Goal: Task Accomplishment & Management: Use online tool/utility

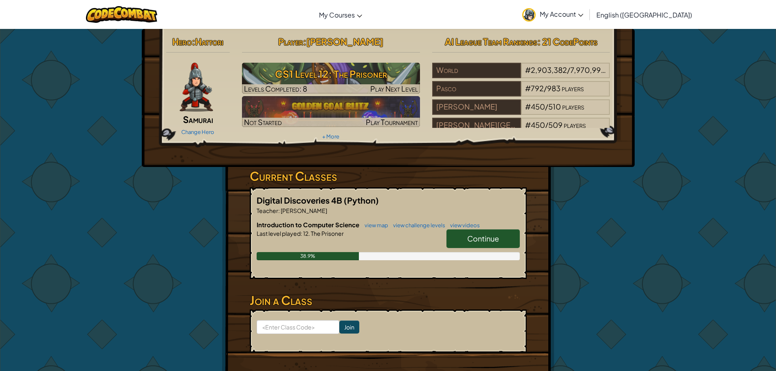
click at [489, 233] on link "Continue" at bounding box center [482, 238] width 73 height 19
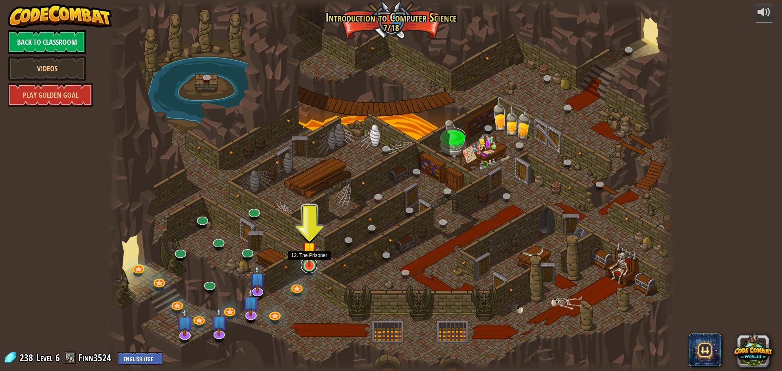
click at [305, 268] on link at bounding box center [309, 265] width 16 height 16
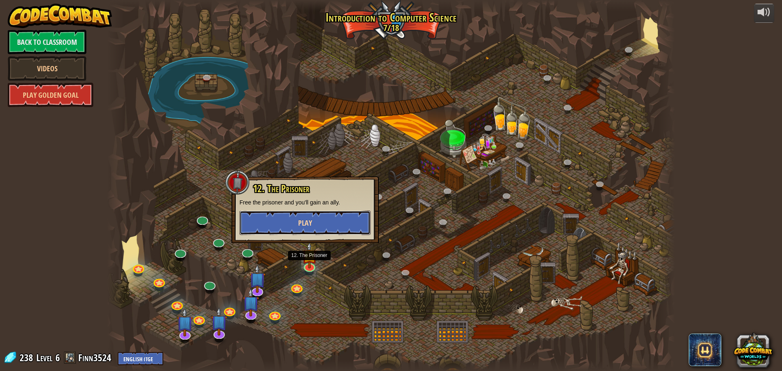
click at [293, 220] on button "Play" at bounding box center [305, 223] width 131 height 24
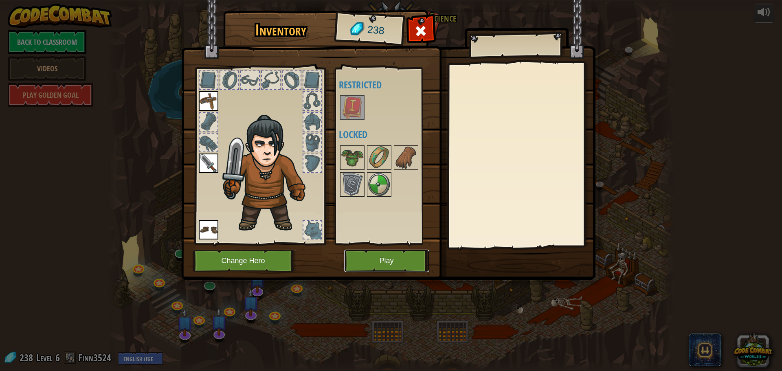
click at [380, 262] on button "Play" at bounding box center [386, 261] width 85 height 22
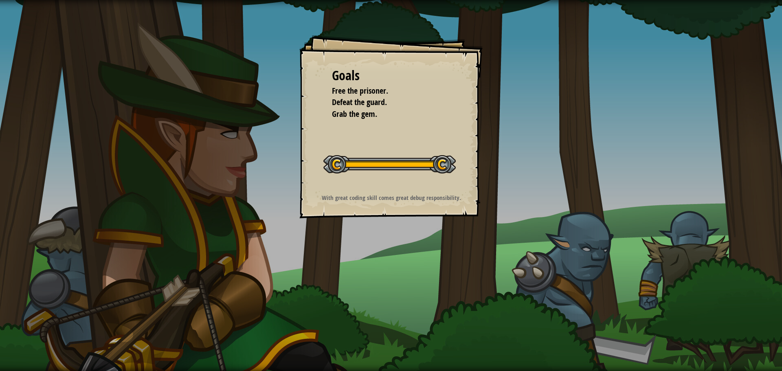
drag, startPoint x: 360, startPoint y: 59, endPoint x: 364, endPoint y: 59, distance: 4.6
click at [364, 59] on div "Goals Free the prisoner. Defeat the guard. Grab the gem. Start Level Error load…" at bounding box center [390, 126] width 183 height 183
drag, startPoint x: 388, startPoint y: 66, endPoint x: 401, endPoint y: 90, distance: 26.8
click at [401, 90] on div "Goals Free the prisoner. Defeat the guard. Grab the gem." at bounding box center [391, 92] width 118 height 53
drag, startPoint x: 346, startPoint y: 104, endPoint x: 334, endPoint y: 104, distance: 11.8
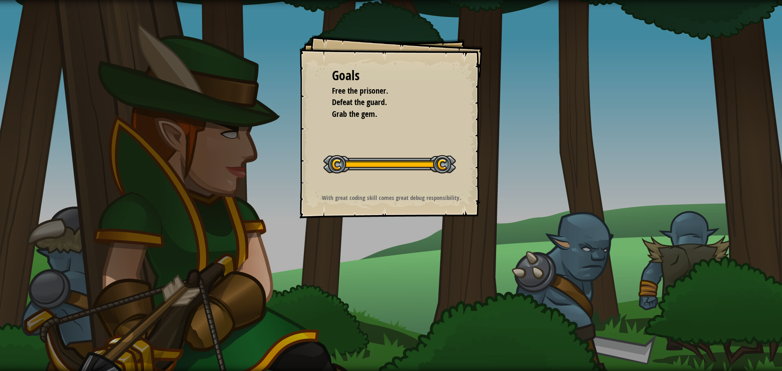
click at [334, 104] on span "Defeat the guard." at bounding box center [359, 102] width 55 height 11
click at [334, 107] on span "Defeat the guard." at bounding box center [359, 102] width 55 height 11
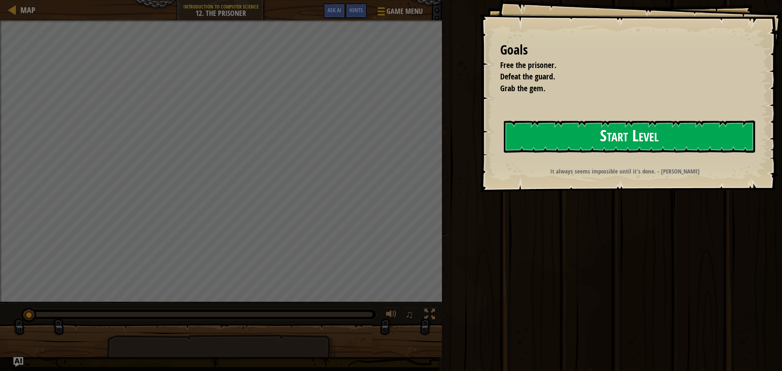
click at [598, 126] on button "Start Level" at bounding box center [629, 137] width 251 height 32
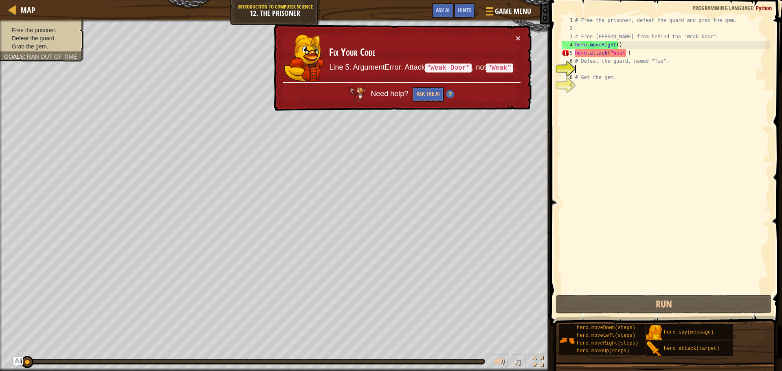
click at [521, 38] on div "× Fix Your Code Line 5: ArgumentError: Attack "Weak Door" , not "Weak" . Need h…" at bounding box center [401, 67] width 259 height 87
click at [516, 38] on button "×" at bounding box center [518, 38] width 5 height 9
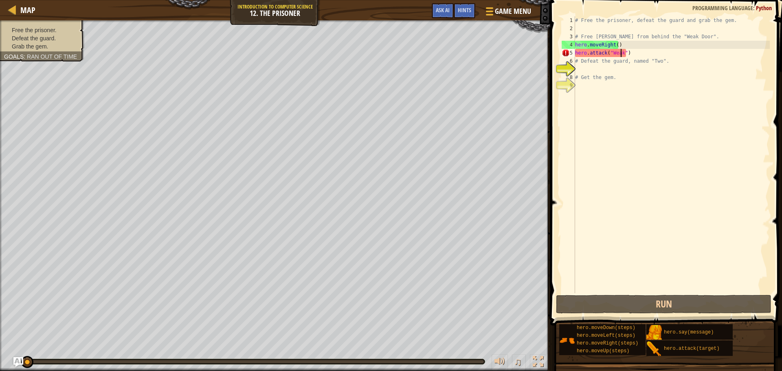
click at [620, 54] on div "# Free the prisoner, defeat the guard and grab the gem. # Free [PERSON_NAME] fr…" at bounding box center [672, 162] width 196 height 293
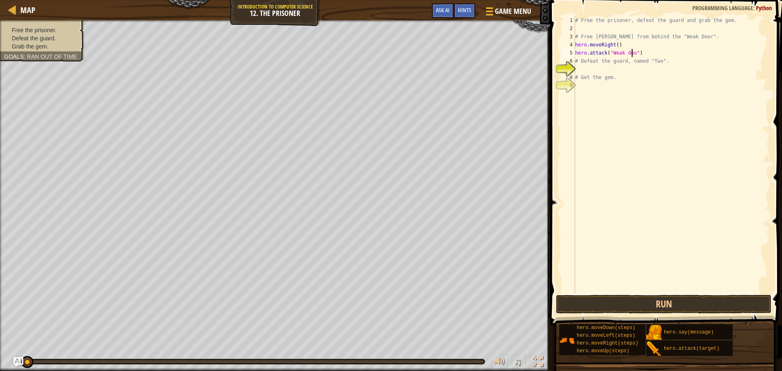
scroll to position [4, 5]
click at [624, 312] on button "Run" at bounding box center [663, 304] width 215 height 19
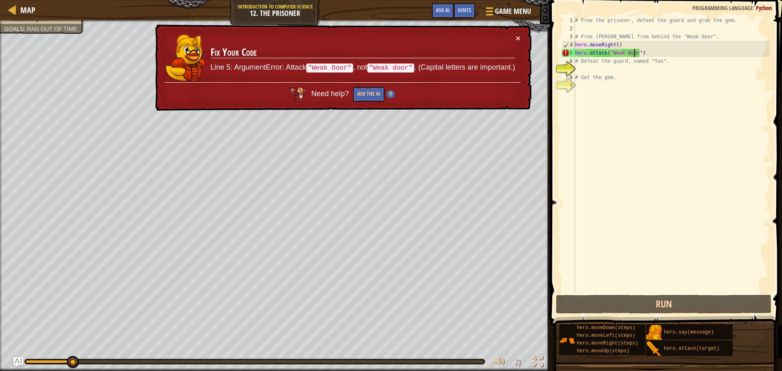
click at [612, 53] on div "# Free the prisoner, defeat the guard and grab the gem. # Free [PERSON_NAME] fr…" at bounding box center [672, 162] width 196 height 293
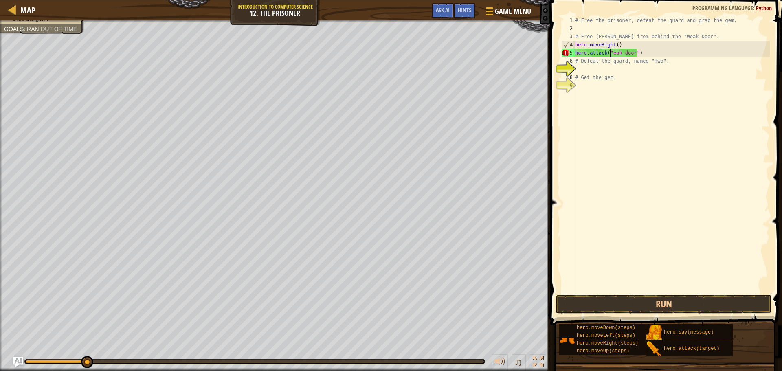
scroll to position [4, 3]
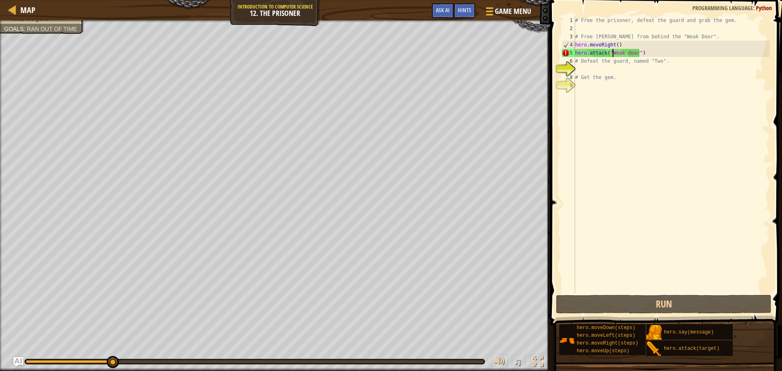
click at [625, 53] on div "# Free the prisoner, defeat the guard and grab the gem. # Free [PERSON_NAME] fr…" at bounding box center [672, 162] width 196 height 293
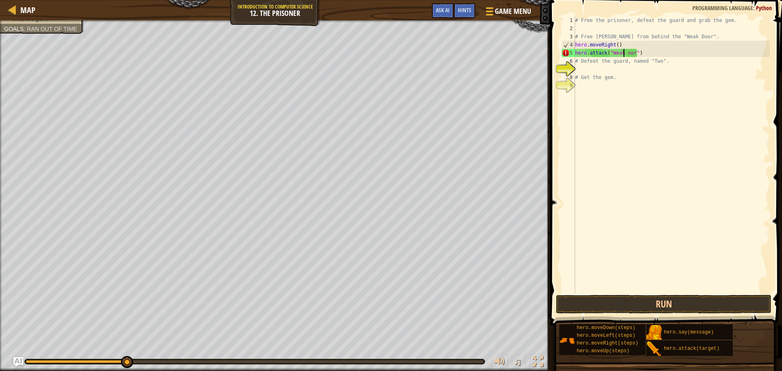
type textarea "hero.attack("Weak Door")"
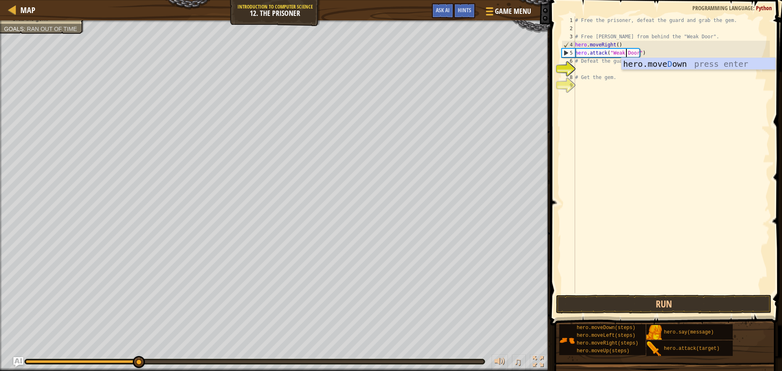
click at [653, 229] on div "# Free the prisoner, defeat the guard and grab the gem. # Free [PERSON_NAME] fr…" at bounding box center [672, 162] width 196 height 293
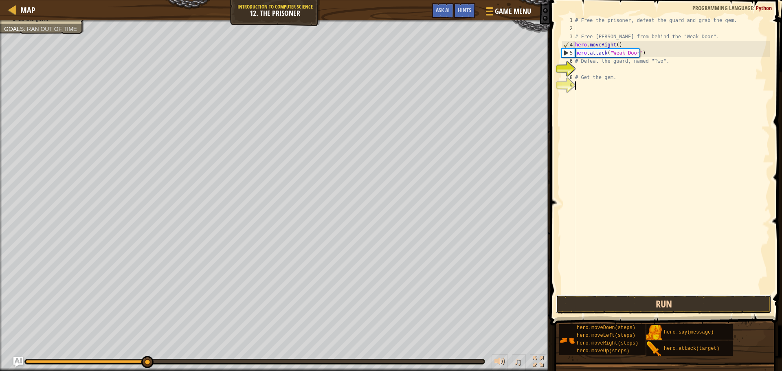
click at [632, 297] on button "Run" at bounding box center [663, 304] width 215 height 19
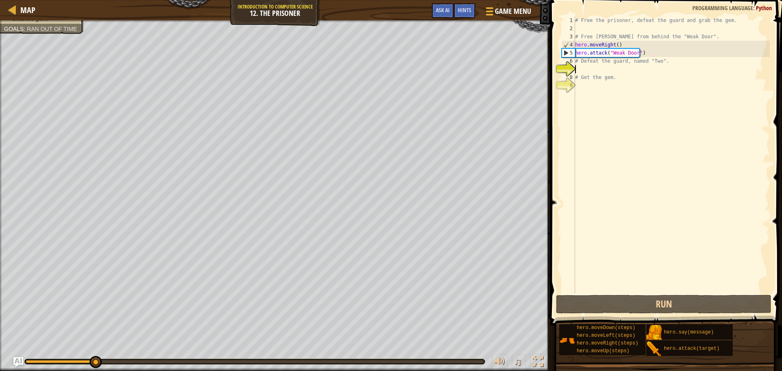
click at [590, 70] on div "# Free the prisoner, defeat the guard and grab the gem. # Free [PERSON_NAME] fr…" at bounding box center [672, 162] width 196 height 293
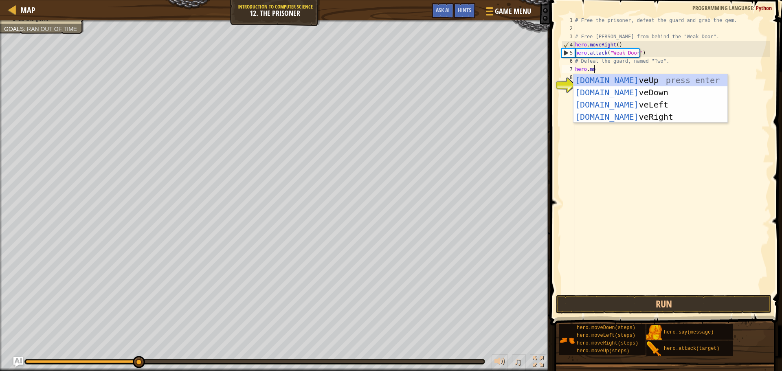
scroll to position [4, 1]
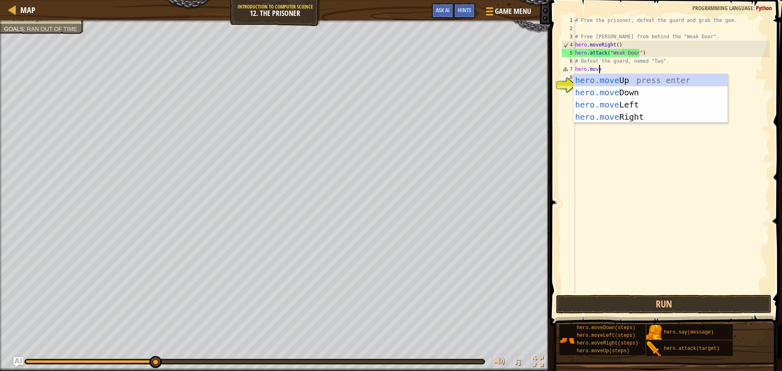
type textarea "hero.moveri"
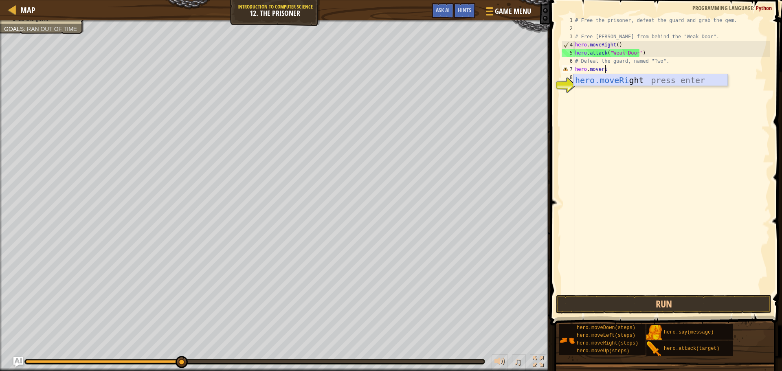
click at [602, 82] on div "hero.moveRi ght press enter" at bounding box center [651, 92] width 154 height 37
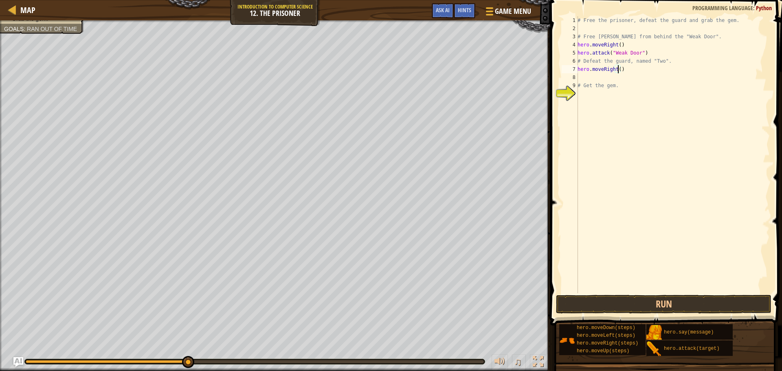
click at [617, 67] on div "# Free the prisoner, defeat the guard and grab the gem. # Free [PERSON_NAME] fr…" at bounding box center [673, 162] width 194 height 293
click at [592, 73] on div "# Free the prisoner, defeat the guard and grab the gem. # Free [PERSON_NAME] fr…" at bounding box center [673, 162] width 194 height 293
type textarea "hero.moveRight(2)"
click at [614, 303] on button "Run" at bounding box center [663, 304] width 215 height 19
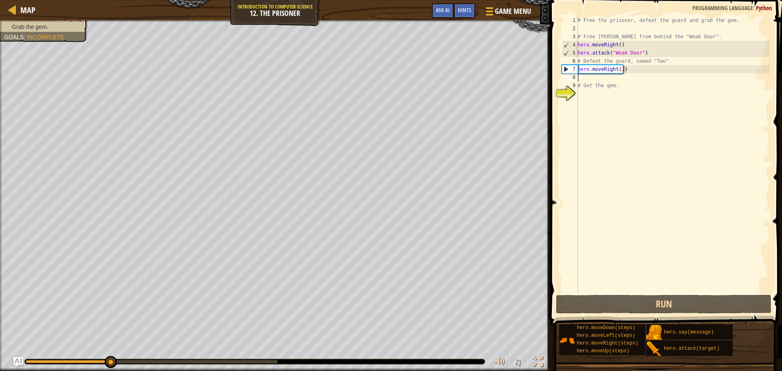
click at [596, 74] on div "# Free the prisoner, defeat the guard and grab the gem. # Free [PERSON_NAME] fr…" at bounding box center [673, 162] width 194 height 293
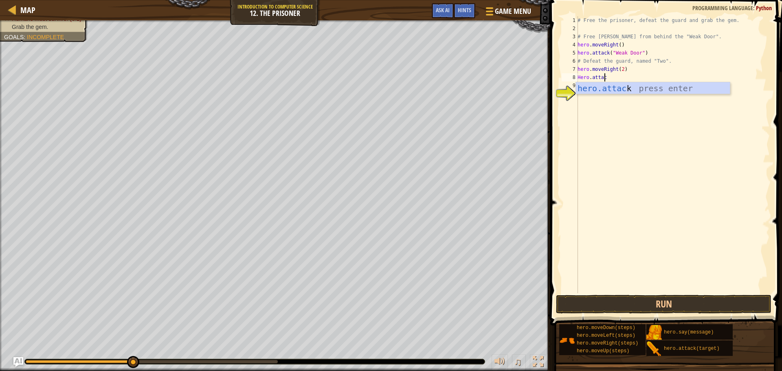
type textarea "Hero.attack"
click at [576, 97] on div "10" at bounding box center [570, 94] width 16 height 8
click at [613, 80] on div "# Free the prisoner, defeat the guard and grab the gem. # Free [PERSON_NAME] fr…" at bounding box center [673, 162] width 194 height 293
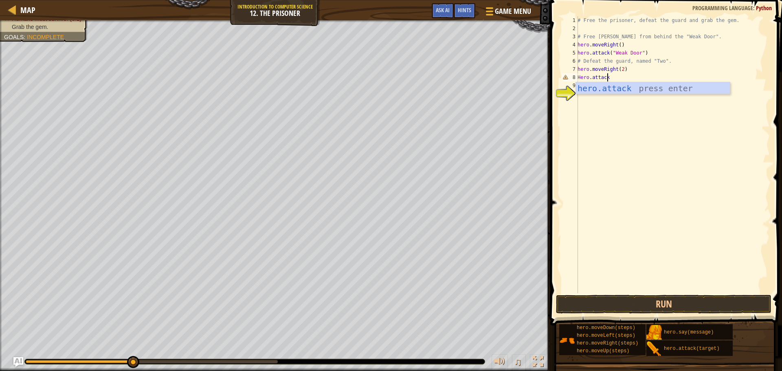
scroll to position [4, 2]
click at [602, 87] on div "hero.attack press enter" at bounding box center [653, 100] width 154 height 37
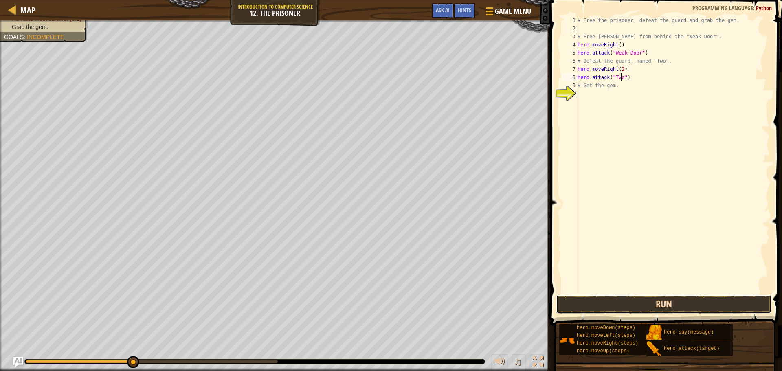
click at [653, 310] on button "Run" at bounding box center [663, 304] width 215 height 19
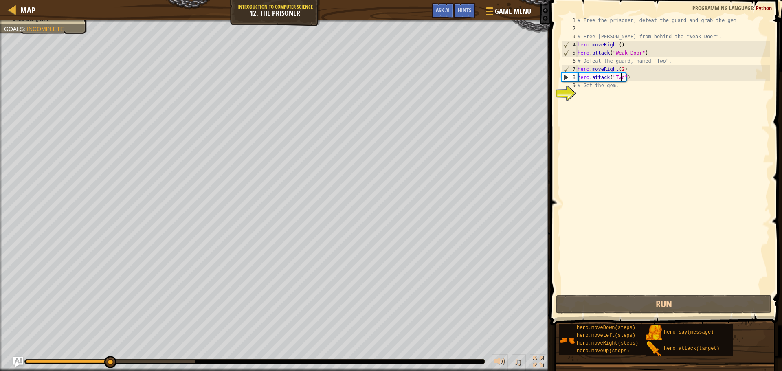
click at [594, 86] on div "# Free the prisoner, defeat the guard and grab the gem. # Free [PERSON_NAME] fr…" at bounding box center [673, 162] width 194 height 293
click at [601, 86] on div "# Free the prisoner, defeat the guard and grab the gem. # Free [PERSON_NAME] fr…" at bounding box center [673, 162] width 194 height 293
click at [581, 85] on div "# Free the prisoner, defeat the guard and grab the gem. # Free [PERSON_NAME] fr…" at bounding box center [673, 162] width 194 height 293
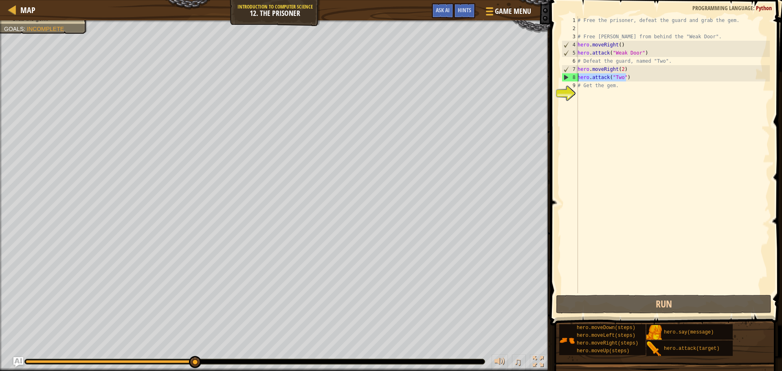
drag, startPoint x: 628, startPoint y: 77, endPoint x: 576, endPoint y: 73, distance: 52.2
click at [576, 73] on div "# Get the gem. 1 2 3 4 5 6 7 8 9 10 # Free the prisoner, defeat the guard and g…" at bounding box center [665, 154] width 210 height 277
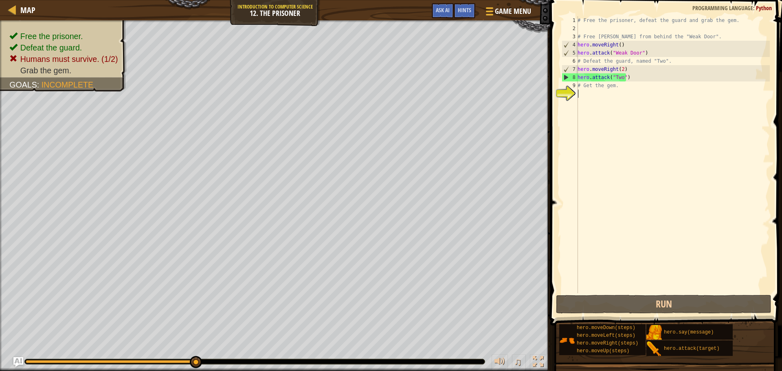
click at [588, 89] on div "# Free the prisoner, defeat the guard and grab the gem. # Free [PERSON_NAME] fr…" at bounding box center [673, 162] width 194 height 293
click at [588, 84] on div "# Free the prisoner, defeat the guard and grab the gem. # Free [PERSON_NAME] fr…" at bounding box center [673, 154] width 194 height 277
type textarea "# Get the gem."
click at [585, 84] on div "# Free the prisoner, defeat the guard and grab the gem. # Free [PERSON_NAME] fr…" at bounding box center [673, 162] width 194 height 293
click at [581, 91] on div "# Free the prisoner, defeat the guard and grab the gem. # Free [PERSON_NAME] fr…" at bounding box center [673, 162] width 194 height 293
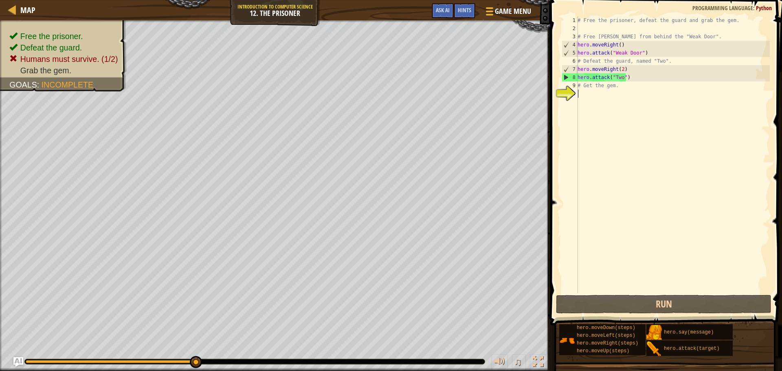
scroll to position [4, 0]
paste textarea "hero.attack("Two")"
type textarea "hero.attack("Two")"
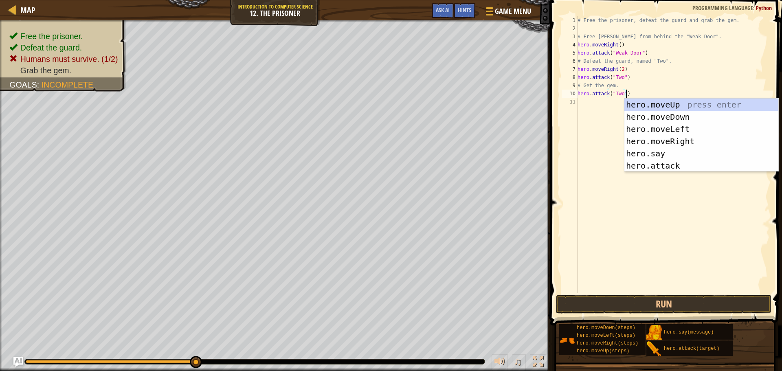
click at [585, 105] on div "# Free the prisoner, defeat the guard and grab the gem. # Free [PERSON_NAME] fr…" at bounding box center [673, 162] width 194 height 293
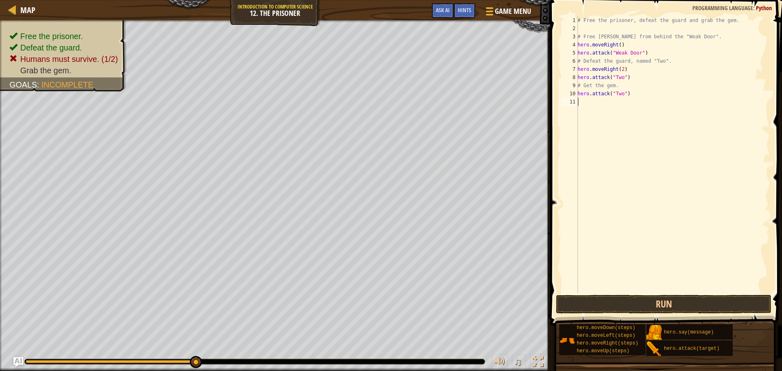
paste textarea "hero.attack("Two")"
type textarea "hero.attack("Two")"
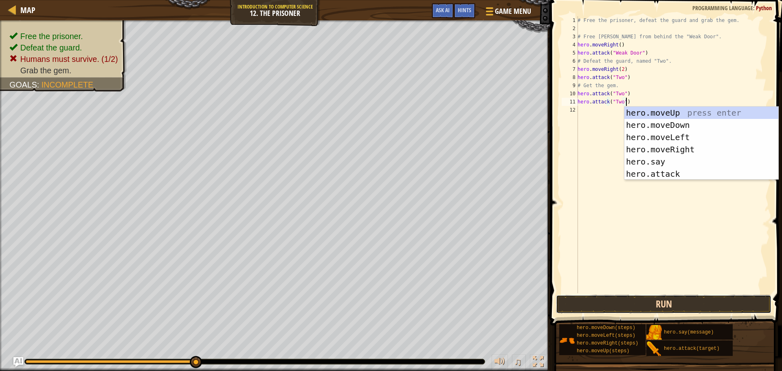
click at [622, 302] on button "Run" at bounding box center [663, 304] width 215 height 19
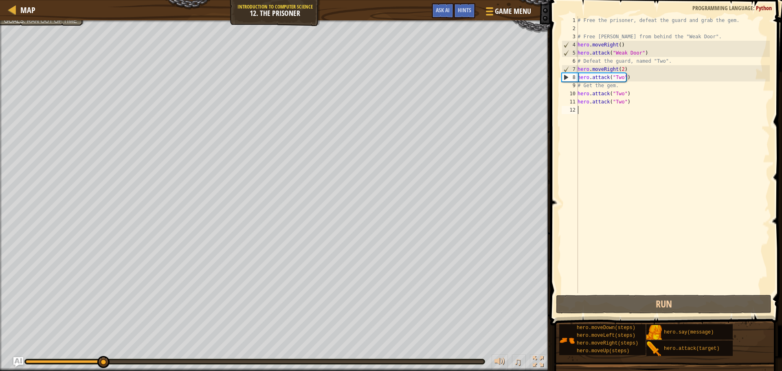
drag, startPoint x: 617, startPoint y: 215, endPoint x: 606, endPoint y: 224, distance: 13.4
click at [606, 224] on div "# Free the prisoner, defeat the guard and grab the gem. # Free [PERSON_NAME] fr…" at bounding box center [673, 162] width 194 height 293
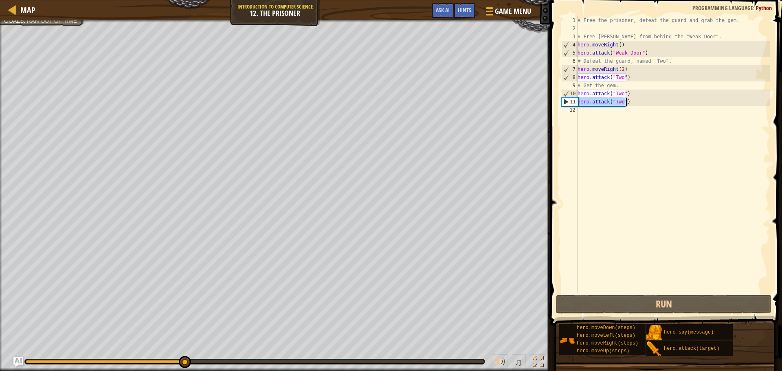
drag, startPoint x: 579, startPoint y: 100, endPoint x: 643, endPoint y: 105, distance: 64.5
click at [643, 105] on div "# Free the prisoner, defeat the guard and grab the gem. # Free [PERSON_NAME] fr…" at bounding box center [673, 162] width 194 height 293
type textarea "hero.attack("Two")"
click at [615, 131] on div "# Free the prisoner, defeat the guard and grab the gem. # Free [PERSON_NAME] fr…" at bounding box center [673, 162] width 194 height 293
click at [579, 108] on div "# Free the prisoner, defeat the guard and grab the gem. # Free [PERSON_NAME] fr…" at bounding box center [673, 162] width 194 height 293
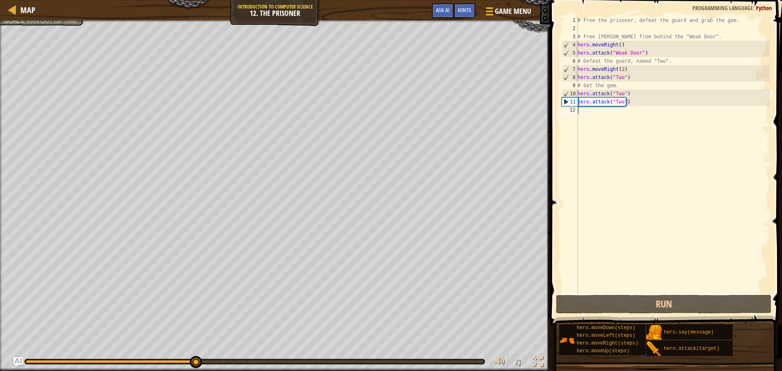
click at [594, 111] on div "# Free the prisoner, defeat the guard and grab the gem. # Free [PERSON_NAME] fr…" at bounding box center [673, 162] width 194 height 293
paste textarea "hero.attack("Two")"
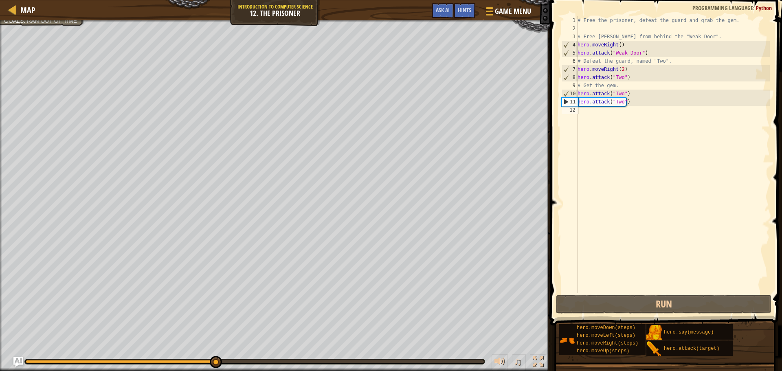
type textarea "hero.attack("Two")"
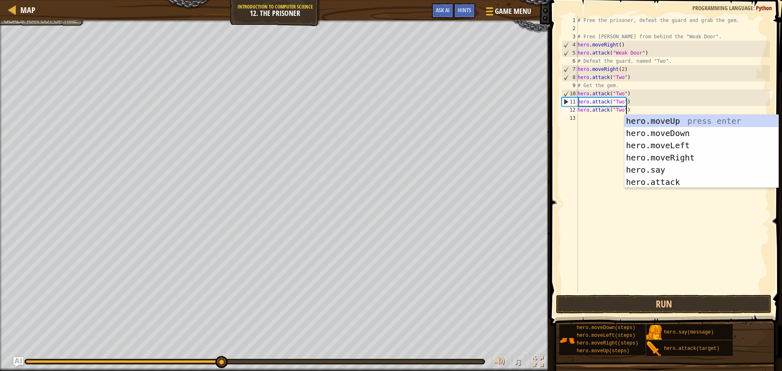
click at [585, 121] on div "# Free the prisoner, defeat the guard and grab the gem. # Free [PERSON_NAME] fr…" at bounding box center [673, 162] width 194 height 293
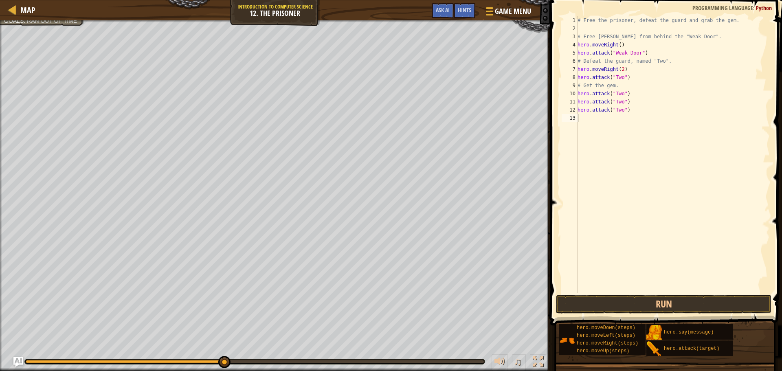
paste textarea "hero.attack("Two")"
type textarea "hero.attack("Two")"
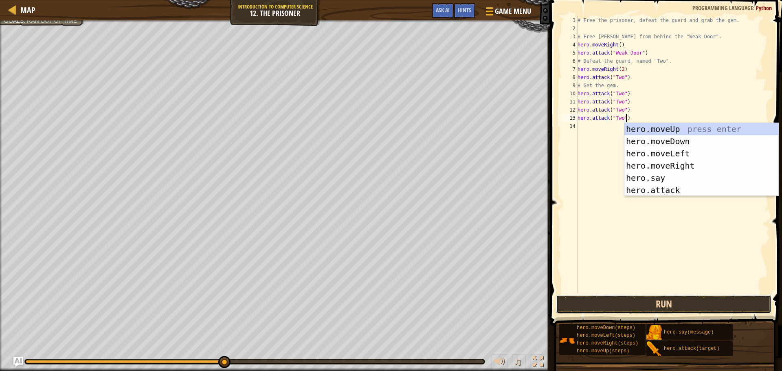
click at [600, 310] on button "Run" at bounding box center [663, 304] width 215 height 19
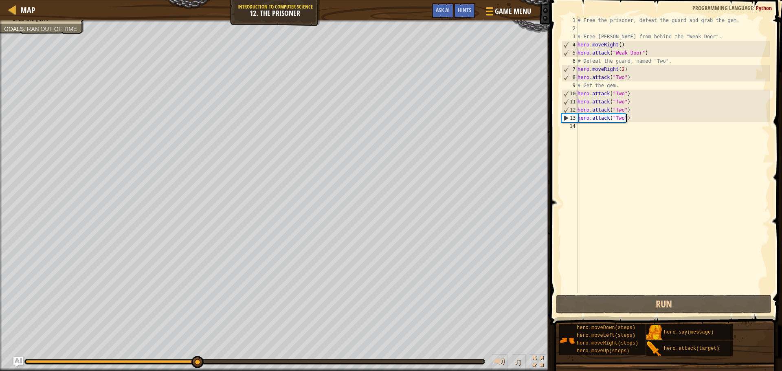
click at [602, 130] on div "# Free the prisoner, defeat the guard and grab the gem. # Free [PERSON_NAME] fr…" at bounding box center [673, 162] width 194 height 293
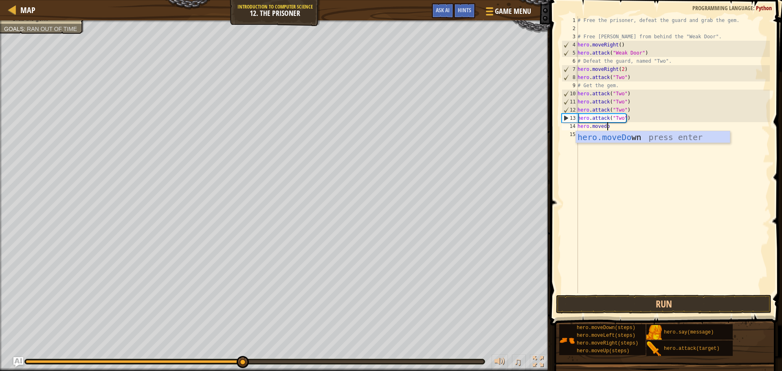
type textarea "hero.movedown"
click at [602, 136] on div "hero.moveDown press enter" at bounding box center [653, 149] width 154 height 37
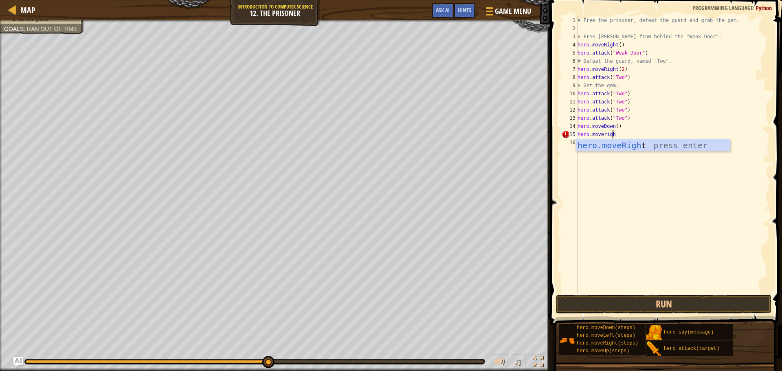
type textarea "hero.moveright"
click at [617, 135] on div "# Free the prisoner, defeat the guard and grab the gem. # Free [PERSON_NAME] fr…" at bounding box center [673, 162] width 194 height 293
type textarea "hero.moveRight(2)"
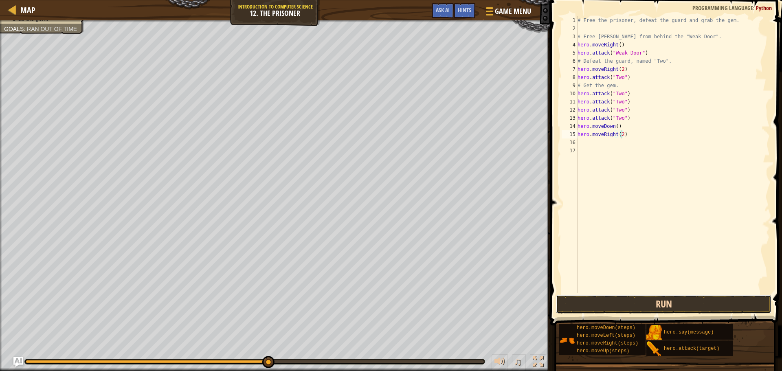
click at [609, 308] on button "Run" at bounding box center [663, 304] width 215 height 19
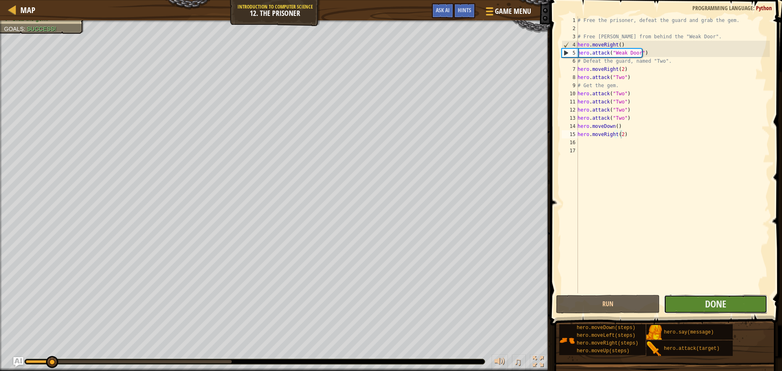
click at [673, 299] on button "Done" at bounding box center [715, 304] width 103 height 19
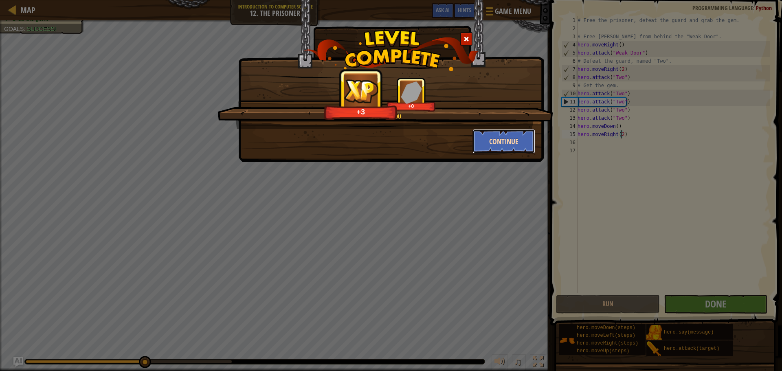
click at [510, 143] on button "Continue" at bounding box center [504, 141] width 63 height 24
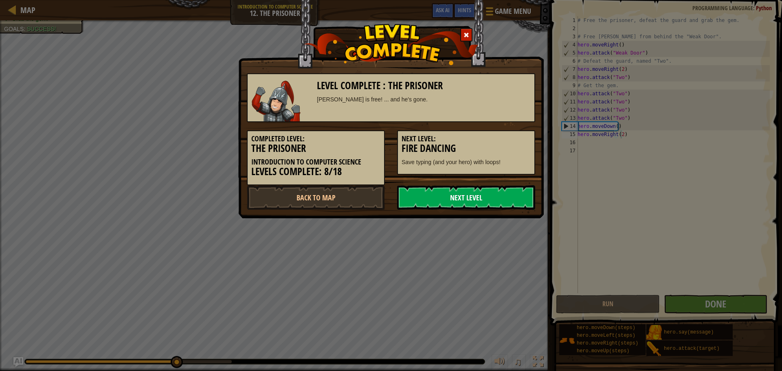
click at [466, 195] on link "Next Level" at bounding box center [466, 197] width 138 height 24
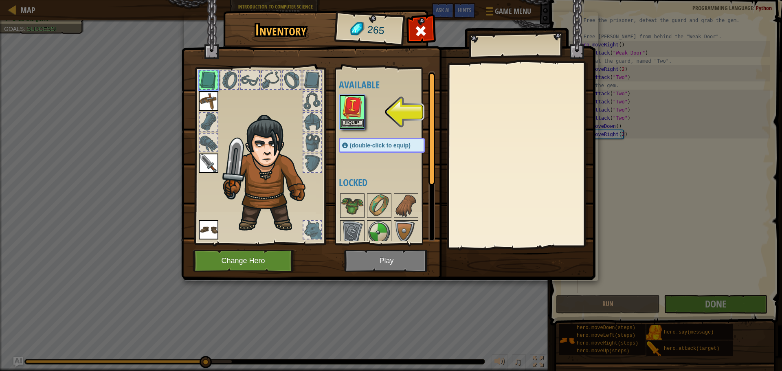
click at [354, 107] on img at bounding box center [352, 107] width 23 height 23
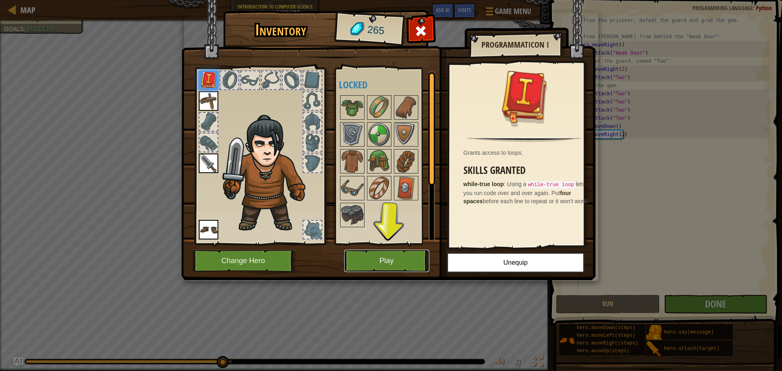
click at [403, 257] on button "Play" at bounding box center [386, 261] width 85 height 22
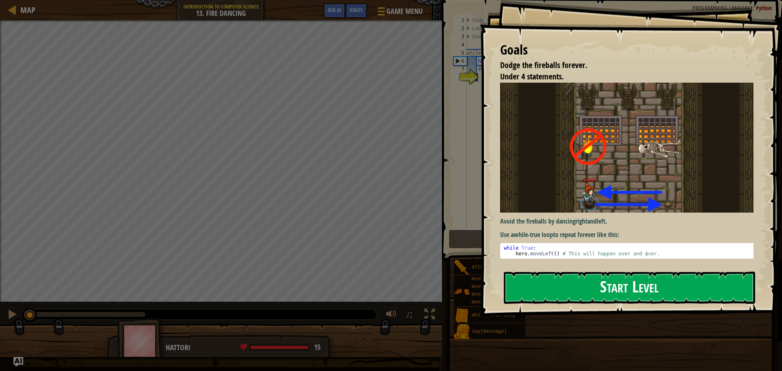
click at [548, 286] on button "Start Level" at bounding box center [629, 288] width 251 height 32
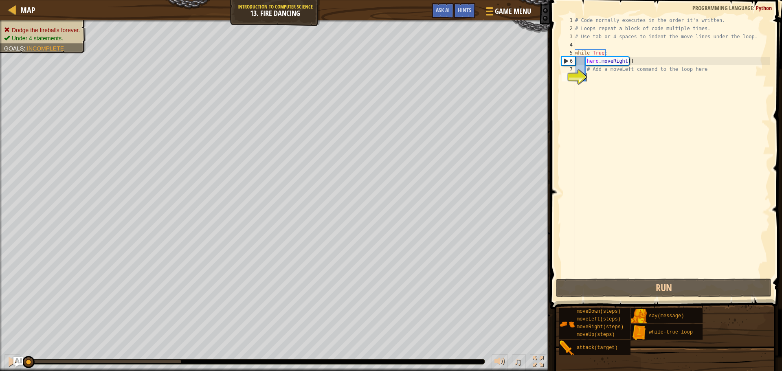
click at [597, 80] on div "# Code normally executes in the order it's written. # Loops repeat a block of c…" at bounding box center [672, 154] width 196 height 277
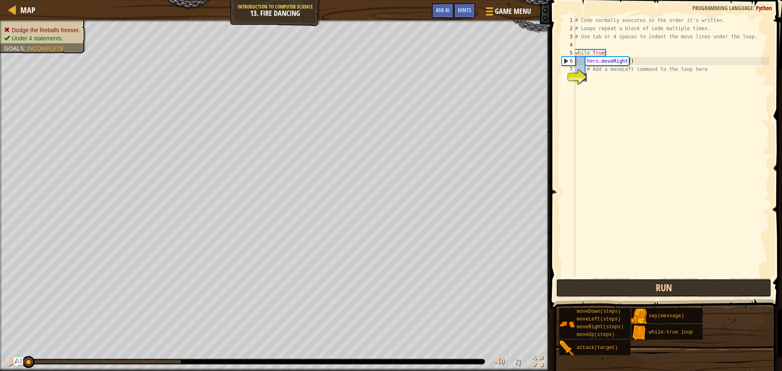
drag, startPoint x: 653, startPoint y: 289, endPoint x: 655, endPoint y: 284, distance: 6.2
click at [653, 286] on button "Run" at bounding box center [663, 288] width 215 height 19
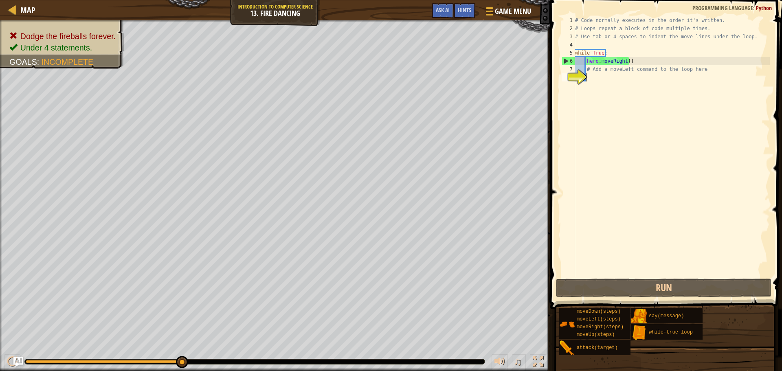
click at [596, 88] on div "# Code normally executes in the order it's written. # Loops repeat a block of c…" at bounding box center [672, 154] width 196 height 277
click at [599, 81] on div "# Code normally executes in the order it's written. # Loops repeat a block of c…" at bounding box center [672, 154] width 196 height 277
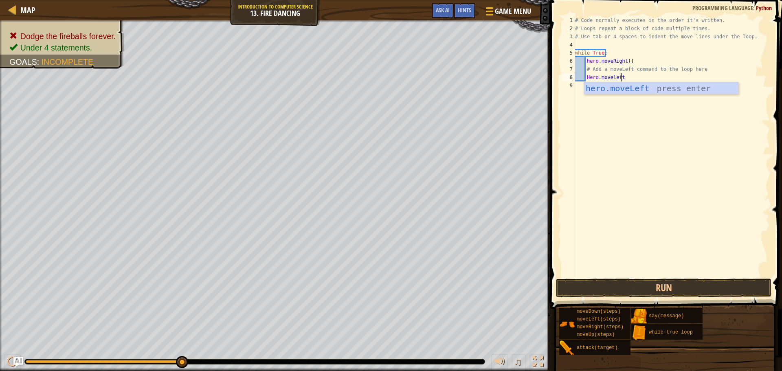
type textarea "Hero.moveleft"
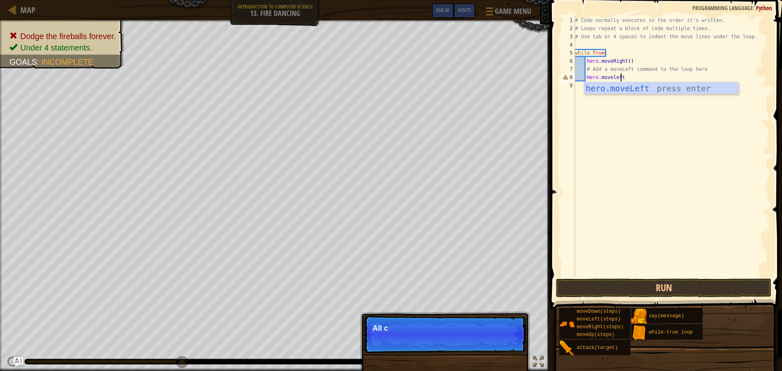
click at [637, 92] on div "hero.moveLeft press enter" at bounding box center [661, 100] width 154 height 37
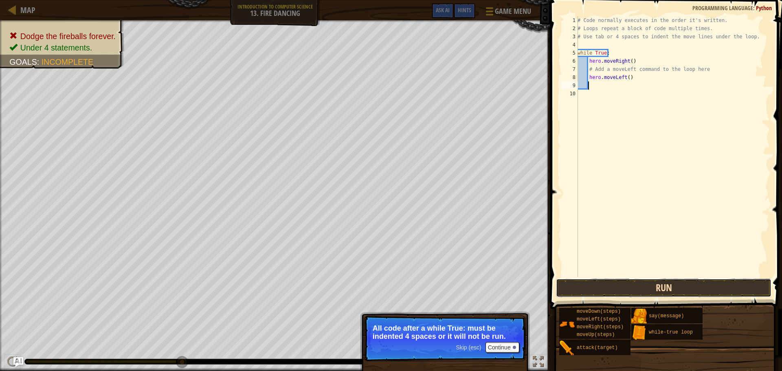
click at [593, 289] on button "Run" at bounding box center [663, 288] width 215 height 19
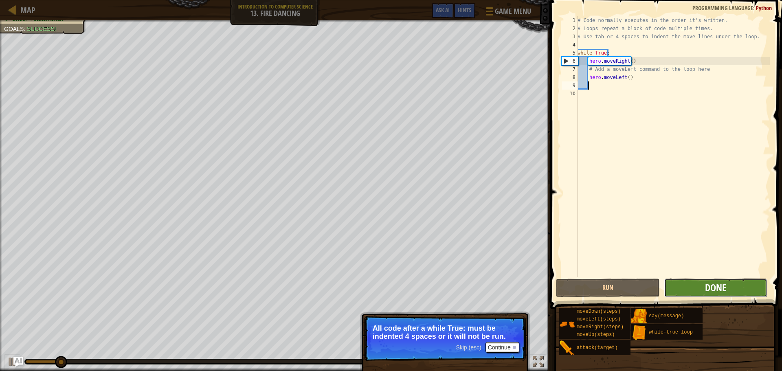
click at [705, 292] on button "Done" at bounding box center [715, 288] width 103 height 19
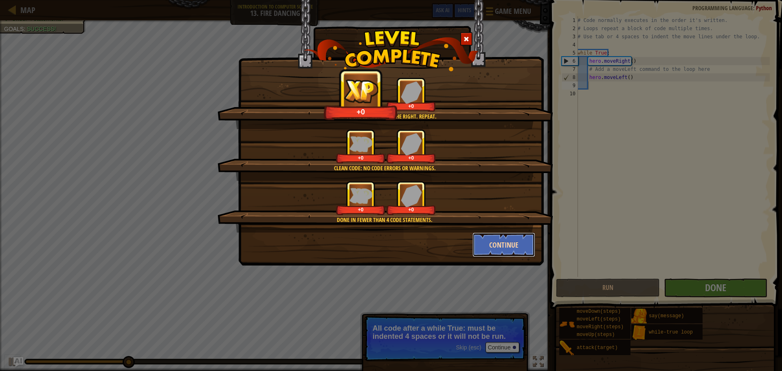
click at [481, 243] on button "Continue" at bounding box center [504, 245] width 63 height 24
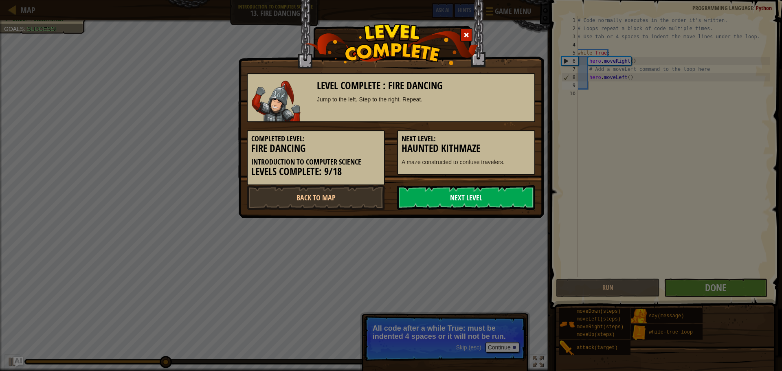
click at [440, 191] on link "Next Level" at bounding box center [466, 197] width 138 height 24
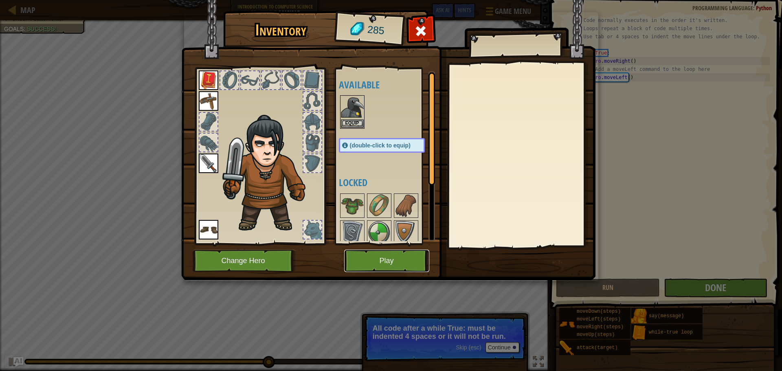
click at [395, 256] on button "Play" at bounding box center [386, 261] width 85 height 22
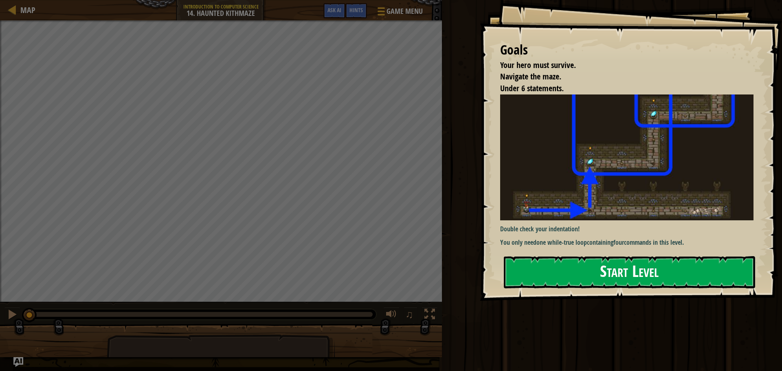
click at [579, 256] on button "Start Level" at bounding box center [629, 272] width 251 height 32
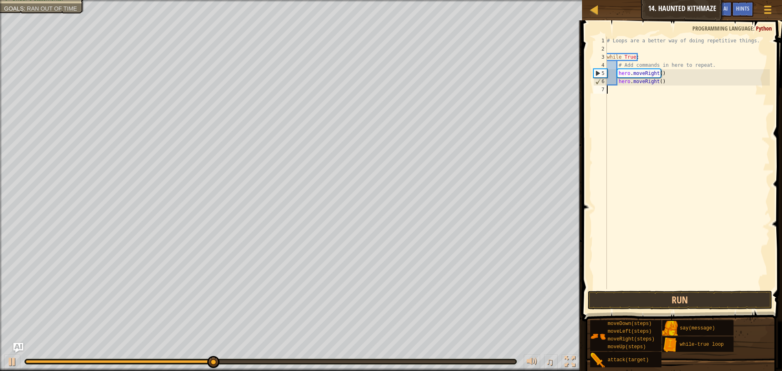
type textarea "hero.moveRight()"
drag, startPoint x: 305, startPoint y: 362, endPoint x: 76, endPoint y: 371, distance: 229.5
click at [76, 371] on div "♫" at bounding box center [291, 359] width 582 height 24
click at [73, 370] on div "♫" at bounding box center [291, 359] width 582 height 24
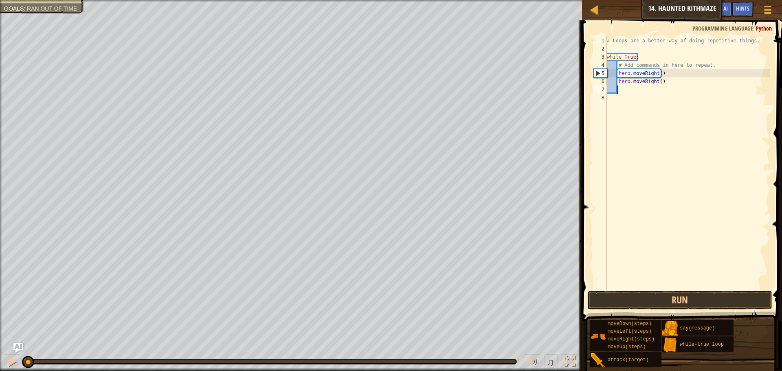
drag, startPoint x: 89, startPoint y: 363, endPoint x: 0, endPoint y: 363, distance: 88.8
click at [0, 363] on div "♫" at bounding box center [291, 359] width 582 height 24
click at [10, 359] on div at bounding box center [12, 361] width 11 height 11
click at [657, 73] on div "# Loops are a better way of doing repetitive things. while True : # Add command…" at bounding box center [687, 171] width 165 height 269
click at [657, 81] on div "# Loops are a better way of doing repetitive things. while True : # Add command…" at bounding box center [687, 171] width 165 height 269
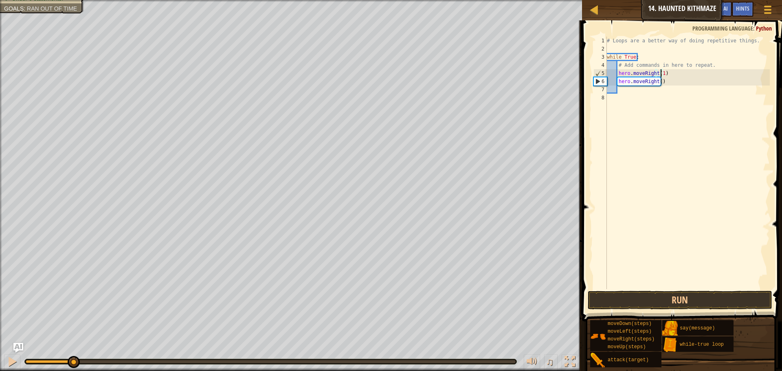
scroll to position [4, 4]
click at [657, 299] on button "Run" at bounding box center [680, 300] width 185 height 19
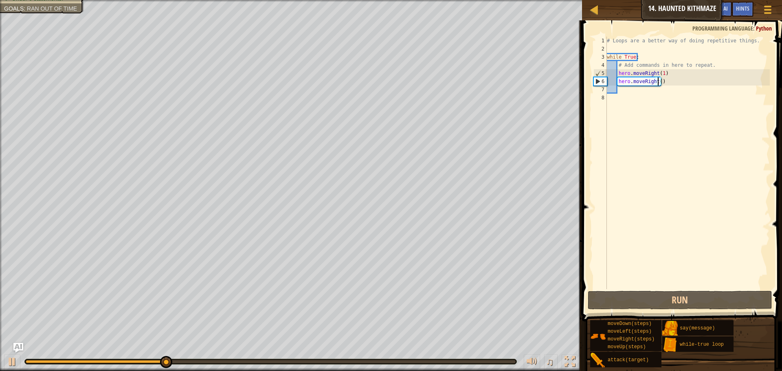
scroll to position [4, 4]
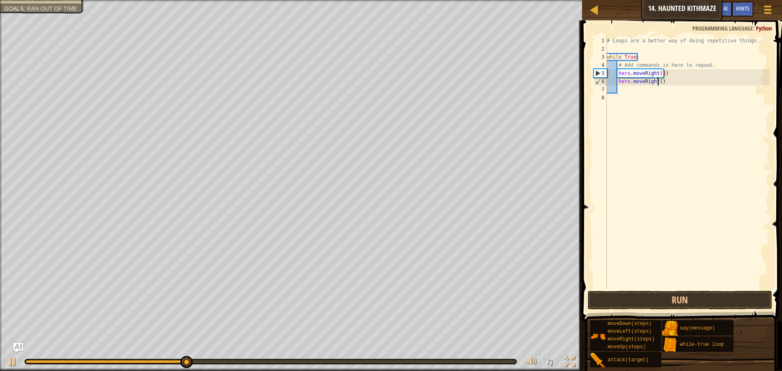
click at [670, 82] on div "# Loops are a better way of doing repetitive things. while True : # Add command…" at bounding box center [687, 171] width 165 height 269
type textarea "h"
click at [639, 303] on button "Run" at bounding box center [680, 300] width 185 height 19
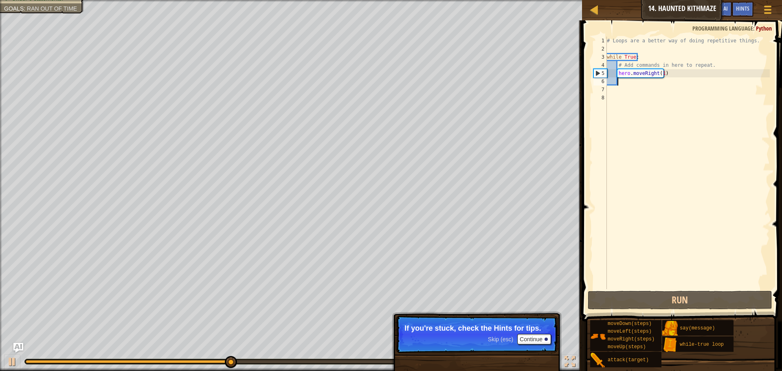
click at [660, 73] on div "# Loops are a better way of doing repetitive things. while True : # Add command…" at bounding box center [687, 171] width 165 height 269
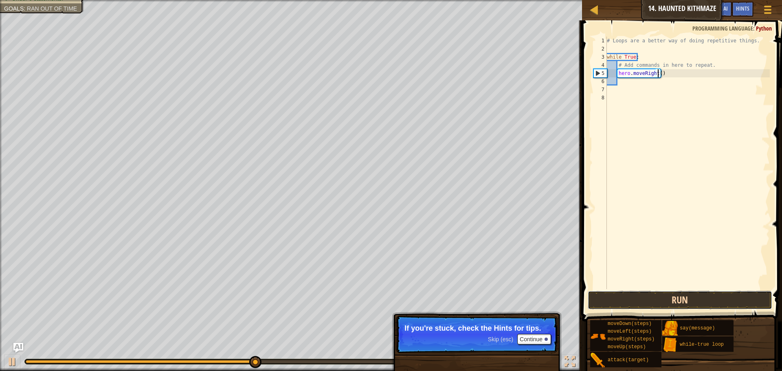
click at [653, 301] on button "Run" at bounding box center [680, 300] width 185 height 19
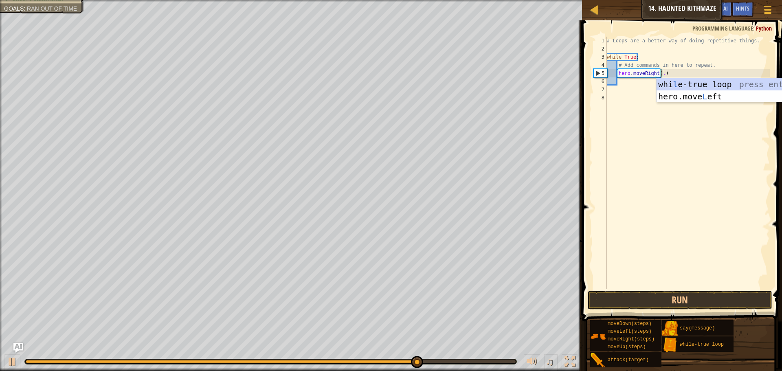
scroll to position [4, 4]
type textarea "hero.moveRight()"
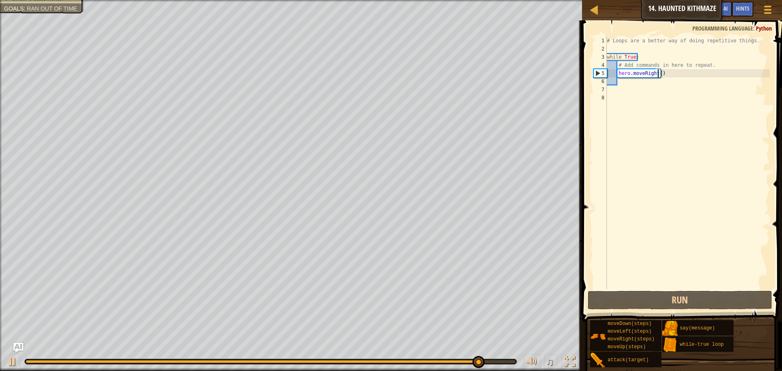
click at [636, 84] on div "# Loops are a better way of doing repetitive things. while True : # Add command…" at bounding box center [687, 171] width 165 height 269
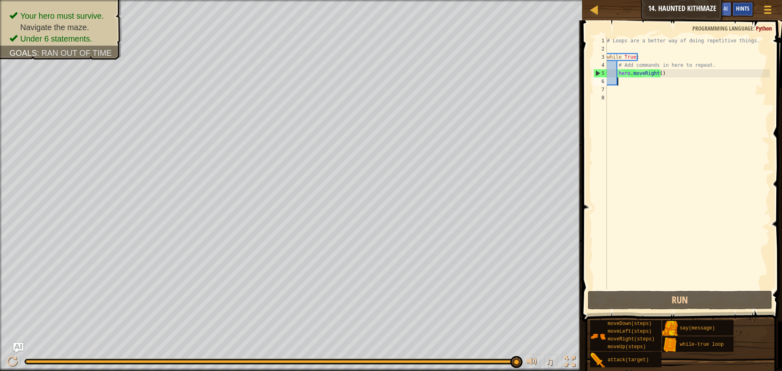
click at [750, 6] on div "Hints" at bounding box center [743, 9] width 22 height 15
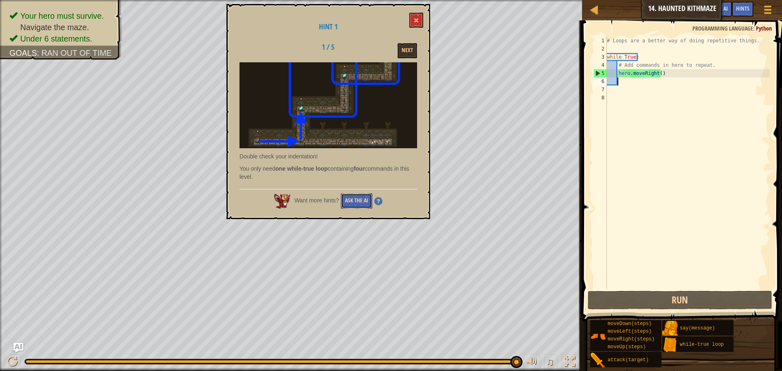
click at [359, 194] on button "Ask the AI" at bounding box center [356, 200] width 31 height 15
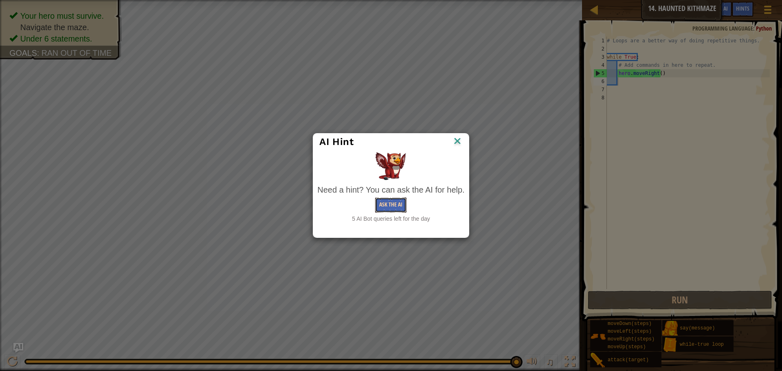
click at [381, 204] on button "Ask the AI" at bounding box center [390, 205] width 31 height 15
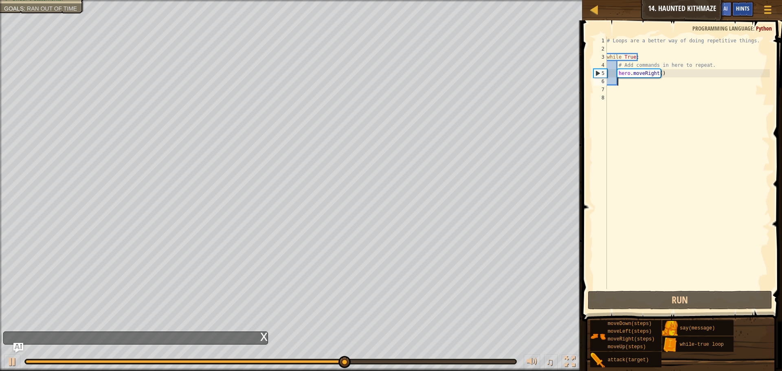
click at [742, 7] on span "Hints" at bounding box center [742, 8] width 13 height 8
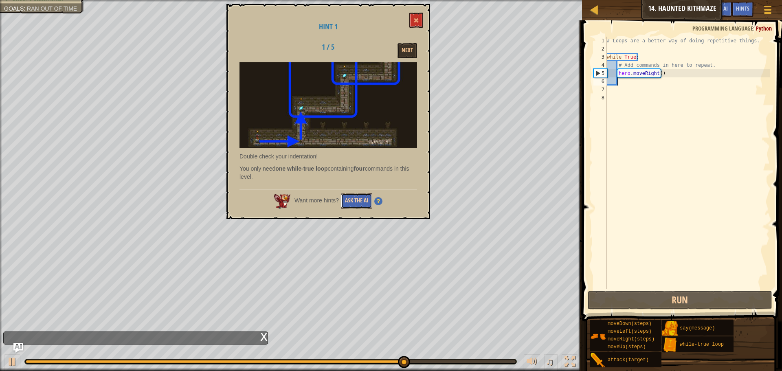
click at [345, 197] on button "Ask the AI" at bounding box center [356, 200] width 31 height 15
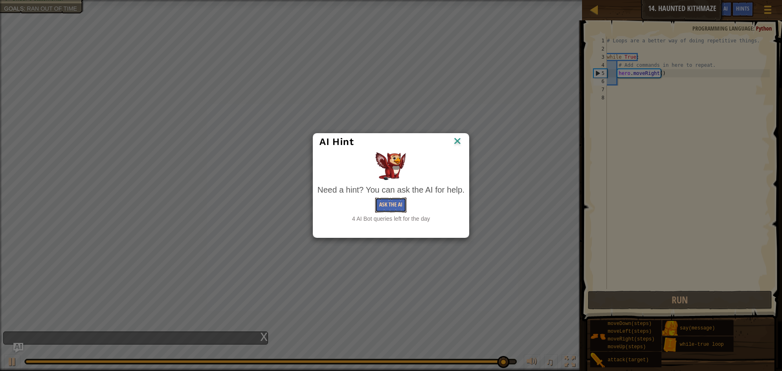
click at [383, 200] on button "Ask the AI" at bounding box center [390, 205] width 31 height 15
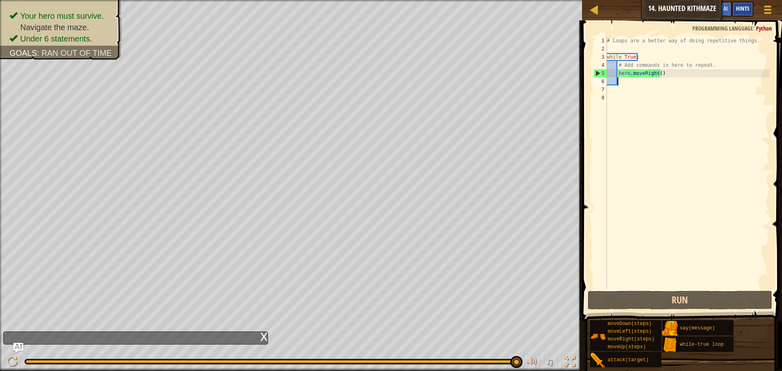
click at [741, 14] on div "Hints" at bounding box center [743, 9] width 22 height 15
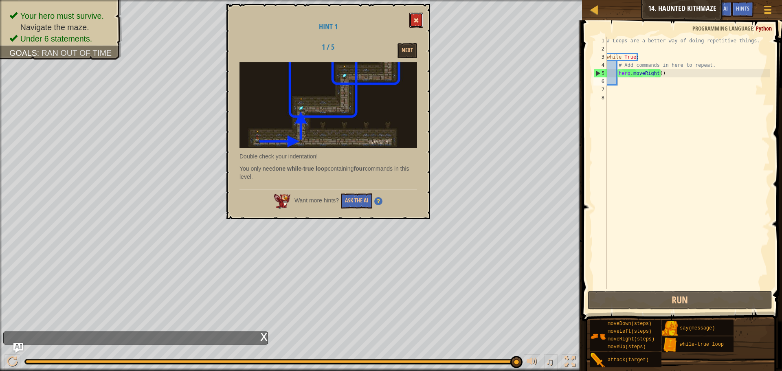
click at [420, 18] on button at bounding box center [416, 20] width 14 height 15
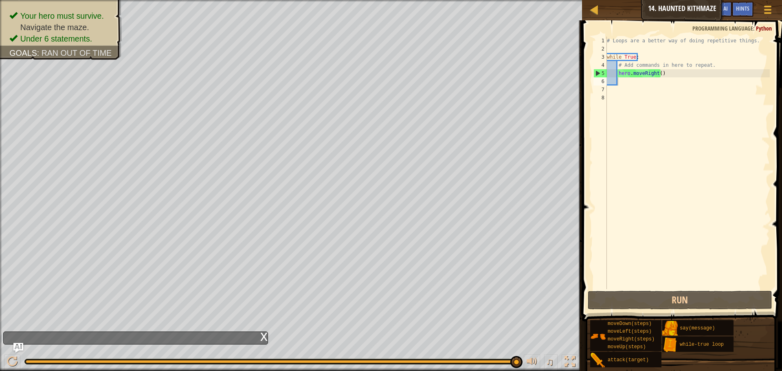
type textarea "hero.moveRight()"
click at [645, 77] on div "# Loops are a better way of doing repetitive things. while True : # Add command…" at bounding box center [687, 171] width 165 height 269
click at [634, 84] on div "# Loops are a better way of doing repetitive things. while True : # Add command…" at bounding box center [687, 171] width 165 height 269
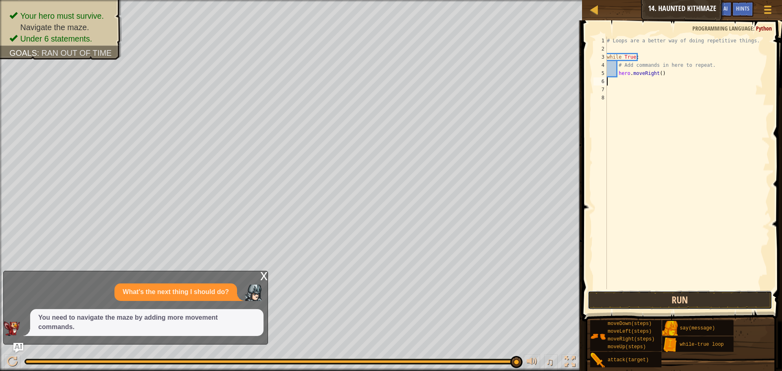
click at [693, 295] on button "Run" at bounding box center [680, 300] width 185 height 19
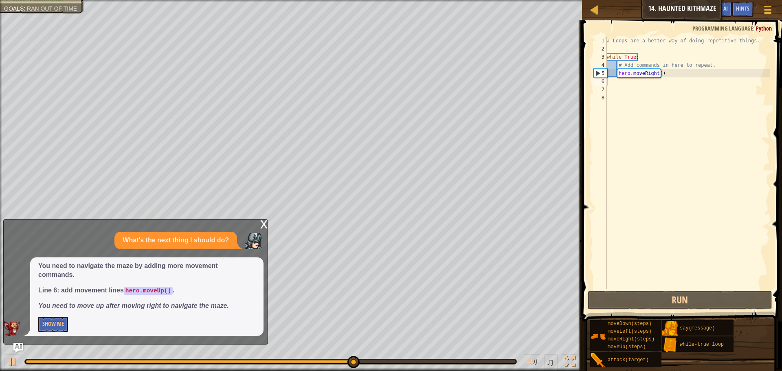
drag, startPoint x: 125, startPoint y: 288, endPoint x: 152, endPoint y: 288, distance: 27.3
click at [152, 288] on p "Line 6: add movement lines hero.moveUp() ." at bounding box center [146, 290] width 217 height 9
drag, startPoint x: 127, startPoint y: 291, endPoint x: 141, endPoint y: 290, distance: 13.9
click at [141, 290] on code "hero.moveUp()" at bounding box center [148, 291] width 49 height 8
click at [627, 86] on div "# Loops are a better way of doing repetitive things. while True : # Add command…" at bounding box center [687, 171] width 165 height 269
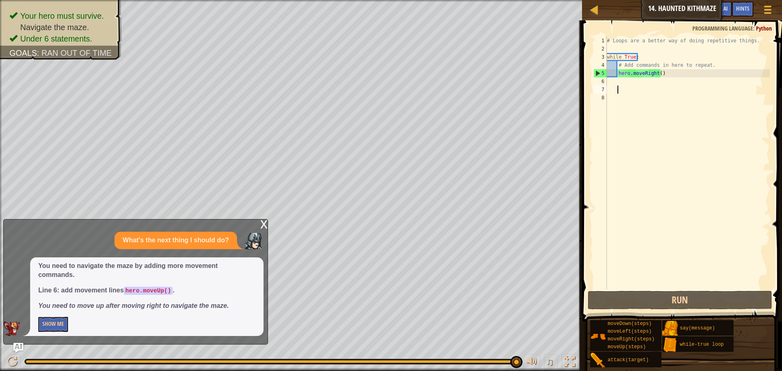
click at [624, 81] on div "# Loops are a better way of doing repetitive things. while True : # Add command…" at bounding box center [687, 171] width 165 height 269
click at [657, 75] on div "# Loops are a better way of doing repetitive things. while True : # Add command…" at bounding box center [687, 171] width 165 height 269
click at [657, 73] on div "# Loops are a better way of doing repetitive things. while True : # Add command…" at bounding box center [687, 171] width 165 height 269
click at [657, 74] on div "# Loops are a better way of doing repetitive things. while True : # Add command…" at bounding box center [687, 171] width 165 height 269
click at [657, 75] on div "# Loops are a better way of doing repetitive things. while True : # Add command…" at bounding box center [687, 171] width 165 height 269
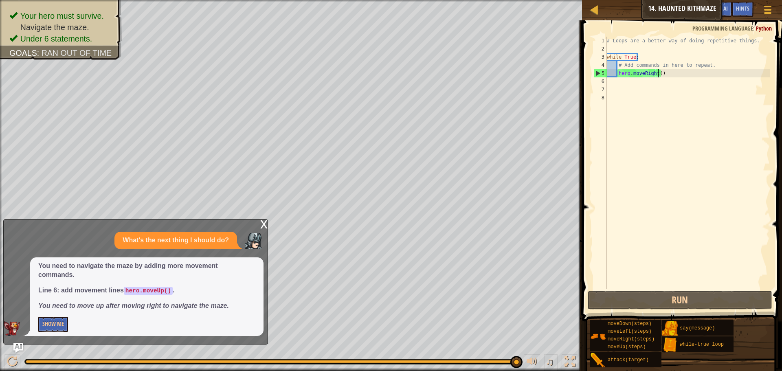
type textarea "hero.moveRight(3)"
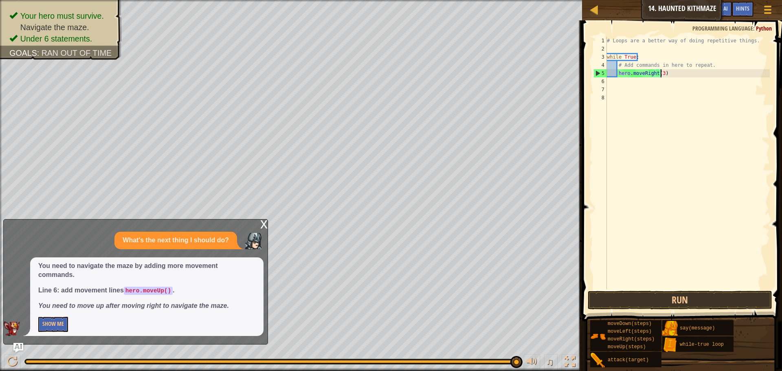
scroll to position [4, 4]
click at [626, 83] on div "# Loops are a better way of doing repetitive things. while True : # Add command…" at bounding box center [687, 171] width 165 height 269
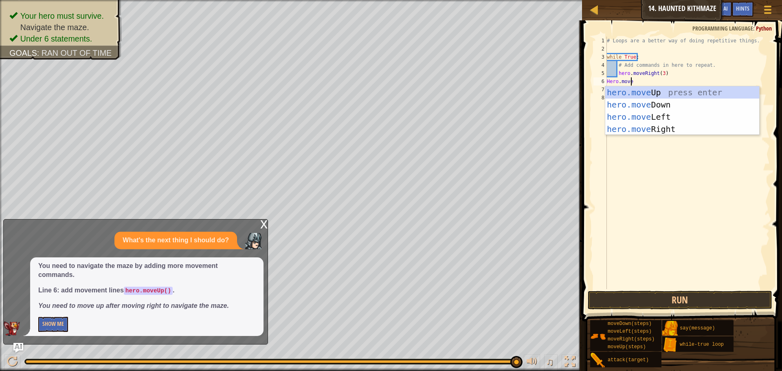
type textarea "Hero.moveup"
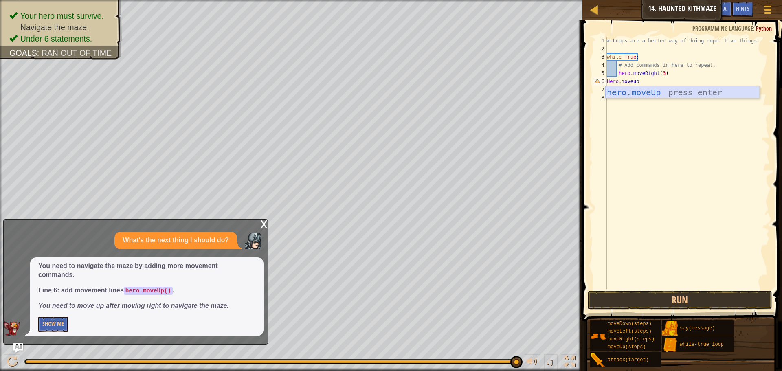
click at [642, 89] on div "hero.moveUp press enter" at bounding box center [682, 104] width 154 height 37
drag, startPoint x: 673, startPoint y: 302, endPoint x: 670, endPoint y: 299, distance: 4.3
click at [673, 302] on button "Run" at bounding box center [680, 300] width 185 height 19
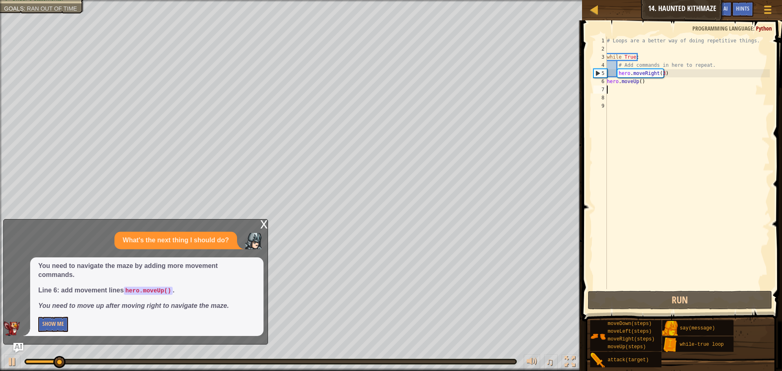
click at [262, 225] on div "x" at bounding box center [263, 224] width 7 height 8
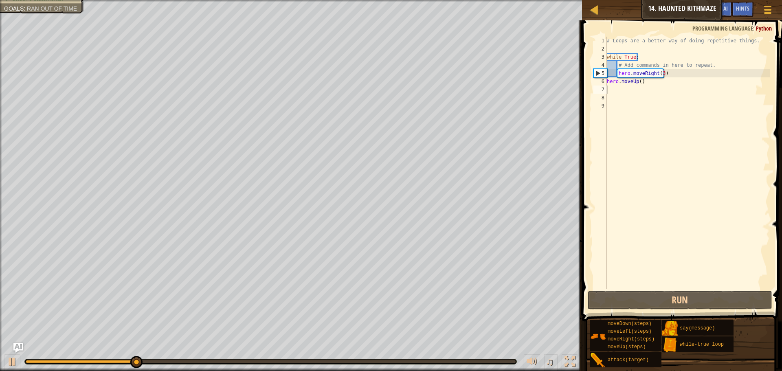
click at [11, 354] on div "♫" at bounding box center [291, 359] width 582 height 24
click at [9, 357] on div at bounding box center [12, 361] width 11 height 11
drag, startPoint x: 607, startPoint y: 82, endPoint x: 642, endPoint y: 83, distance: 35.4
click at [642, 83] on div "# Loops are a better way of doing repetitive things. while True : # Add command…" at bounding box center [687, 171] width 165 height 269
type textarea "hero.moveUp()"
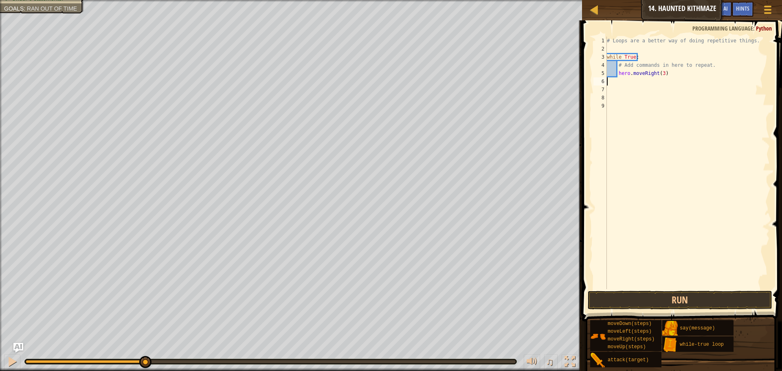
click at [669, 70] on div "# Loops are a better way of doing repetitive things. while True : # Add command…" at bounding box center [687, 171] width 165 height 269
type textarea "hero.moveRight(3)"
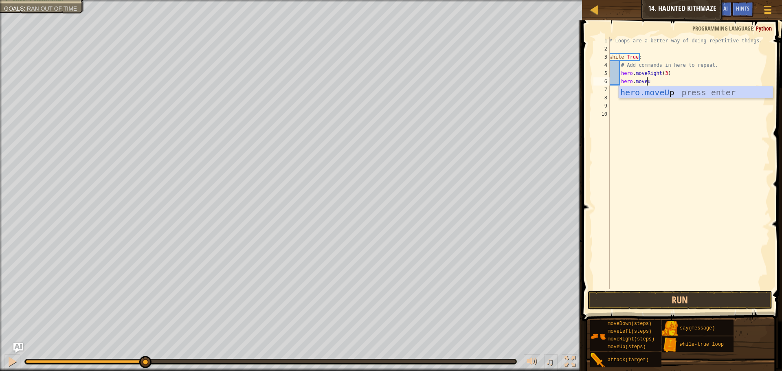
type textarea "hero.moveup"
click at [662, 304] on button "Run" at bounding box center [680, 300] width 185 height 19
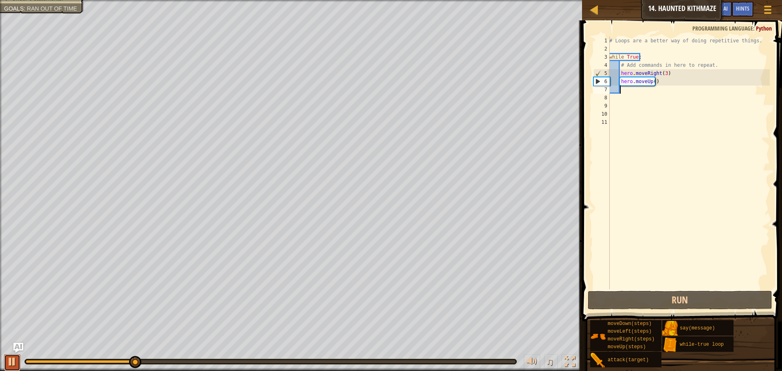
click at [17, 359] on div at bounding box center [12, 361] width 11 height 11
click at [663, 74] on div "# Loops are a better way of doing repetitive things. while True : # Add command…" at bounding box center [689, 171] width 162 height 269
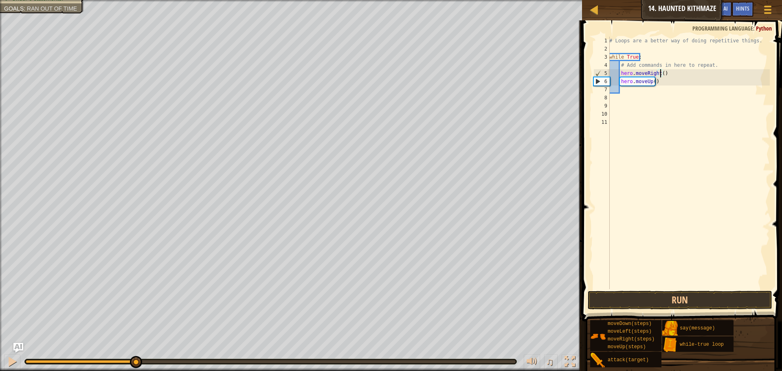
scroll to position [4, 4]
click at [695, 302] on button "Run" at bounding box center [680, 300] width 185 height 19
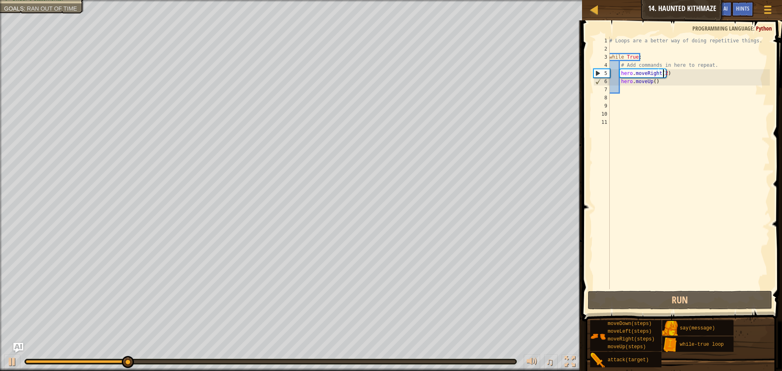
click at [651, 81] on div "# Loops are a better way of doing repetitive things. while True : # Add command…" at bounding box center [689, 171] width 162 height 269
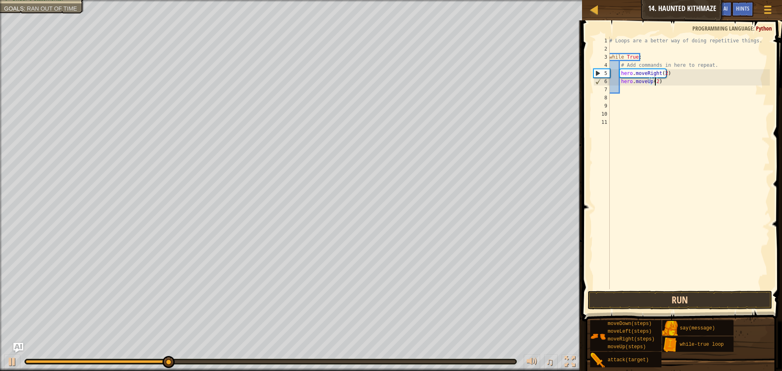
scroll to position [4, 4]
click at [671, 288] on div "hero.moveUp(2) 1 2 3 4 5 6 7 8 9 10 11 # Loops are a better way of doing repeti…" at bounding box center [681, 186] width 202 height 325
type textarea "hero.moveUp(3)"
click at [645, 303] on button "Run" at bounding box center [680, 300] width 185 height 19
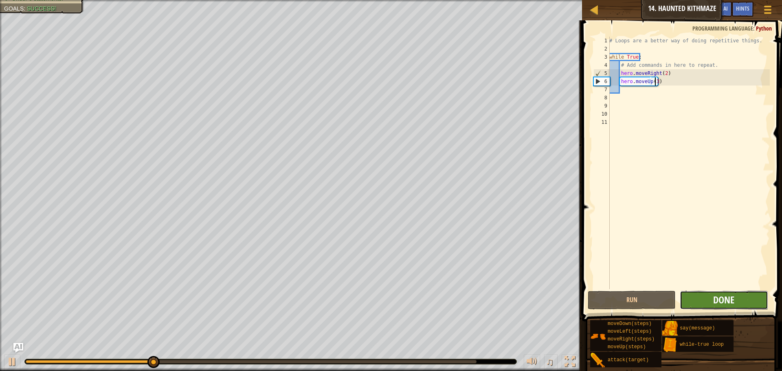
click at [734, 304] on span "Done" at bounding box center [723, 299] width 21 height 13
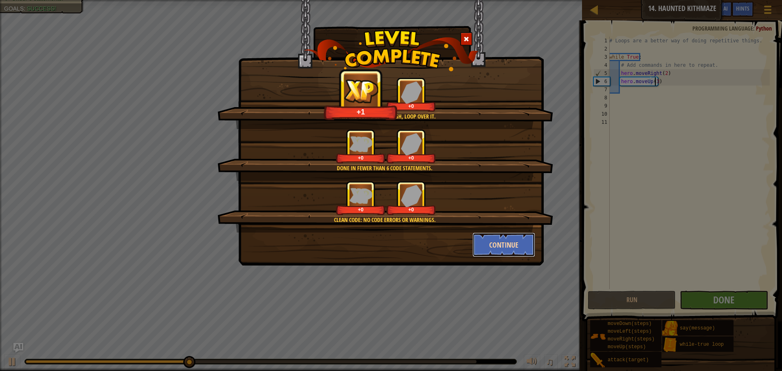
click at [512, 247] on button "Continue" at bounding box center [504, 245] width 63 height 24
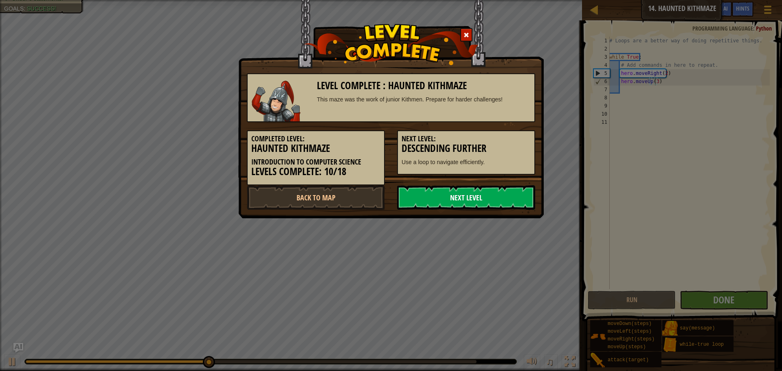
click at [483, 196] on link "Next Level" at bounding box center [466, 197] width 138 height 24
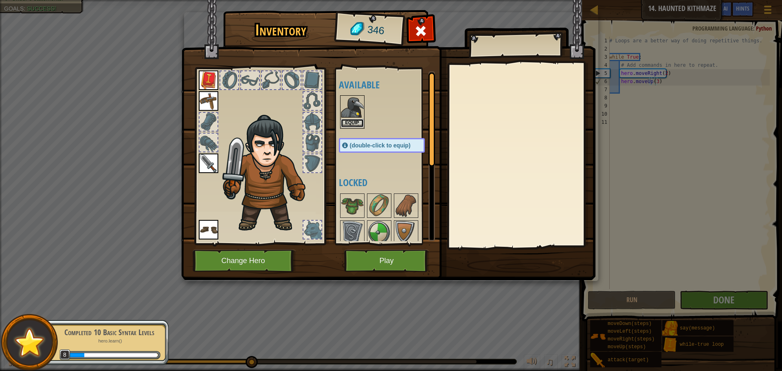
click at [350, 121] on button "Equip" at bounding box center [352, 123] width 23 height 9
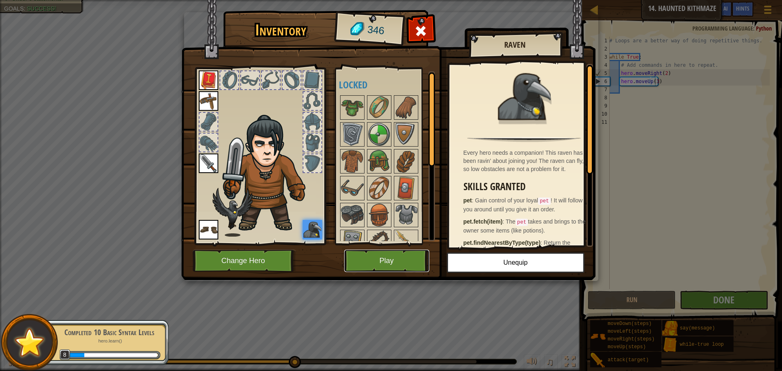
click at [380, 266] on button "Play" at bounding box center [386, 261] width 85 height 22
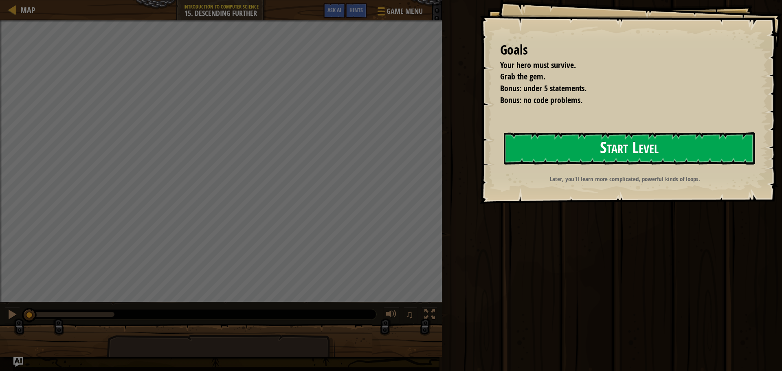
click at [587, 141] on button "Start Level" at bounding box center [629, 148] width 251 height 32
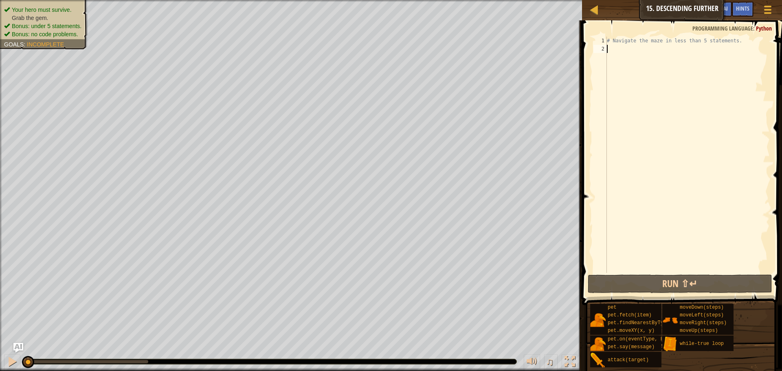
click at [621, 51] on div "# Navigate the maze in less than 5 statements." at bounding box center [687, 163] width 165 height 253
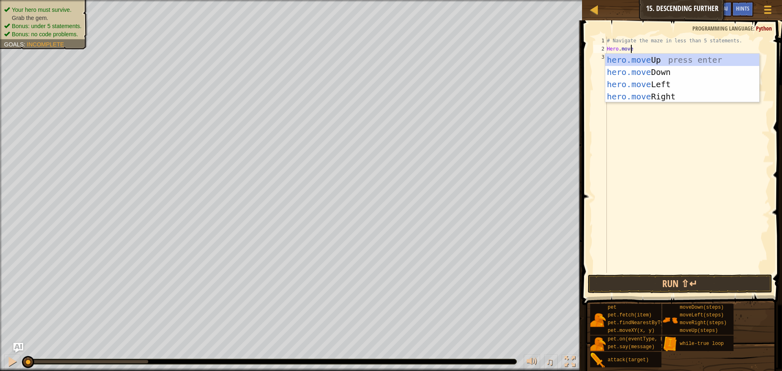
scroll to position [4, 2]
type textarea "Hero.moveri"
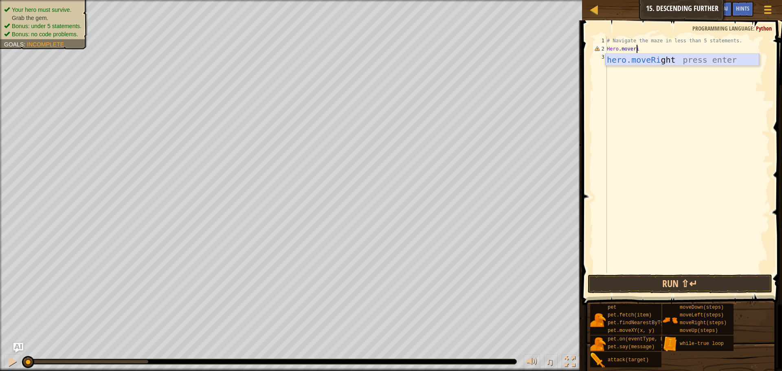
click at [633, 62] on div "hero.moveRi ght press enter" at bounding box center [682, 72] width 154 height 37
click at [646, 49] on div "# Navigate the maze in less than 5 statements. hero . moveRight ( )" at bounding box center [687, 163] width 165 height 253
type textarea "hero.moveRight(2)"
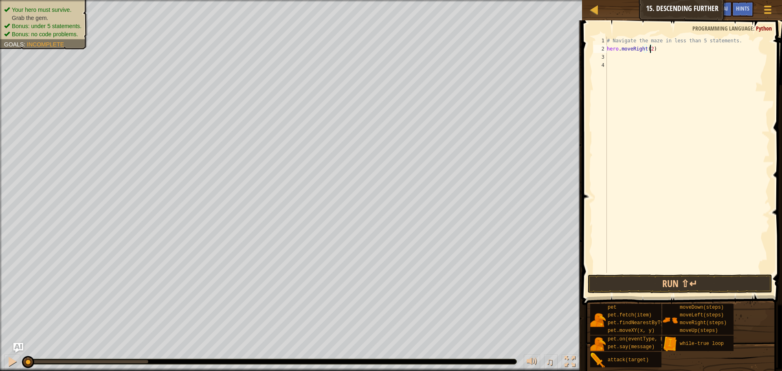
click at [622, 52] on div "# Navigate the maze in less than 5 statements. hero . moveRight ( 2 )" at bounding box center [687, 163] width 165 height 253
click at [618, 62] on div "# Navigate the maze in less than 5 statements. hero . moveRight ( 2 )" at bounding box center [687, 163] width 165 height 253
click at [619, 58] on div "# Navigate the maze in less than 5 statements. hero . moveRight ( 2 )" at bounding box center [687, 163] width 165 height 253
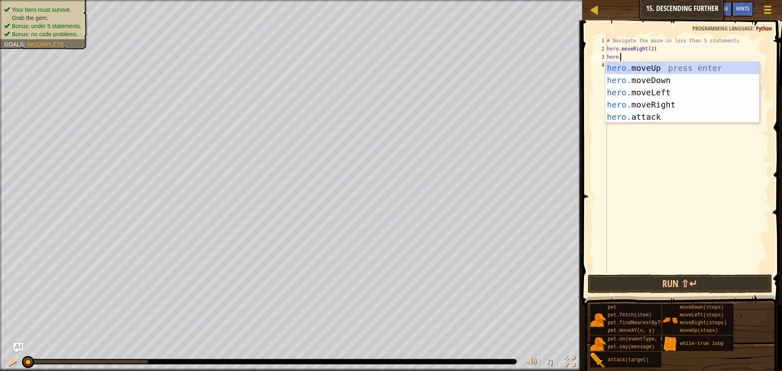
scroll to position [4, 1]
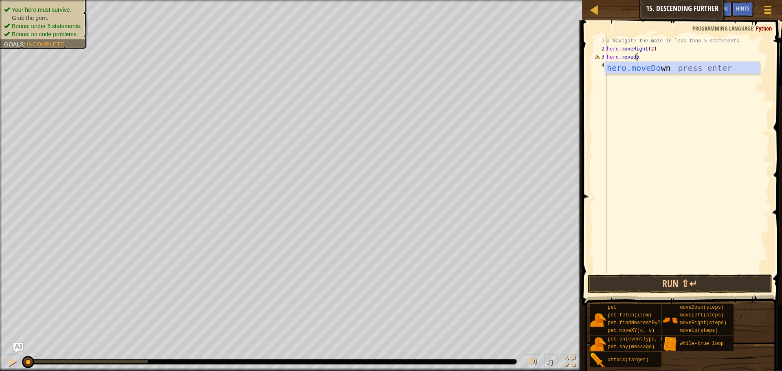
type textarea "hero.movedon"
click at [623, 66] on div "# Navigate the maze in less than 5 statements. hero . moveRight ( 2 ) hero . mo…" at bounding box center [687, 163] width 165 height 253
click at [620, 64] on div "# Navigate the maze in less than 5 statements. hero . moveRight ( 2 ) hero . mo…" at bounding box center [687, 163] width 165 height 253
click at [613, 64] on div "# Navigate the maze in less than 5 statements. hero . moveRight ( 2 ) hero . mo…" at bounding box center [687, 163] width 165 height 253
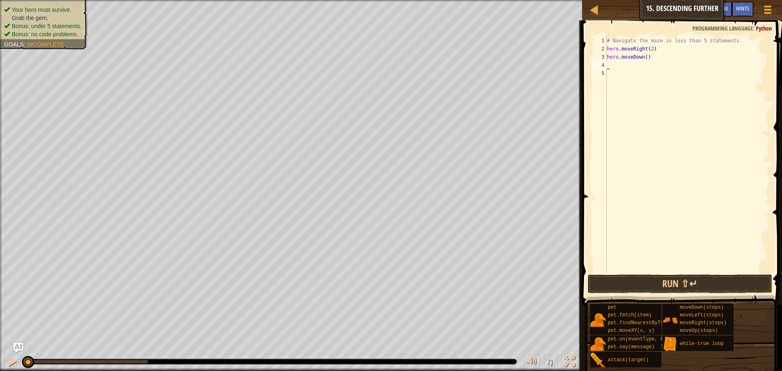
click at [660, 57] on div "# Navigate the maze in less than 5 statements. hero . moveRight ( 2 ) hero . mo…" at bounding box center [687, 163] width 165 height 253
type textarea "hero.moveDown()"
click at [618, 62] on div "# Navigate the maze in less than 5 statements. hero . moveRight ( 2 ) hero . mo…" at bounding box center [687, 163] width 165 height 253
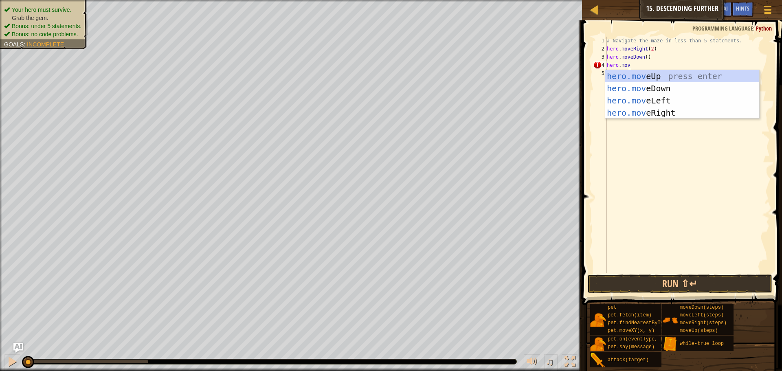
scroll to position [4, 2]
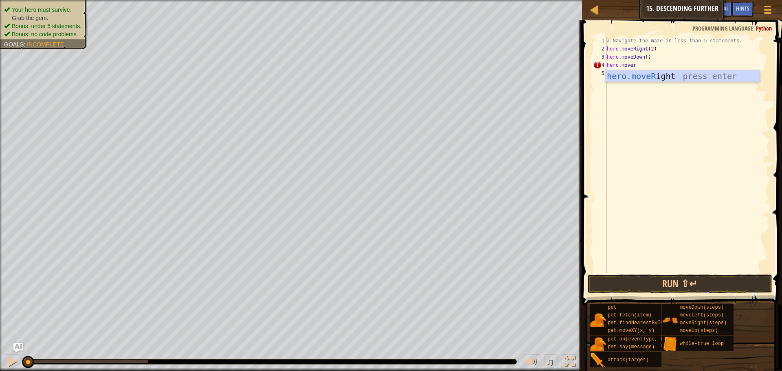
type textarea "hero.moveri"
click at [647, 66] on div "# Navigate the maze in less than 5 statements. hero . moveRight ( 2 ) hero . mo…" at bounding box center [687, 163] width 165 height 253
type textarea "hero.moveRight(2)"
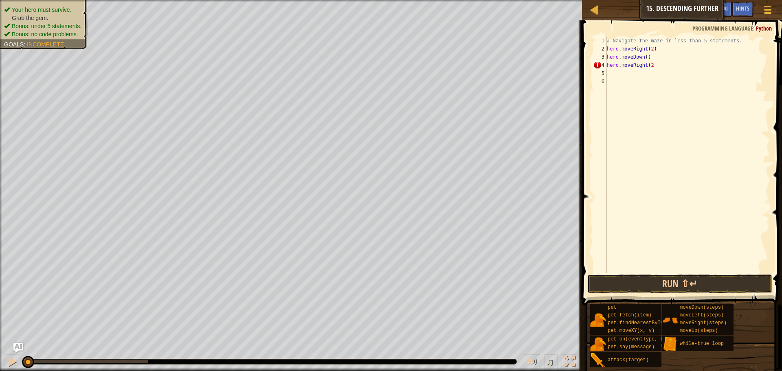
click at [611, 74] on div "# Navigate the maze in less than 5 statements. hero . moveRight ( 2 ) hero . mo…" at bounding box center [687, 163] width 165 height 253
click at [611, 72] on div "# Navigate the maze in less than 5 statements. hero . moveRight ( 2 ) hero . mo…" at bounding box center [687, 163] width 165 height 253
click at [613, 72] on div "# Navigate the maze in less than 5 statements. hero . moveRight ( 2 ) hero . mo…" at bounding box center [687, 163] width 165 height 253
click at [655, 63] on div "# Navigate the maze in less than 5 statements. hero . moveRight ( 2 ) hero . mo…" at bounding box center [687, 163] width 165 height 253
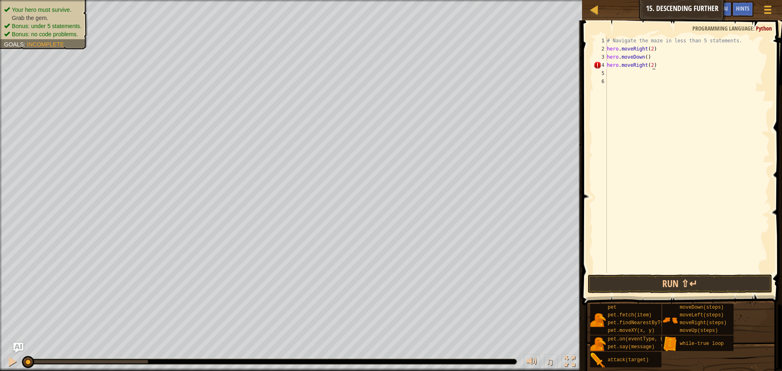
scroll to position [4, 3]
click at [610, 68] on div "# Navigate the maze in less than 5 statements. hero . moveRight ( 2 ) hero . mo…" at bounding box center [687, 163] width 165 height 253
type textarea "hro.moveRight(2)"
drag, startPoint x: 612, startPoint y: 216, endPoint x: 620, endPoint y: 203, distance: 15.2
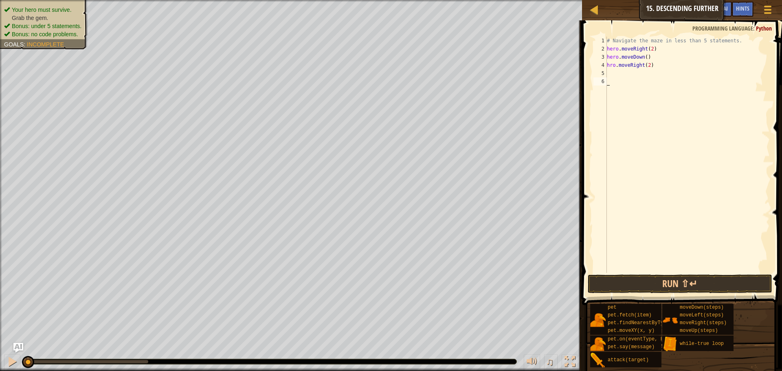
click at [612, 216] on div "# Navigate the maze in less than 5 statements. hero . moveRight ( 2 ) hero . mo…" at bounding box center [687, 163] width 165 height 253
click at [611, 74] on div "# Navigate the maze in less than 5 statements. hero . moveRight ( 2 ) hero . mo…" at bounding box center [687, 163] width 165 height 253
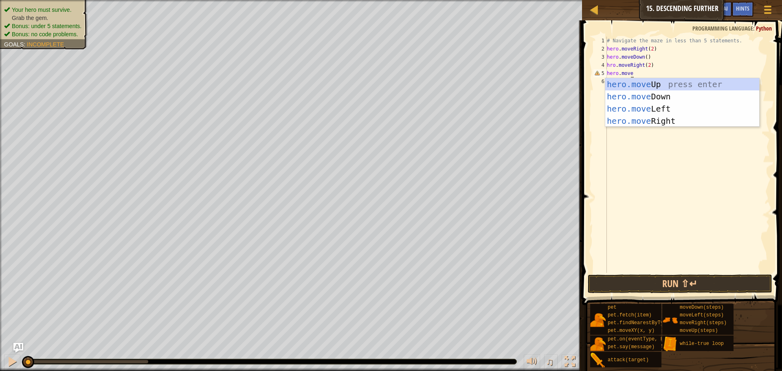
type textarea "hero.moved"
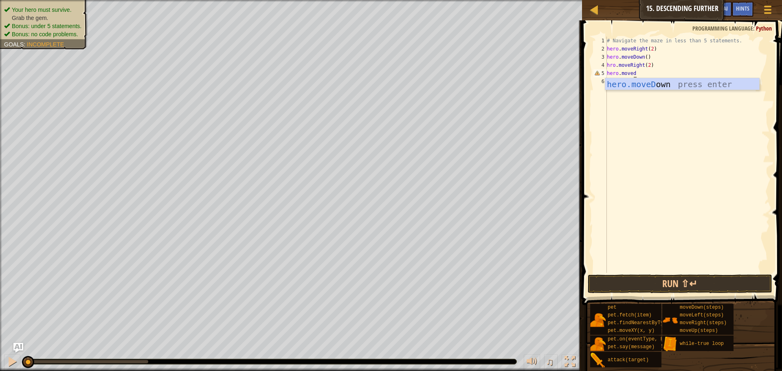
scroll to position [4, 2]
click at [646, 80] on div "hero.moveD own press enter" at bounding box center [682, 96] width 154 height 37
click at [616, 81] on div "# Navigate the maze in less than 5 statements. hero . moveRight ( 2 ) hero . mo…" at bounding box center [687, 163] width 165 height 253
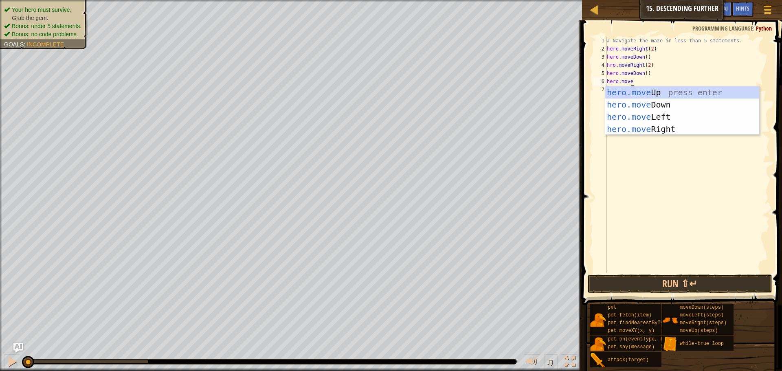
scroll to position [4, 2]
type textarea "hero.moveri"
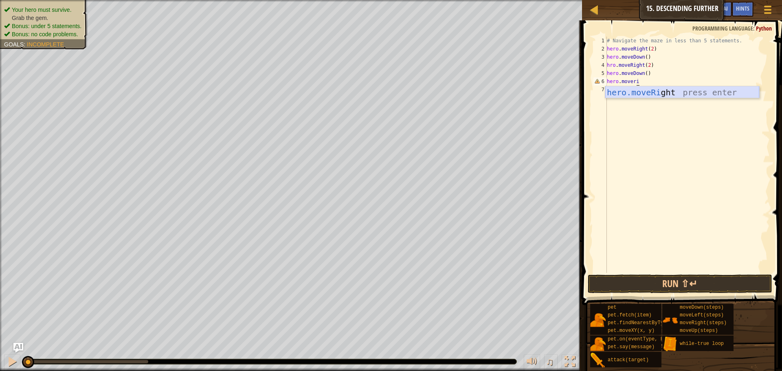
click at [635, 95] on div "hero.moveRi ght press enter" at bounding box center [682, 104] width 154 height 37
click at [647, 82] on div "# Navigate the maze in less than 5 statements. hero . moveRight ( 2 ) hero . mo…" at bounding box center [687, 163] width 165 height 253
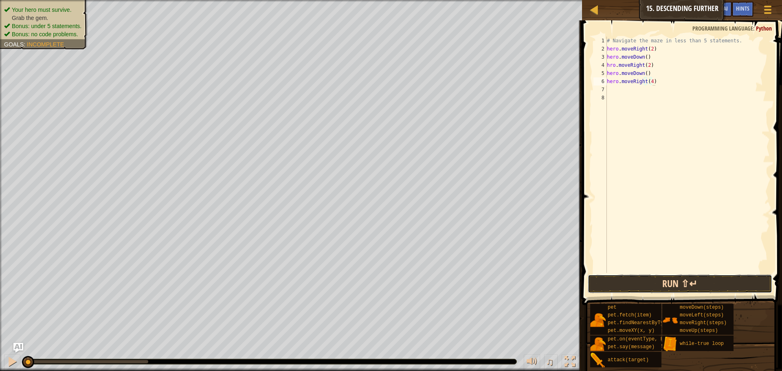
click at [667, 286] on button "Run ⇧↵" at bounding box center [680, 284] width 185 height 19
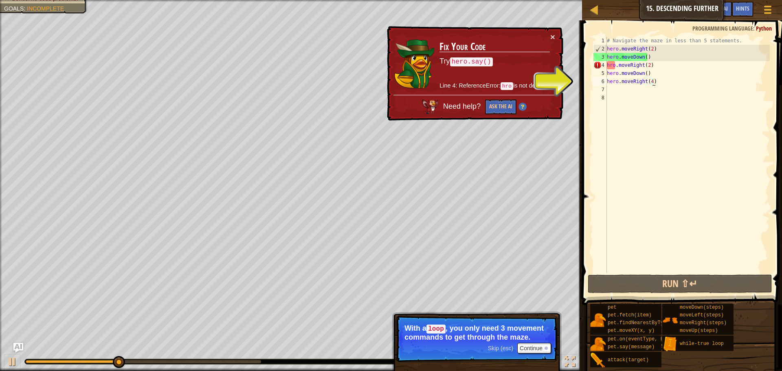
click at [609, 64] on div "# Navigate the maze in less than 5 statements. hero . moveRight ( 2 ) hero . mo…" at bounding box center [687, 163] width 165 height 253
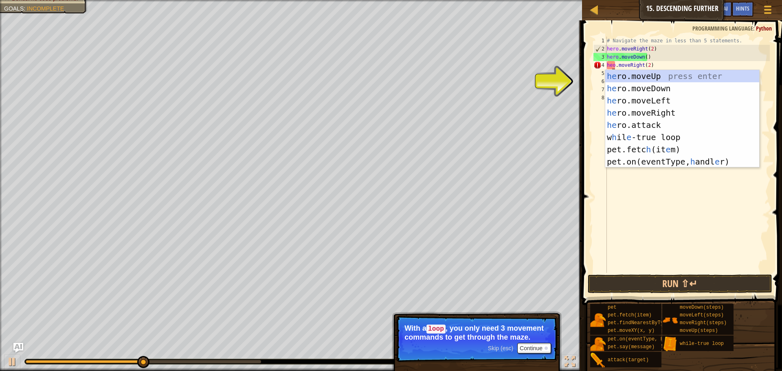
scroll to position [4, 1]
click at [610, 64] on div "# Navigate the maze in less than 5 statements. hero . moveRight ( 2 ) hero . mo…" at bounding box center [687, 163] width 165 height 253
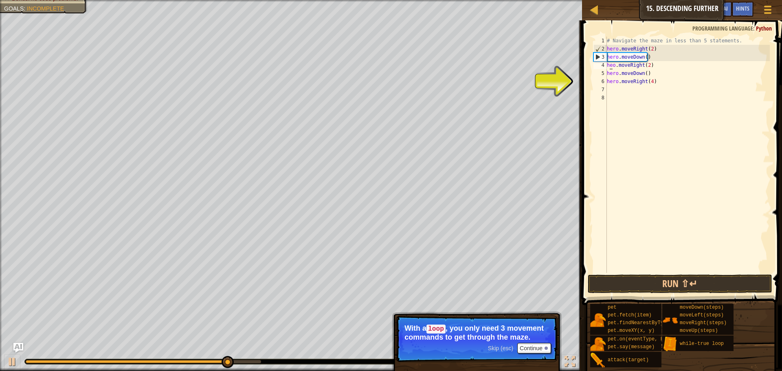
click at [611, 64] on div "# Navigate the maze in less than 5 statements. hero . moveRight ( 2 ) hero . mo…" at bounding box center [687, 163] width 165 height 253
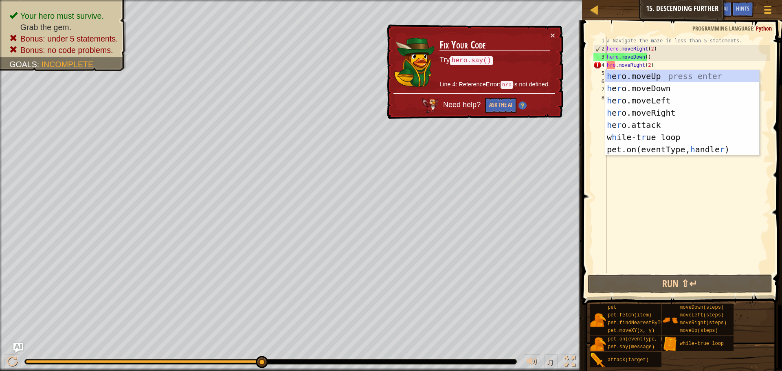
click at [609, 65] on div "# Navigate the maze in less than 5 statements. hero . moveRight ( 2 ) hero . mo…" at bounding box center [687, 163] width 165 height 253
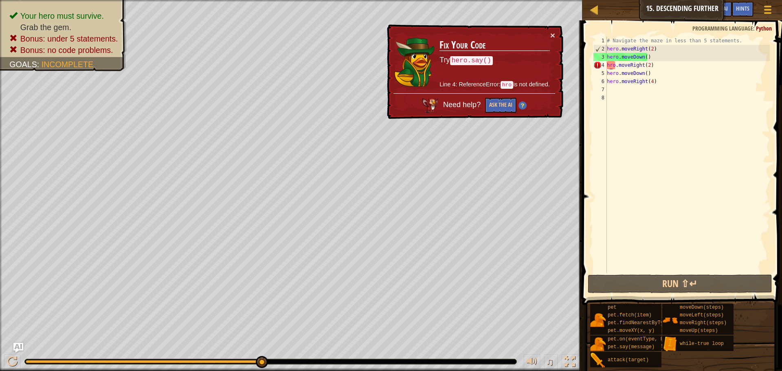
type textarea "hero.moveRight(2)"
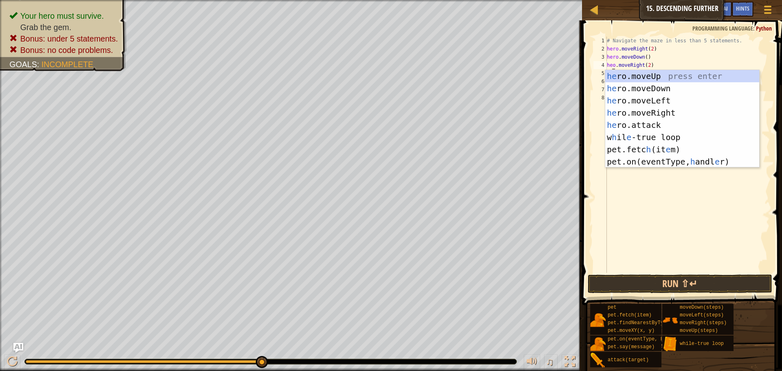
click at [677, 217] on div "# Navigate the maze in less than 5 statements. hero . moveRight ( 2 ) hero . mo…" at bounding box center [687, 163] width 165 height 253
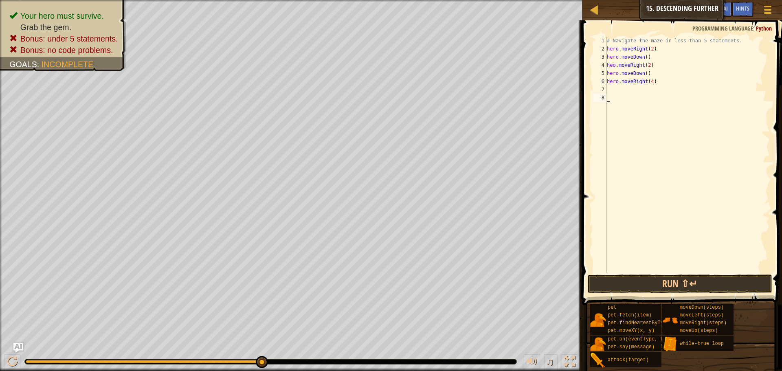
scroll to position [4, 0]
click at [655, 68] on div "# Navigate the maze in less than 5 statements. hero . moveRight ( 2 ) hero . mo…" at bounding box center [687, 163] width 165 height 253
click at [655, 64] on div "# Navigate the maze in less than 5 statements. hero . moveRight ( 2 ) hero . mo…" at bounding box center [687, 163] width 165 height 253
type textarea "h"
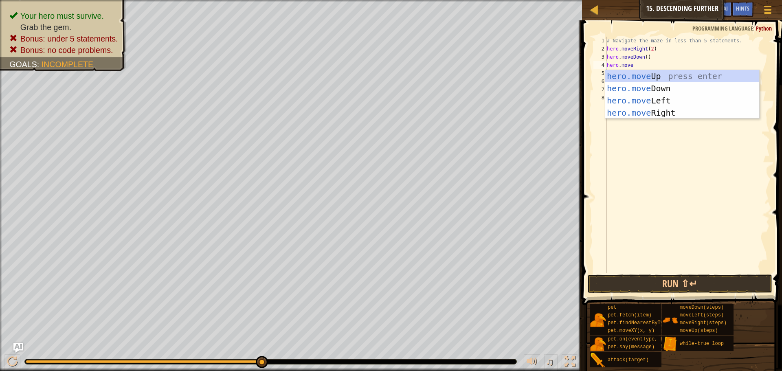
scroll to position [4, 2]
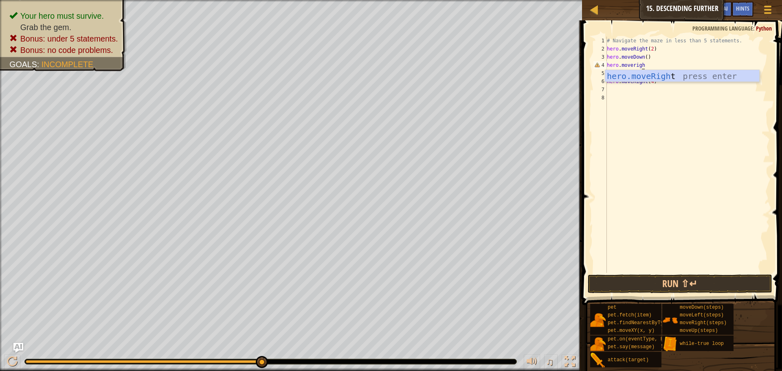
type textarea "hero.moveright"
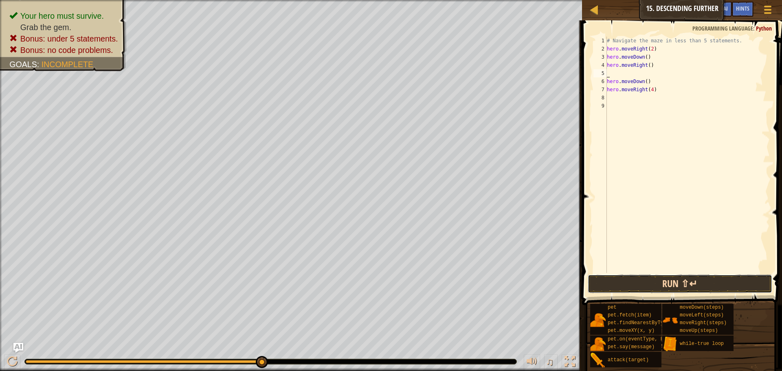
click at [675, 282] on button "Run ⇧↵" at bounding box center [680, 284] width 185 height 19
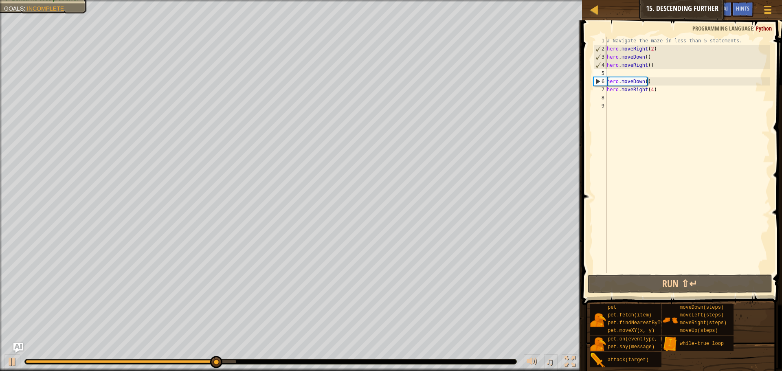
click at [646, 67] on div "# Navigate the maze in less than 5 statements. hero . moveRight ( 2 ) hero . mo…" at bounding box center [687, 163] width 165 height 253
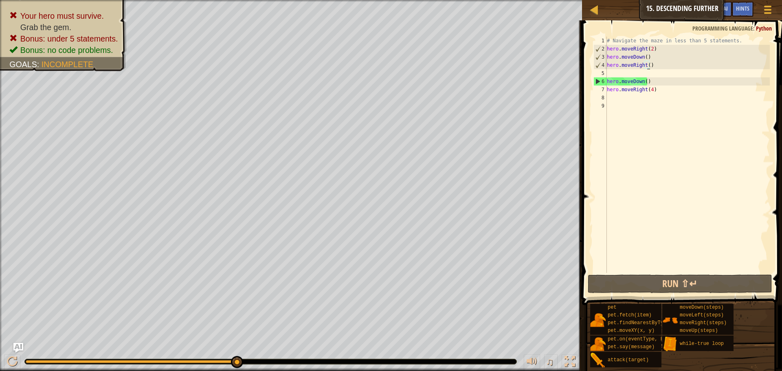
scroll to position [4, 3]
click at [693, 287] on button "Run ⇧↵" at bounding box center [680, 284] width 185 height 19
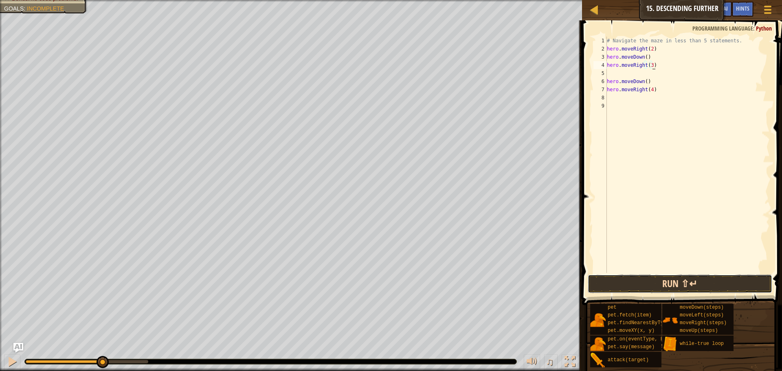
click at [673, 290] on button "Run ⇧↵" at bounding box center [680, 284] width 185 height 19
type textarea "hero.moveRight(2)"
click at [672, 294] on span at bounding box center [683, 151] width 207 height 309
click at [671, 285] on button "Run ⇧↵" at bounding box center [680, 284] width 185 height 19
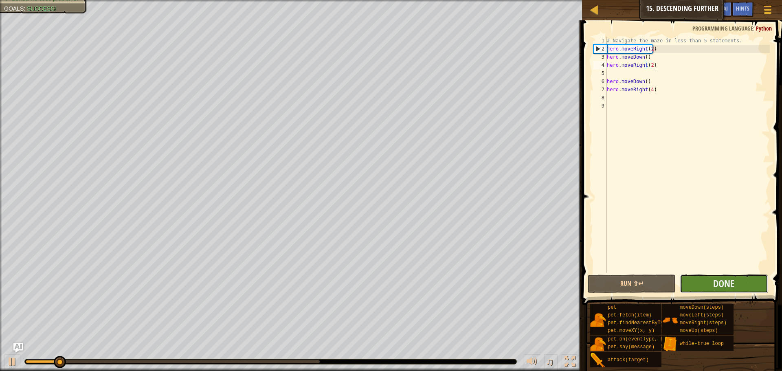
click at [693, 280] on button "Done" at bounding box center [724, 284] width 88 height 19
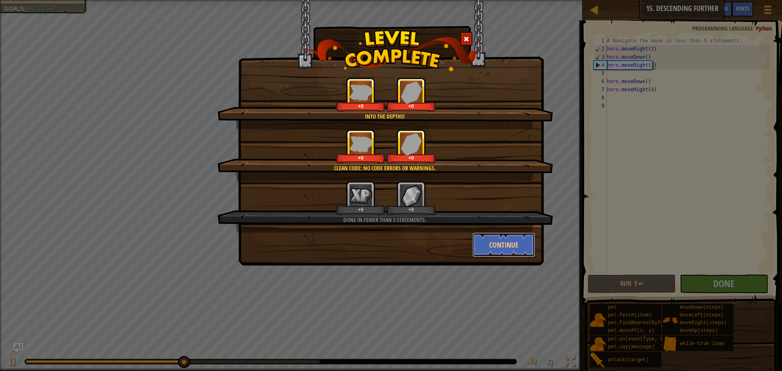
click at [518, 246] on button "Continue" at bounding box center [504, 245] width 63 height 24
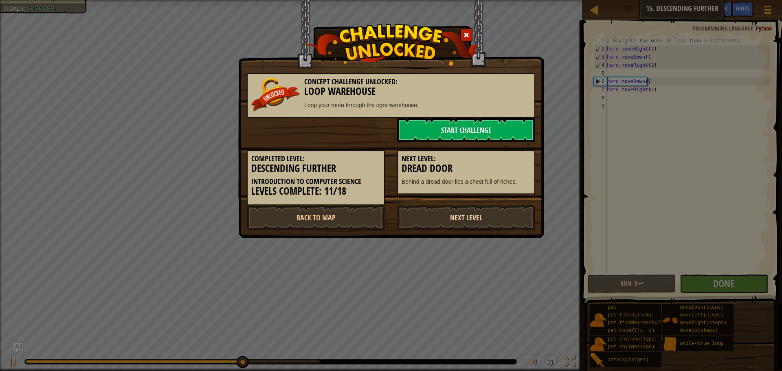
click at [489, 220] on link "Next Level" at bounding box center [466, 217] width 138 height 24
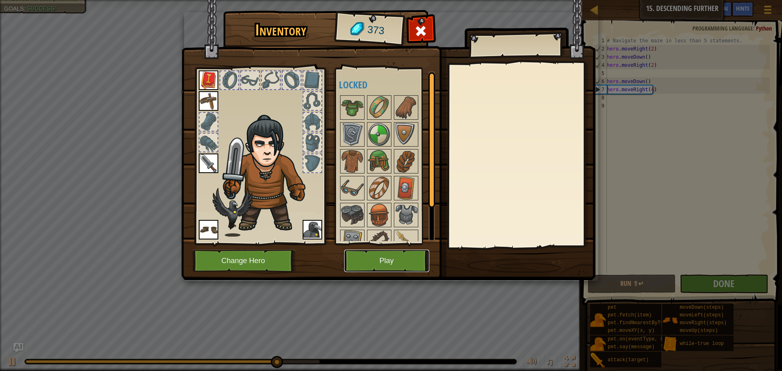
click at [405, 266] on button "Play" at bounding box center [386, 261] width 85 height 22
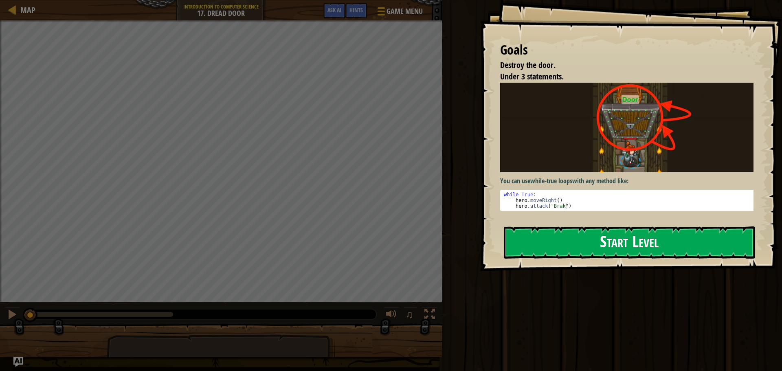
click at [624, 251] on button "Start Level" at bounding box center [629, 242] width 251 height 32
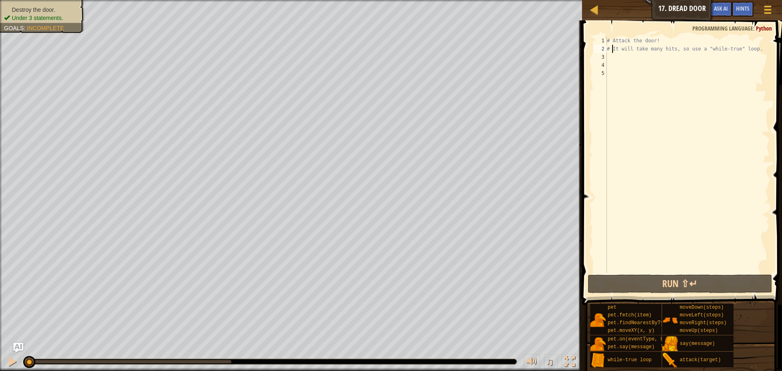
click at [613, 52] on div "# Attack the door! # It will take many hits, so use a "while-true" loop." at bounding box center [687, 163] width 165 height 253
type textarea "# It will take many hits, so use a "while-true" loop."
click at [616, 55] on div "# Attack the door! # It will take many hits, so use a "while-true" loop." at bounding box center [687, 163] width 165 height 253
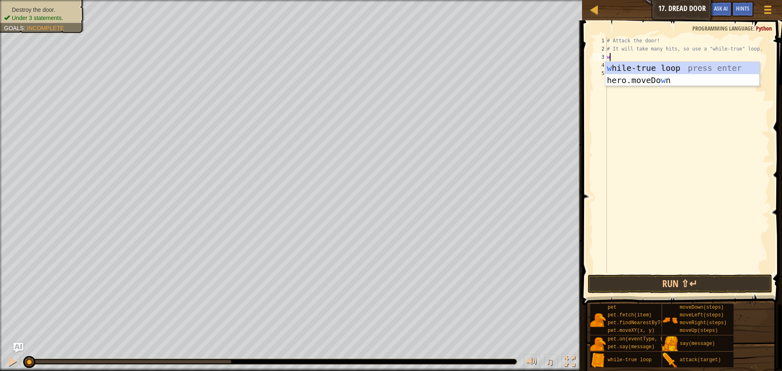
scroll to position [4, 0]
type textarea "wh"
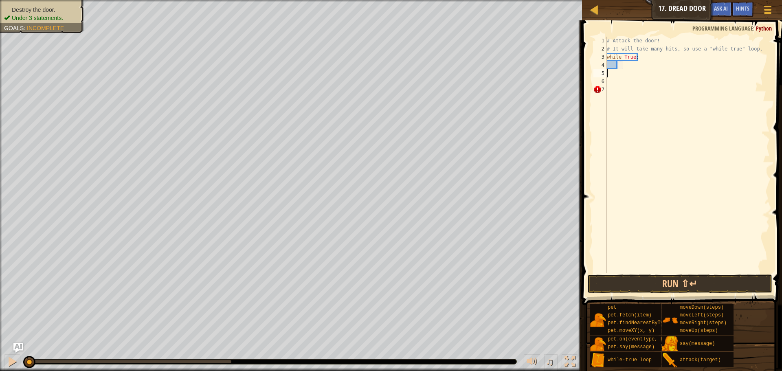
click at [622, 69] on div "# Attack the door! # It will take many hits, so use a "while-true" loop. while …" at bounding box center [687, 163] width 165 height 253
click at [623, 64] on div "# Attack the door! # It will take many hits, so use a "while-true" loop. while …" at bounding box center [687, 163] width 165 height 253
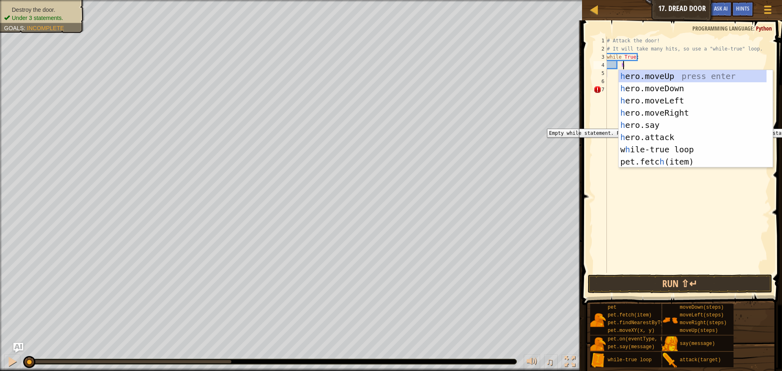
scroll to position [4, 1]
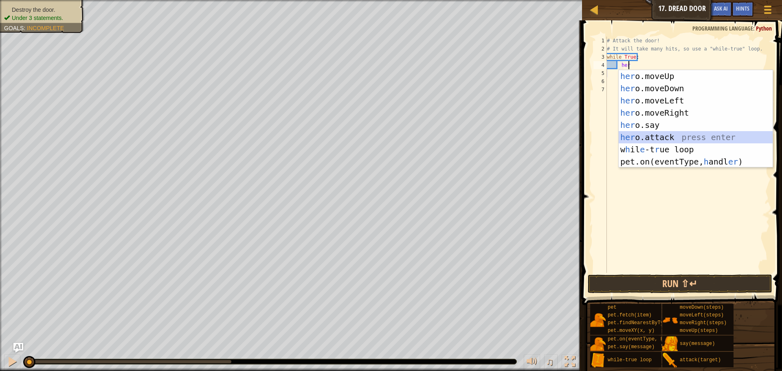
click at [655, 135] on div "her o.moveUp press enter her o.moveDown press enter her o.moveLeft press enter …" at bounding box center [696, 131] width 154 height 122
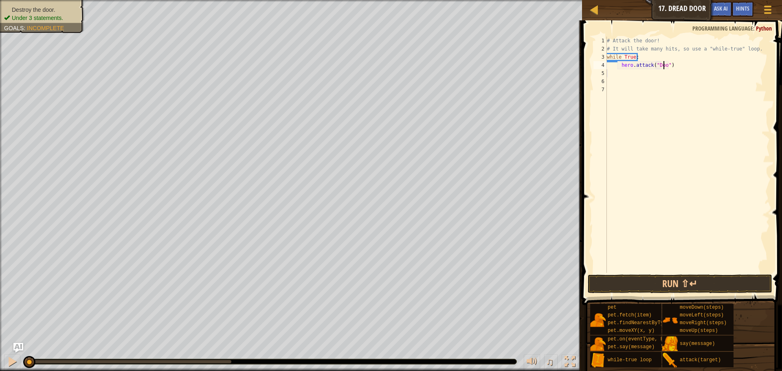
scroll to position [4, 5]
type textarea "hero.attack("Door")"
drag, startPoint x: 675, startPoint y: 64, endPoint x: 616, endPoint y: 66, distance: 59.5
click at [616, 66] on div "# Attack the door! # It will take many hits, so use a "while-true" loop. while …" at bounding box center [687, 163] width 165 height 253
click at [613, 69] on div "# Attack the door! # It will take many hits, so use a "while-true" loop. while …" at bounding box center [687, 163] width 165 height 253
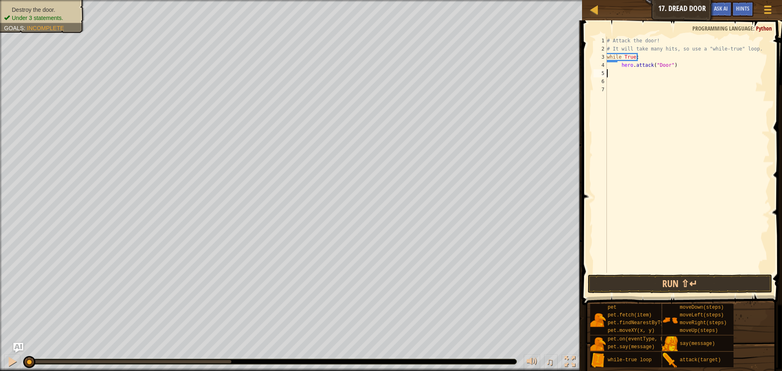
click at [613, 76] on div "# Attack the door! # It will take many hits, so use a "while-true" loop. while …" at bounding box center [687, 163] width 165 height 253
click at [676, 65] on div "# Attack the door! # It will take many hits, so use a "while-true" loop. while …" at bounding box center [687, 163] width 165 height 253
type textarea "hero.attack("Door")"
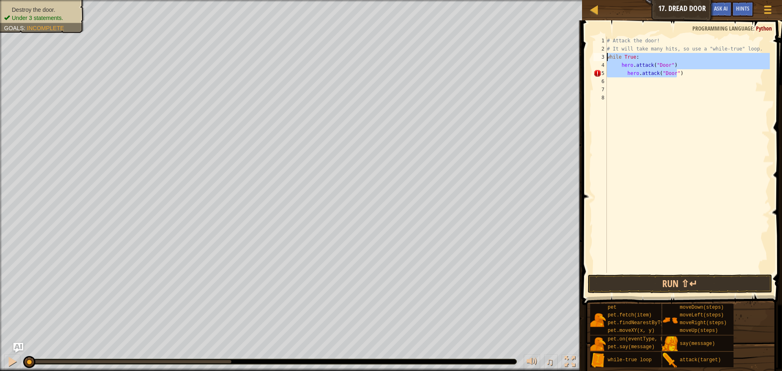
drag, startPoint x: 684, startPoint y: 73, endPoint x: 607, endPoint y: 54, distance: 79.9
click at [607, 54] on div "hero.attack("Door") 1 2 3 4 5 6 7 8 # Attack the door! # It will take many hits…" at bounding box center [681, 155] width 178 height 236
type textarea "while True: hero.attack("Door")"
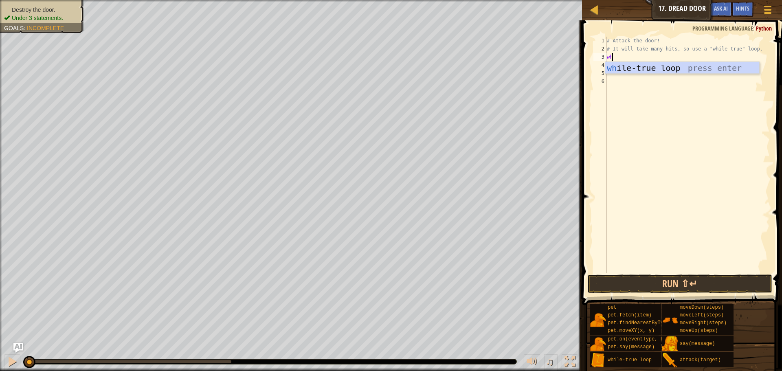
type textarea "whi"
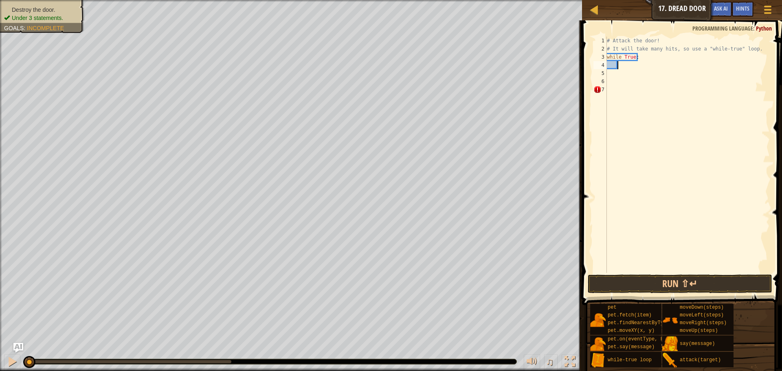
type textarea "V"
type textarea "hero.attack("Door")"
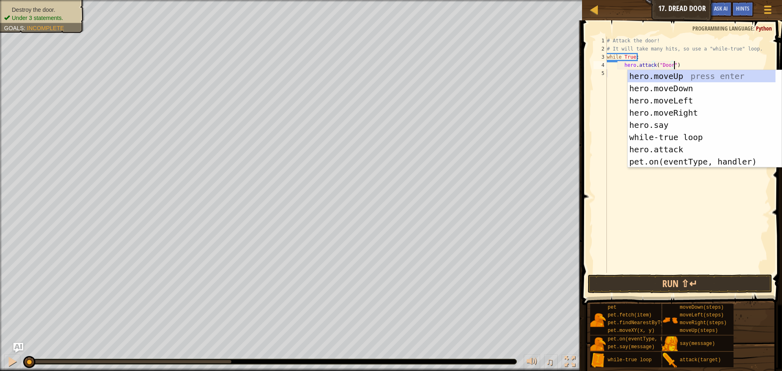
click at [622, 86] on div "# Attack the door! # It will take many hits, so use a "while-true" loop. while …" at bounding box center [687, 163] width 165 height 253
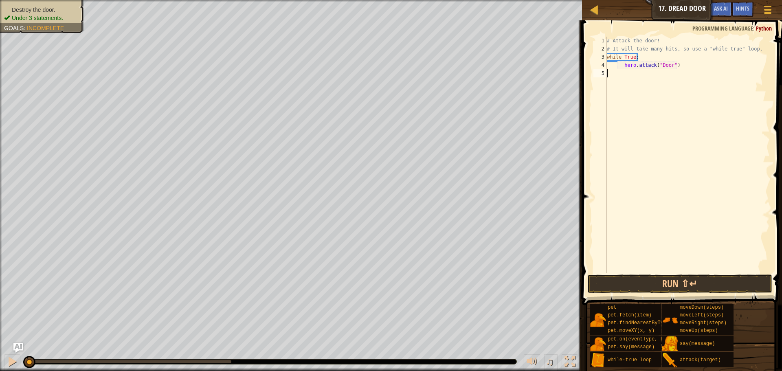
scroll to position [4, 0]
type textarea "hero.attack("Door")"
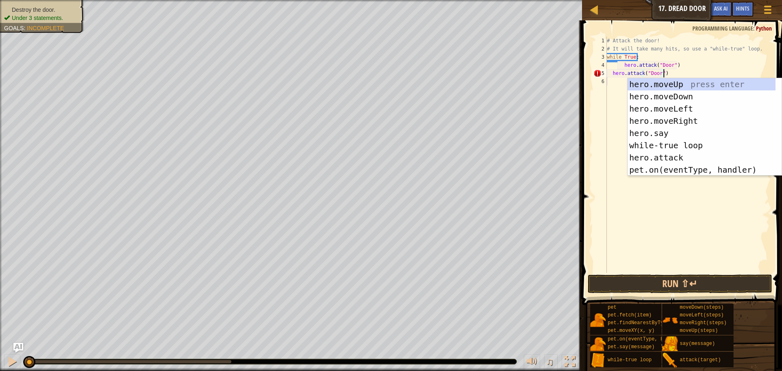
click at [614, 82] on div "# Attack the door! # It will take many hits, so use a "while-true" loop. while …" at bounding box center [687, 163] width 165 height 253
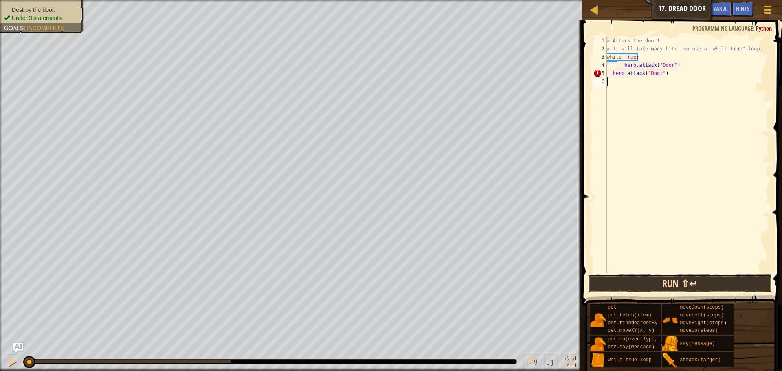
click at [668, 281] on button "Run ⇧↵" at bounding box center [680, 284] width 185 height 19
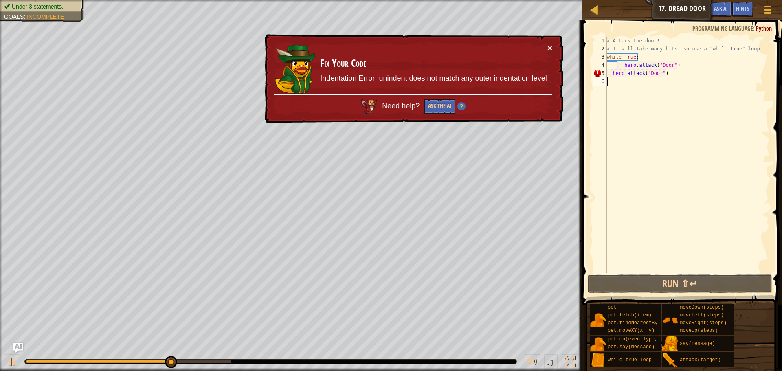
click at [550, 47] on button "×" at bounding box center [549, 48] width 5 height 9
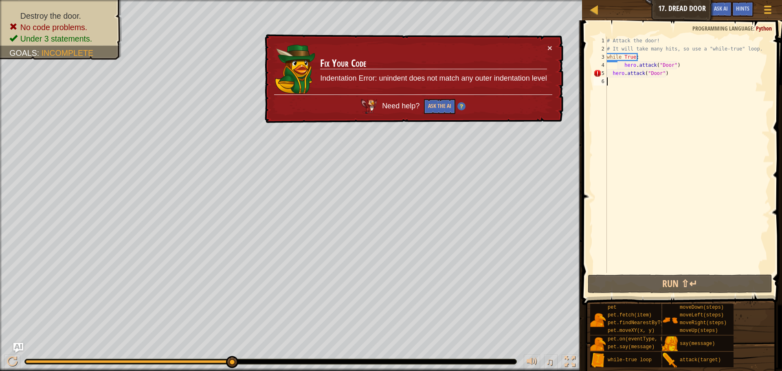
click at [610, 73] on div "# Attack the door! # It will take many hits, so use a "while-true" loop. while …" at bounding box center [687, 163] width 165 height 253
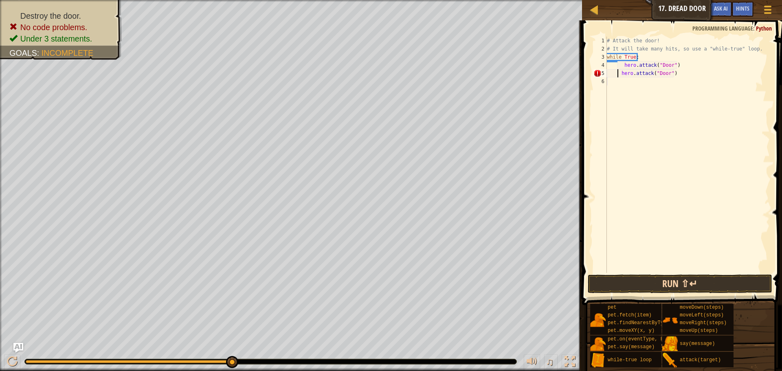
type textarea "hero.attack("Door")"
click at [653, 280] on button "Run ⇧↵" at bounding box center [680, 284] width 185 height 19
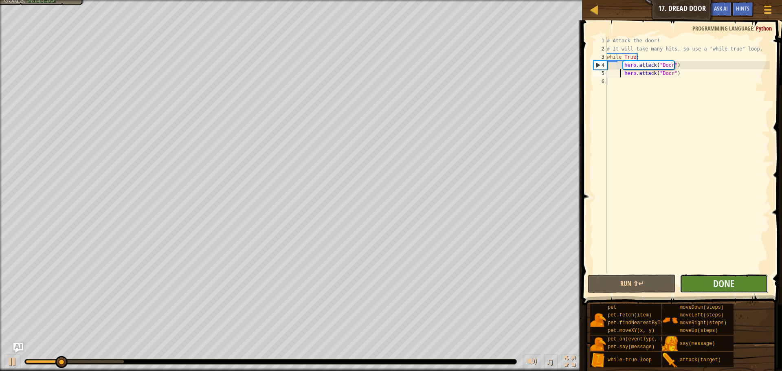
click at [703, 282] on button "Done" at bounding box center [724, 284] width 88 height 19
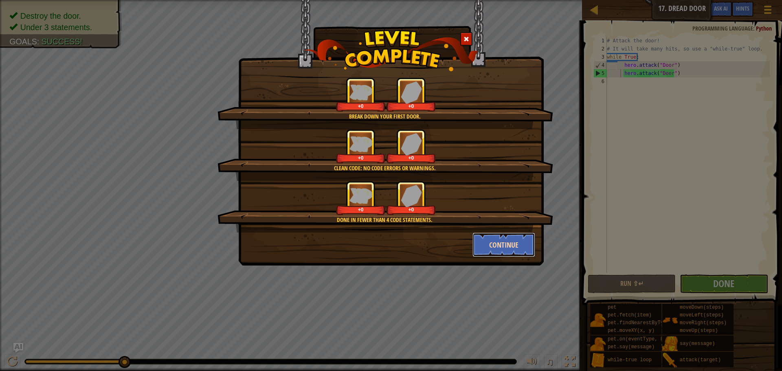
click at [504, 245] on button "Continue" at bounding box center [504, 245] width 63 height 24
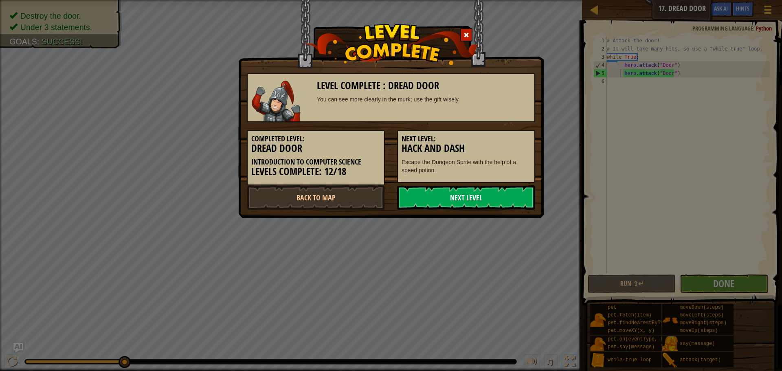
click at [481, 199] on link "Next Level" at bounding box center [466, 197] width 138 height 24
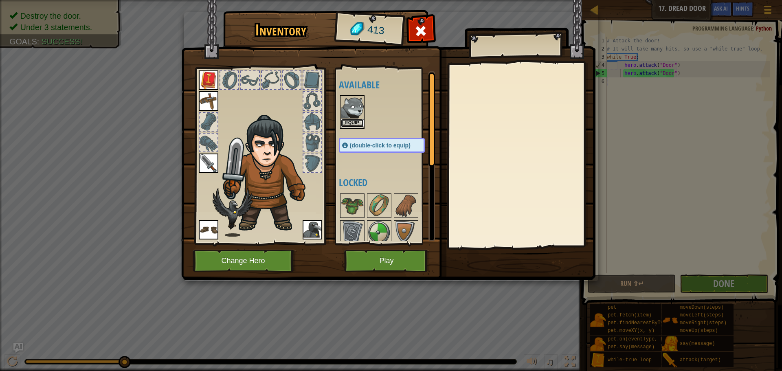
click at [354, 123] on button "Equip" at bounding box center [352, 123] width 23 height 9
click at [0, 0] on button "Equip" at bounding box center [0, 0] width 0 height 0
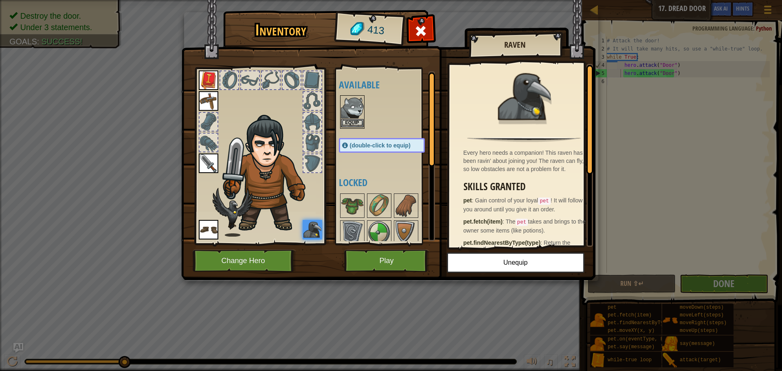
click at [347, 117] on img at bounding box center [352, 107] width 23 height 23
click at [348, 116] on img at bounding box center [352, 107] width 23 height 23
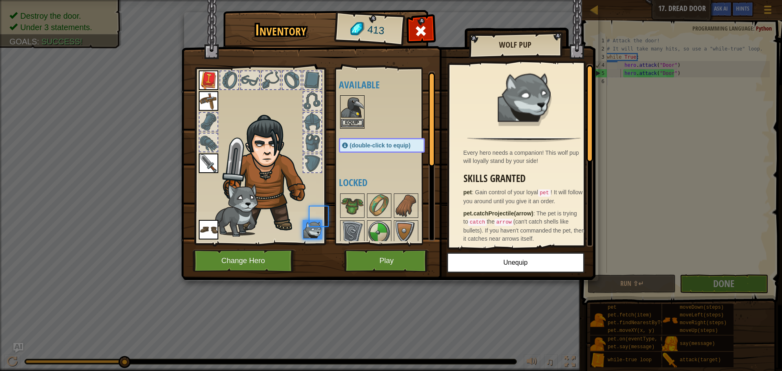
click at [346, 118] on img at bounding box center [352, 107] width 23 height 23
click at [348, 117] on img at bounding box center [352, 107] width 23 height 23
click at [371, 259] on button "Play" at bounding box center [386, 261] width 85 height 22
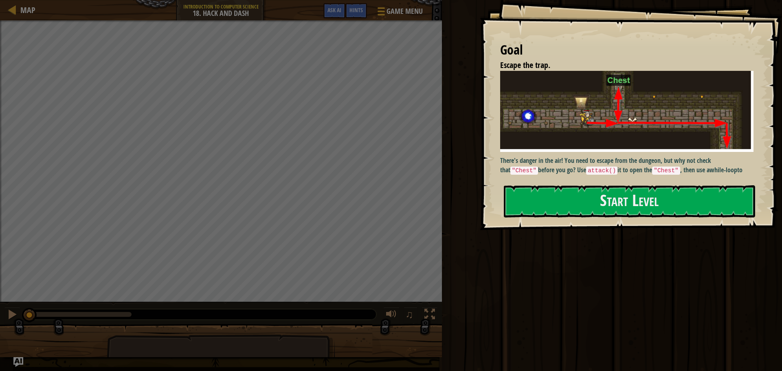
drag, startPoint x: 644, startPoint y: 180, endPoint x: 643, endPoint y: 188, distance: 7.8
click at [644, 181] on div "Goal Escape the trap. There's danger in the air! You need to escape from the du…" at bounding box center [631, 115] width 302 height 230
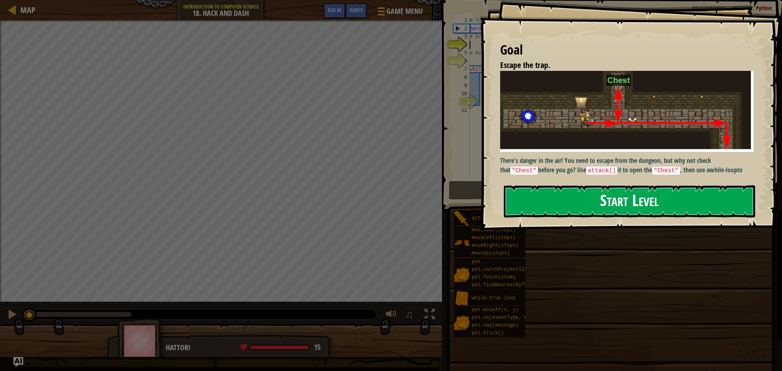
click at [641, 191] on button "Start Level" at bounding box center [629, 201] width 251 height 32
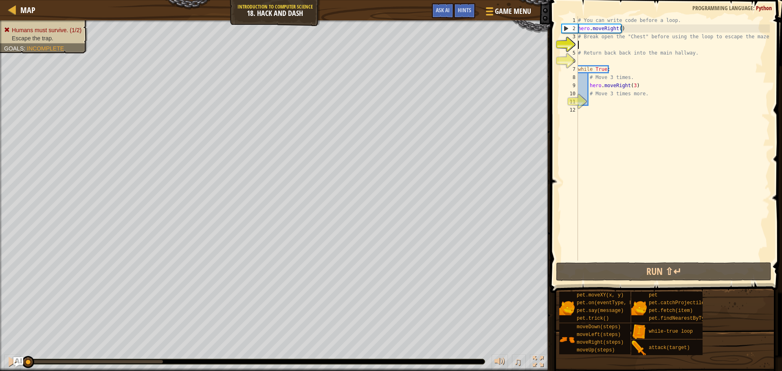
click at [587, 44] on div "# You can write code before a loop. hero . moveRight ( ) # Break open the "Ches…" at bounding box center [672, 146] width 193 height 261
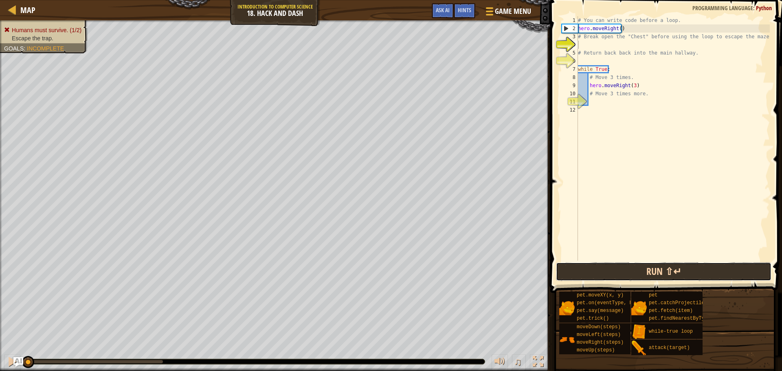
click at [643, 273] on button "Run ⇧↵" at bounding box center [663, 271] width 215 height 19
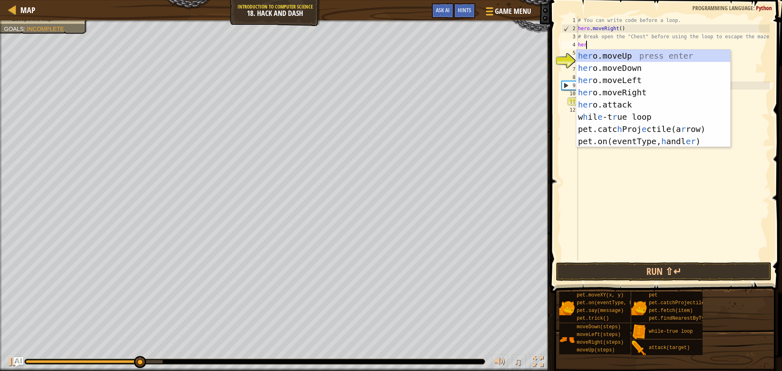
scroll to position [4, 0]
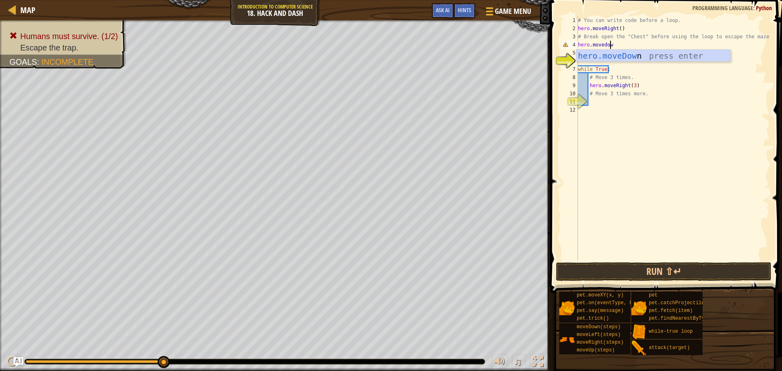
type textarea "hero.movedown"
drag, startPoint x: 655, startPoint y: 51, endPoint x: 655, endPoint y: 57, distance: 6.1
click at [656, 51] on div "hero.moveDown press enter" at bounding box center [653, 68] width 154 height 37
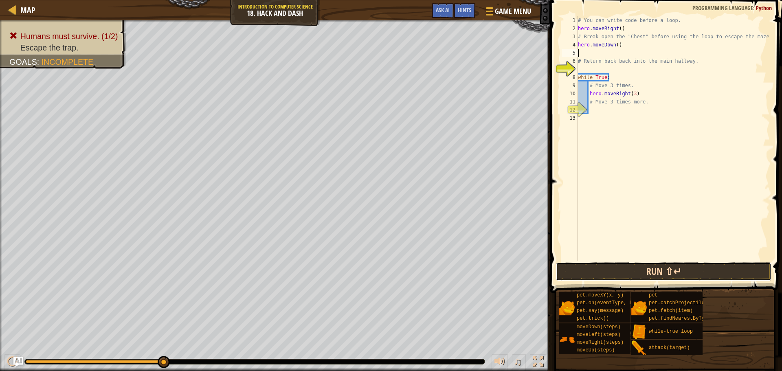
click at [650, 264] on button "Run ⇧↵" at bounding box center [663, 271] width 215 height 19
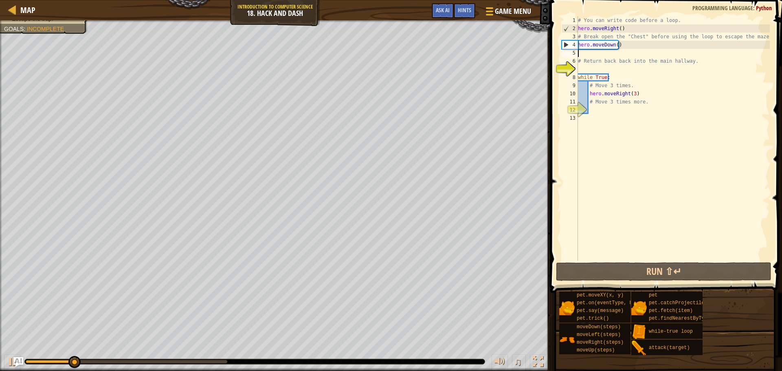
click at [616, 31] on div "# You can write code before a loop. hero . moveRight ( ) # Break open the "Ches…" at bounding box center [672, 146] width 193 height 261
click at [618, 29] on div "# You can write code before a loop. hero . moveRight ( ) # Break open the "Ches…" at bounding box center [672, 146] width 193 height 261
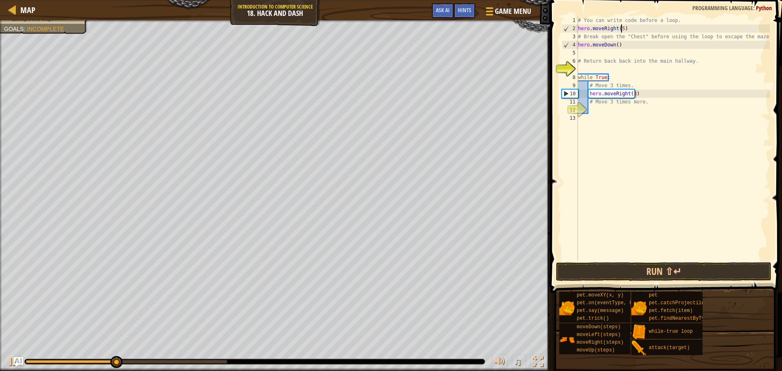
scroll to position [4, 3]
click at [646, 262] on button "Run ⇧↵" at bounding box center [663, 271] width 215 height 19
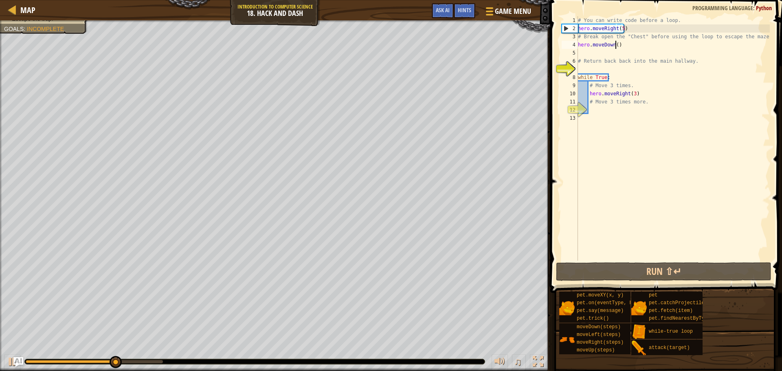
click at [614, 44] on div "# You can write code before a loop. hero . moveRight ( 5 ) # Break open the "Ch…" at bounding box center [672, 146] width 193 height 261
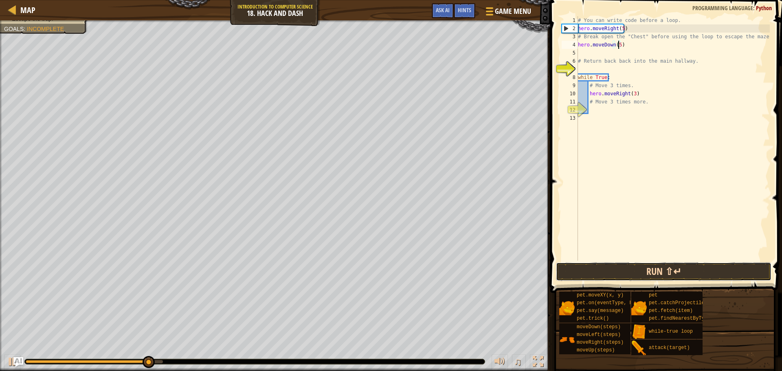
click at [659, 269] on button "Run ⇧↵" at bounding box center [663, 271] width 215 height 19
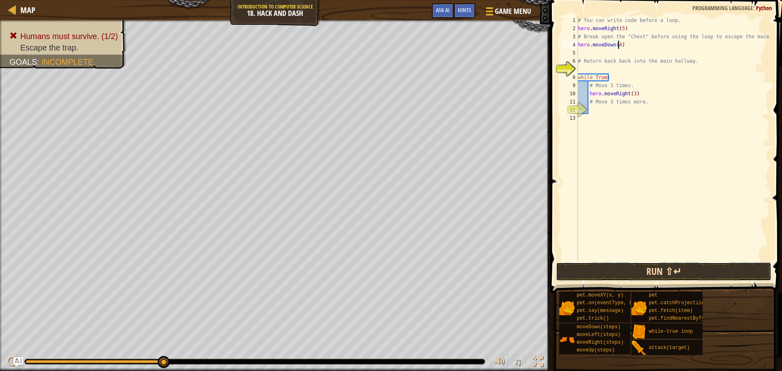
click at [648, 274] on button "Run ⇧↵" at bounding box center [663, 271] width 215 height 19
click at [620, 29] on div "# You can write code before a loop. hero . moveRight ( 5 ) # Break open the "Ch…" at bounding box center [672, 146] width 193 height 261
type textarea "hero.moveRight(4)"
click at [647, 262] on button "Run ⇧↵" at bounding box center [663, 271] width 215 height 19
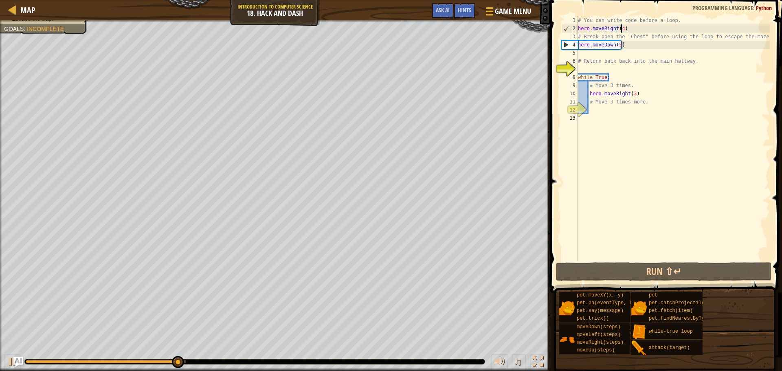
click at [594, 52] on div "# You can write code before a loop. hero . moveRight ( 4 ) # Break open the "Ch…" at bounding box center [672, 146] width 193 height 261
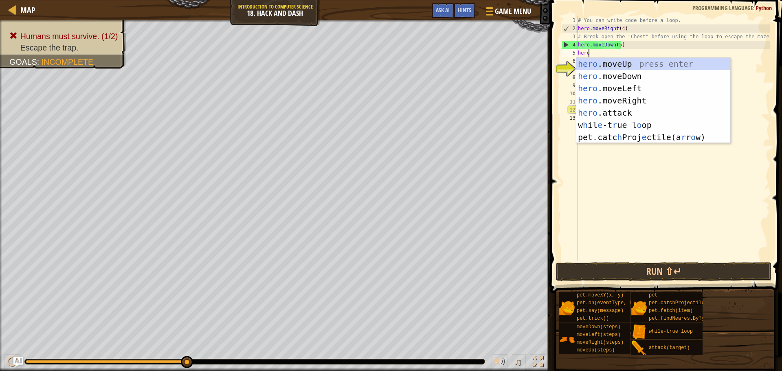
scroll to position [4, 0]
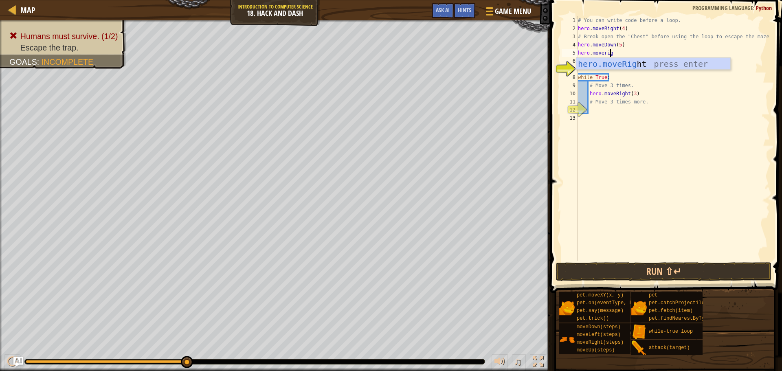
type textarea "hero.moveright"
click at [602, 64] on div "hero.moveRight press enter" at bounding box center [653, 76] width 154 height 37
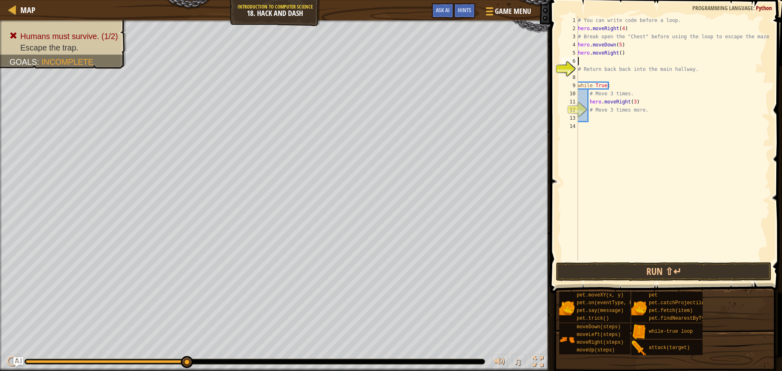
scroll to position [4, 0]
click at [619, 48] on div "# You can write code before a loop. hero . moveRight ( 4 ) # Break open the "Ch…" at bounding box center [672, 146] width 193 height 261
click at [618, 55] on div "# You can write code before a loop. hero . moveRight ( 4 ) # Break open the "Ch…" at bounding box center [672, 146] width 193 height 261
type textarea "hero.moveRight(4)"
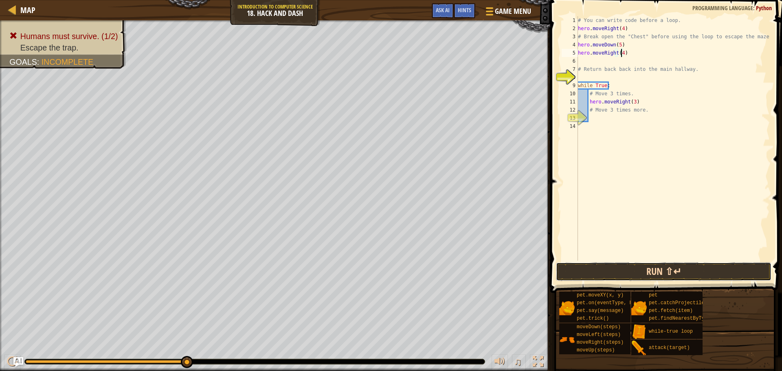
click at [644, 270] on button "Run ⇧↵" at bounding box center [663, 271] width 215 height 19
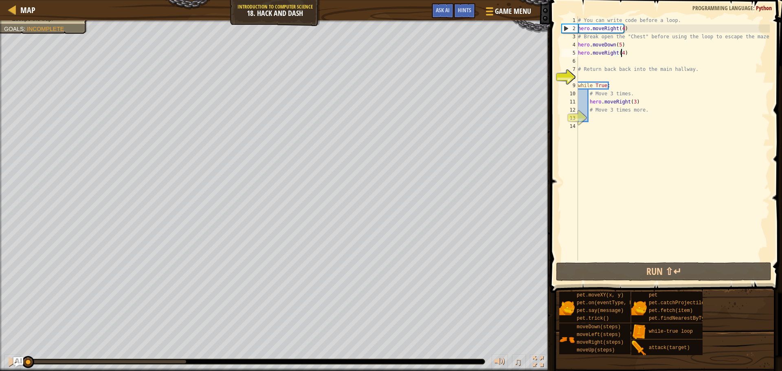
drag, startPoint x: 190, startPoint y: 359, endPoint x: 0, endPoint y: 354, distance: 190.3
click at [0, 354] on div "♫" at bounding box center [275, 359] width 550 height 24
click at [589, 77] on div "# You can write code before a loop. hero . moveRight ( 4 ) # Break open the "Ch…" at bounding box center [672, 146] width 193 height 261
click at [465, 13] on span "Hints" at bounding box center [464, 10] width 13 height 8
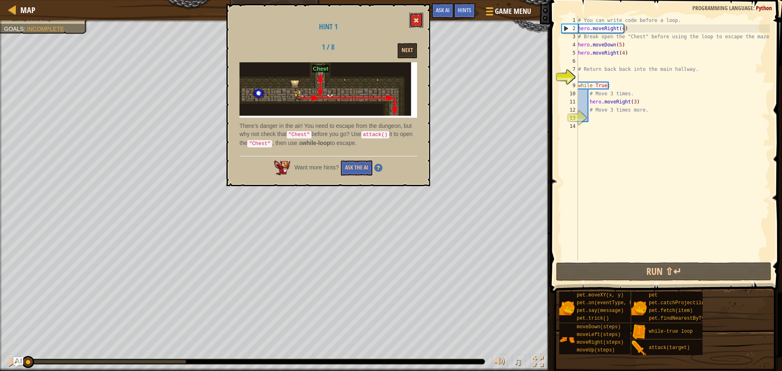
click at [416, 24] on button at bounding box center [416, 20] width 14 height 15
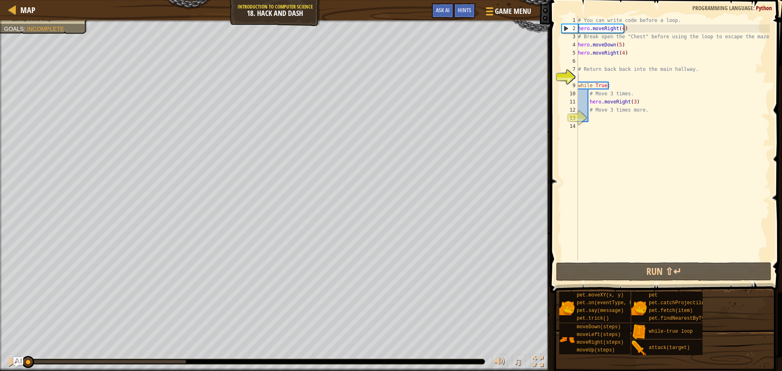
click at [620, 28] on div "# You can write code before a loop. hero . moveRight ( 4 ) # Break open the "Ch…" at bounding box center [672, 146] width 193 height 261
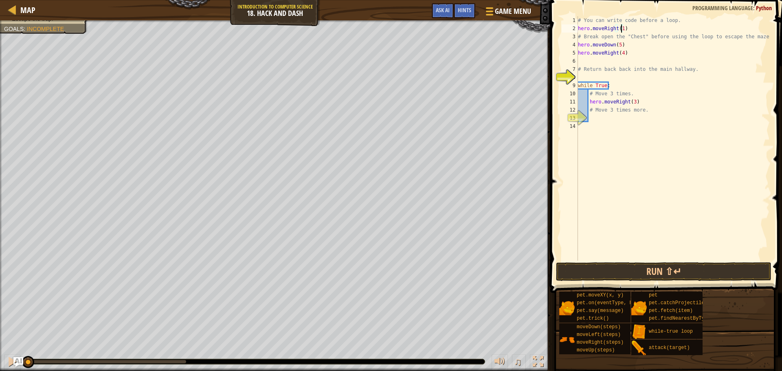
scroll to position [4, 3]
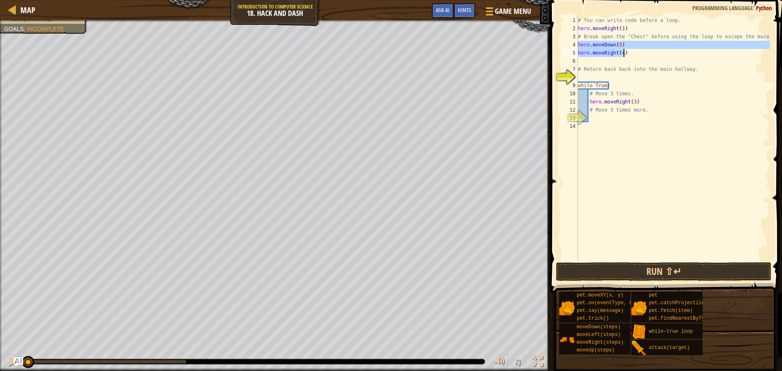
drag, startPoint x: 579, startPoint y: 44, endPoint x: 622, endPoint y: 51, distance: 43.7
click at [622, 51] on div "# You can write code before a loop. hero . moveRight ( 1 ) # Break open the "Ch…" at bounding box center [672, 146] width 193 height 261
type textarea "hero.moveDown(5) hero.moveRight(4)"
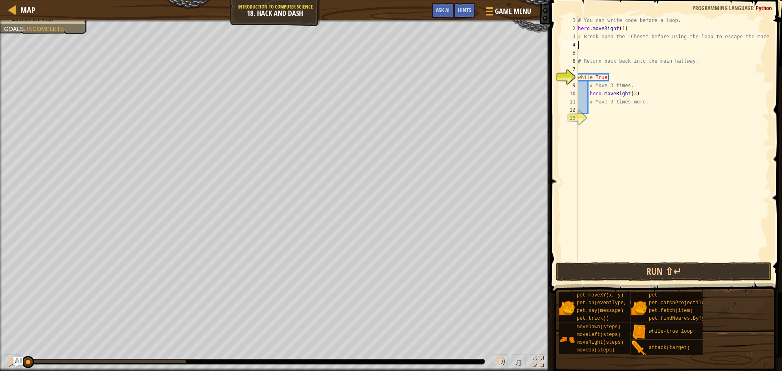
scroll to position [4, 0]
click at [586, 37] on div "# You can write code before a loop. hero . moveRight ( 1 ) # Break open the "Ch…" at bounding box center [672, 146] width 193 height 261
click at [578, 38] on div "# You can write code before a loop. hero . moveRight ( 1 ) # Break open the "Ch…" at bounding box center [672, 146] width 193 height 261
drag, startPoint x: 591, startPoint y: 42, endPoint x: 595, endPoint y: 38, distance: 5.2
click at [591, 40] on div "# You can write code before a loop. hero . moveRight ( 1 ) # Break open the "Ch…" at bounding box center [672, 146] width 193 height 261
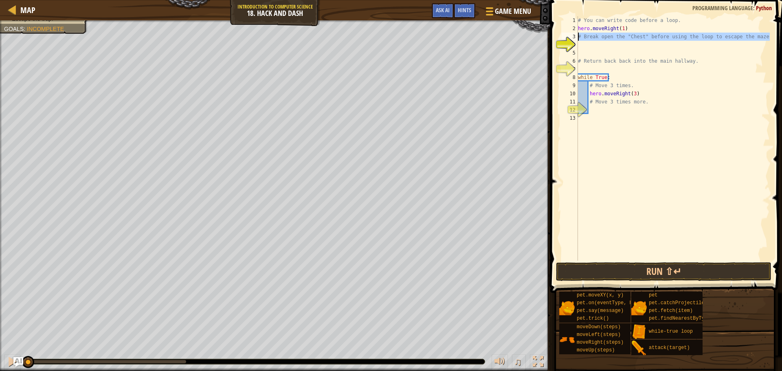
click at [574, 35] on div "3" at bounding box center [570, 37] width 16 height 8
type textarea "# Break open the "Chest" before using the loop to escape the maze!"
click at [583, 44] on div "# You can write code before a loop. hero . moveRight ( 1 ) # Break open the "Ch…" at bounding box center [672, 146] width 193 height 261
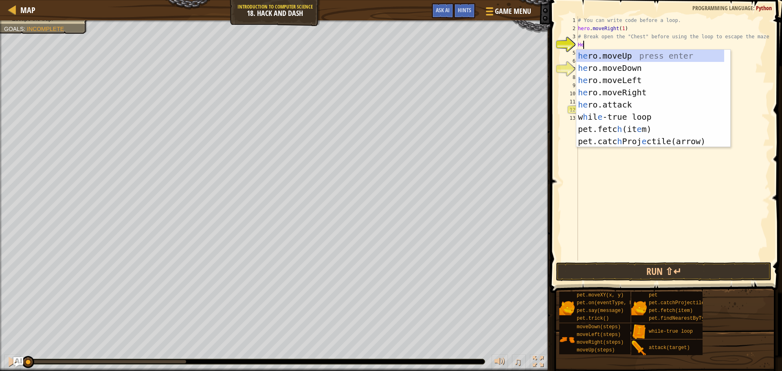
scroll to position [4, 0]
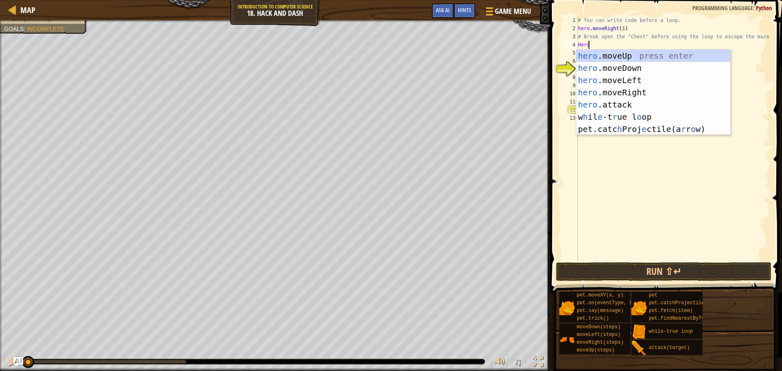
type textarea "Hero."
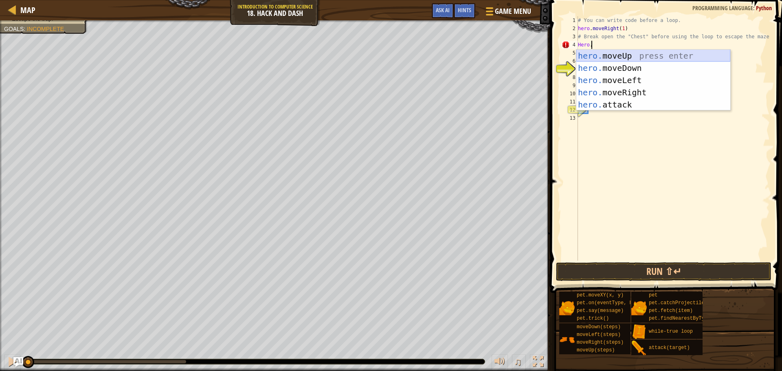
click at [587, 51] on div "hero. moveUp press enter hero. moveDown press enter hero. moveLeft press enter …" at bounding box center [653, 93] width 154 height 86
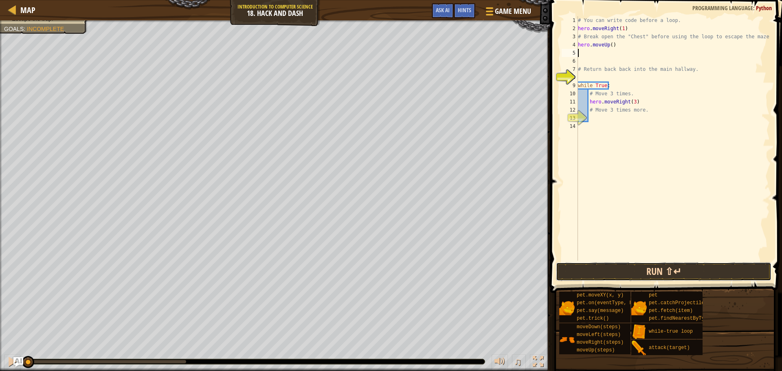
click at [660, 271] on button "Run ⇧↵" at bounding box center [663, 271] width 215 height 19
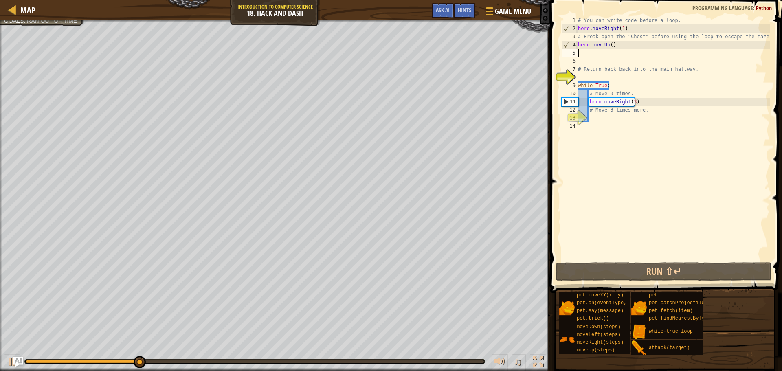
drag, startPoint x: 644, startPoint y: 106, endPoint x: 645, endPoint y: 100, distance: 5.8
click at [645, 100] on div "# You can write code before a loop. hero . moveRight ( 1 ) # Break open the "Ch…" at bounding box center [672, 146] width 193 height 261
click at [645, 100] on div "# You can write code before a loop. hero . moveRight ( 1 ) # Break open the "Ch…" at bounding box center [672, 138] width 193 height 244
click at [645, 103] on div "# You can write code before a loop. hero . moveRight ( 1 ) # Break open the "Ch…" at bounding box center [672, 146] width 193 height 261
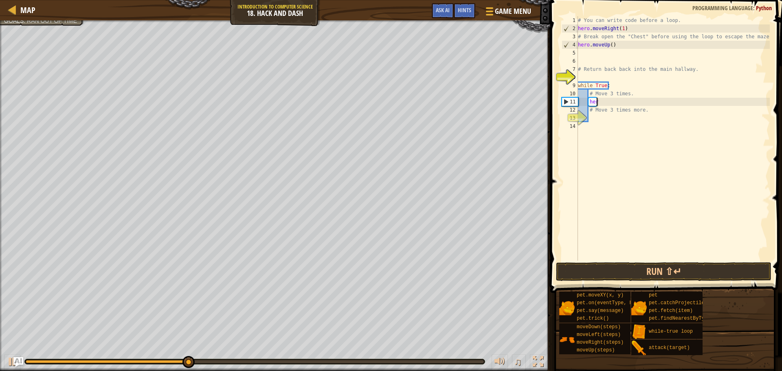
type textarea "h"
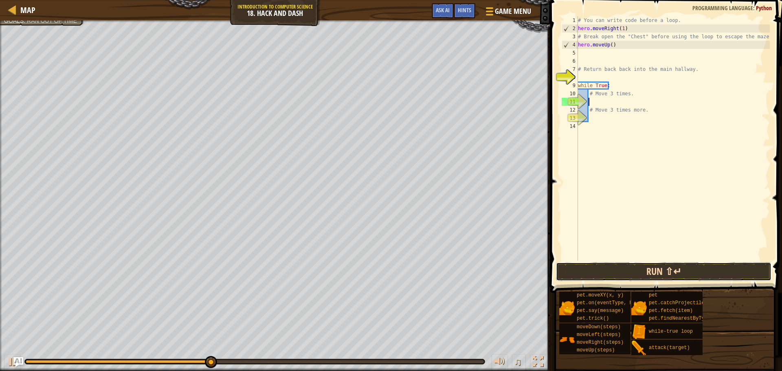
click at [633, 275] on button "Run ⇧↵" at bounding box center [663, 271] width 215 height 19
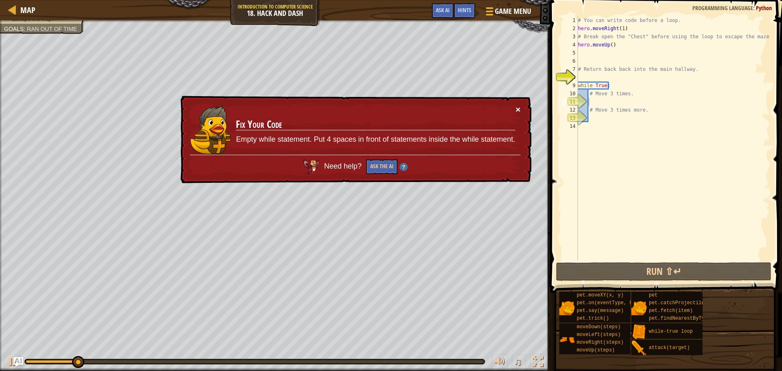
click at [518, 111] on button "×" at bounding box center [518, 109] width 5 height 9
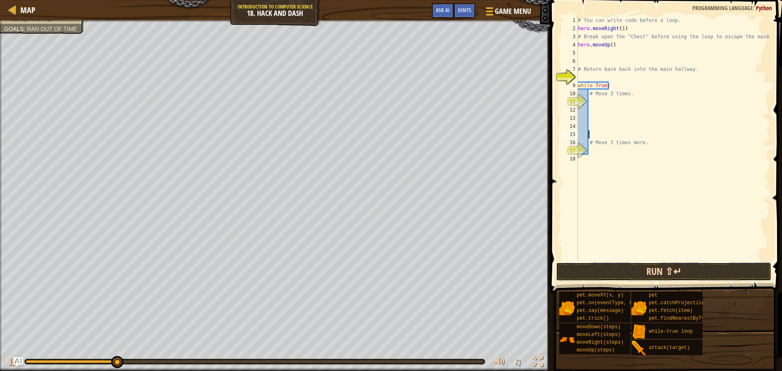
click at [666, 278] on button "Run ⇧↵" at bounding box center [663, 271] width 215 height 19
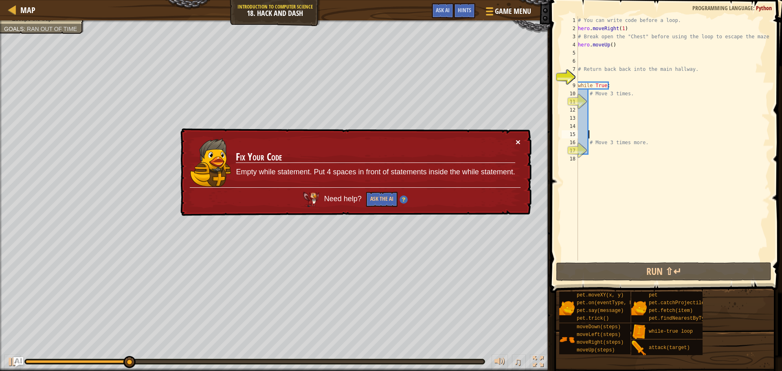
click at [517, 139] on button "×" at bounding box center [518, 142] width 5 height 9
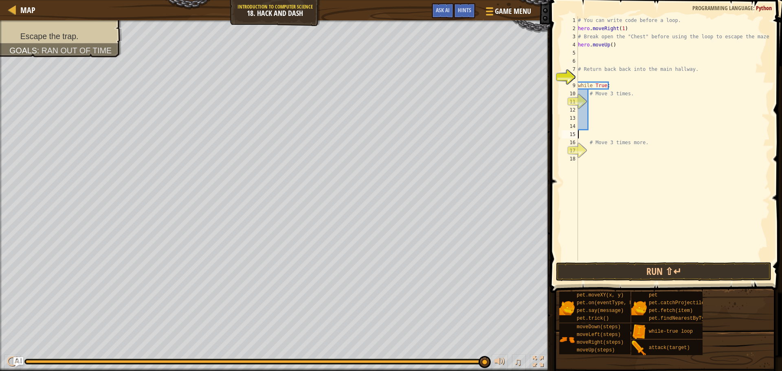
click at [587, 51] on div "# You can write code before a loop. hero . moveRight ( 1 ) # Break open the "Ch…" at bounding box center [672, 146] width 193 height 261
click at [649, 270] on button "Run ⇧↵" at bounding box center [663, 271] width 215 height 19
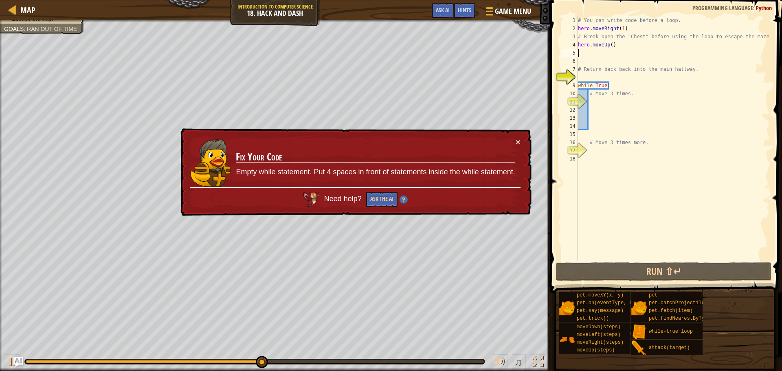
click at [521, 143] on div "× Fix Your Code Empty while statement. Put 4 spaces in front of statements insi…" at bounding box center [355, 172] width 353 height 88
click at [516, 139] on div "× Fix Your Code Empty while statement. Put 4 spaces in front of statements insi…" at bounding box center [355, 172] width 353 height 88
click at [517, 139] on button "×" at bounding box center [518, 142] width 5 height 9
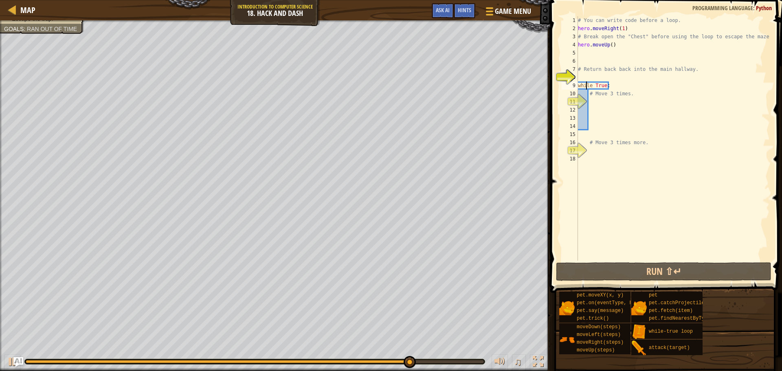
click at [585, 88] on div "# You can write code before a loop. hero . moveRight ( 1 ) # Break open the "Ch…" at bounding box center [672, 146] width 193 height 261
click at [578, 98] on div "11" at bounding box center [570, 102] width 16 height 8
type textarea "# Move 3 times."
click at [401, 26] on div "Map Introduction to Computer Science 18. Hack and Dash Game Menu Done Hints Ask…" at bounding box center [391, 185] width 782 height 371
click at [438, 9] on span "Ask AI" at bounding box center [443, 10] width 14 height 8
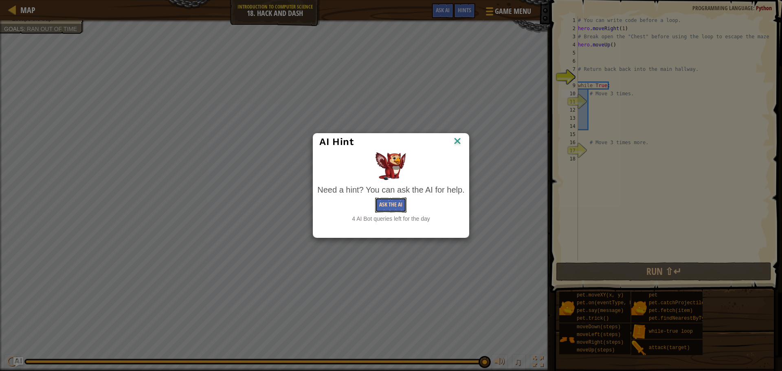
click at [390, 202] on button "Ask the AI" at bounding box center [390, 205] width 31 height 15
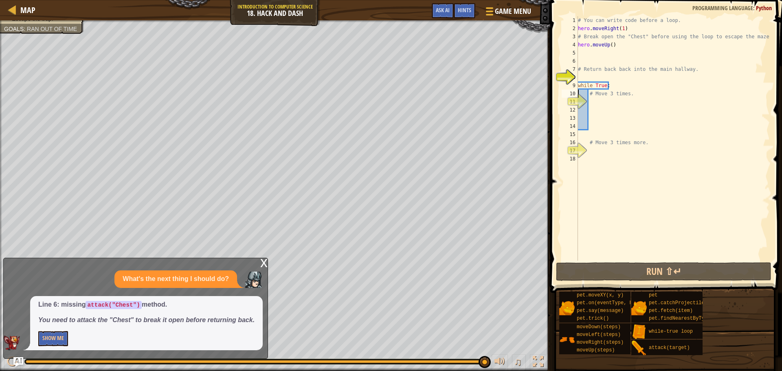
click at [595, 54] on div "# You can write code before a loop. hero . moveRight ( 1 ) # Break open the "Ch…" at bounding box center [672, 146] width 193 height 261
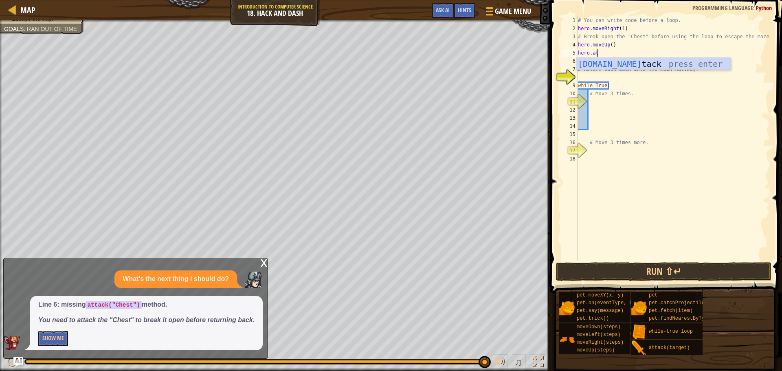
scroll to position [4, 1]
click at [651, 65] on div "hero.att ack press enter" at bounding box center [653, 76] width 154 height 37
type textarea "hero.attack("Chest")"
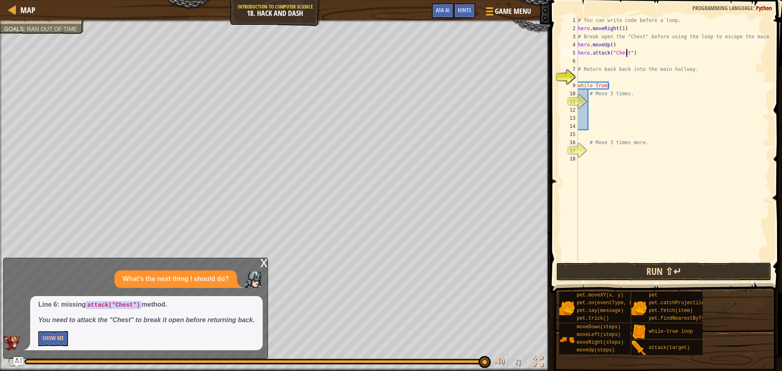
click at [653, 274] on button "Run ⇧↵" at bounding box center [663, 271] width 215 height 19
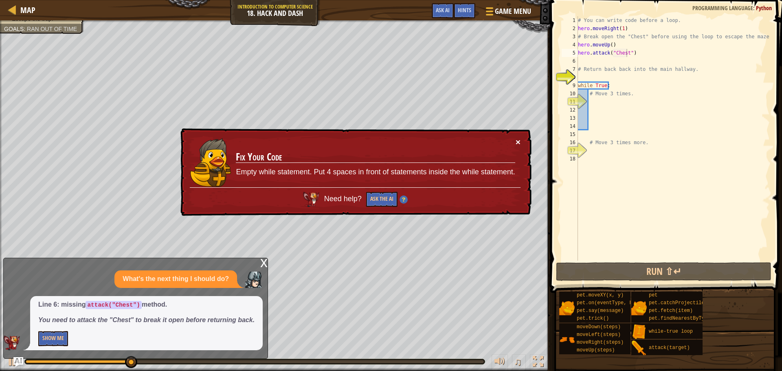
click at [519, 138] on button "×" at bounding box center [518, 142] width 5 height 9
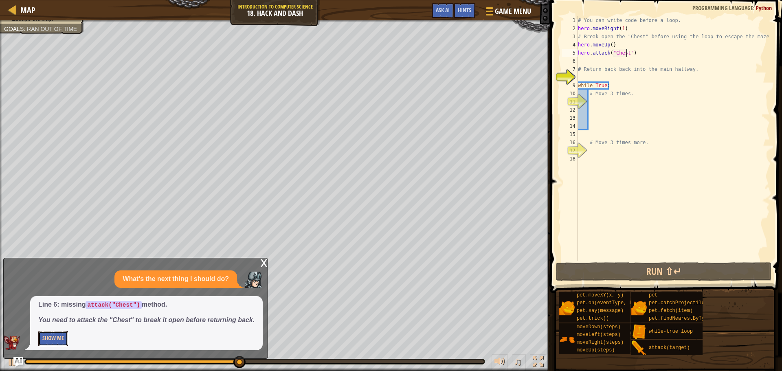
click at [49, 343] on button "Show Me" at bounding box center [53, 338] width 30 height 15
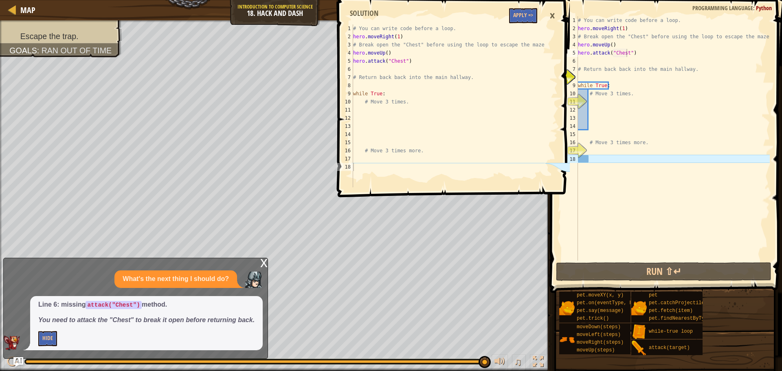
click at [557, 13] on div "×" at bounding box center [552, 16] width 14 height 19
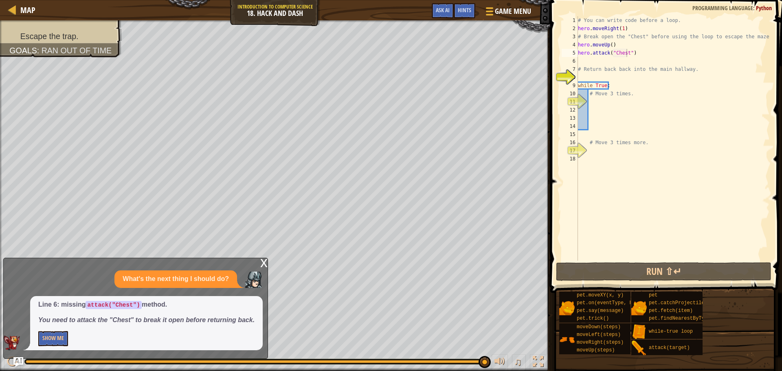
drag, startPoint x: 597, startPoint y: 123, endPoint x: 595, endPoint y: 129, distance: 5.7
click at [596, 127] on div "# You can write code before a loop. hero . moveRight ( 1 ) # Break open the "Ch…" at bounding box center [672, 146] width 193 height 261
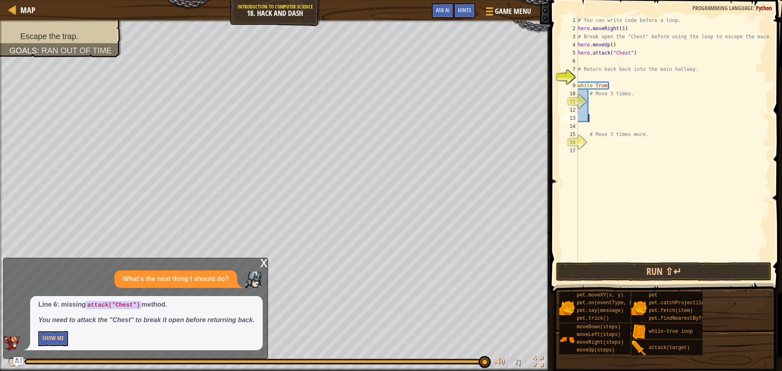
scroll to position [4, 0]
type textarea "# Move 3 times."
click at [637, 261] on div "# Move 3 times. 1 2 3 4 5 6 7 8 9 10 11 12 13 14 # You can write code before a …" at bounding box center [665, 162] width 234 height 317
click at [636, 268] on button "Run ⇧↵" at bounding box center [663, 271] width 215 height 19
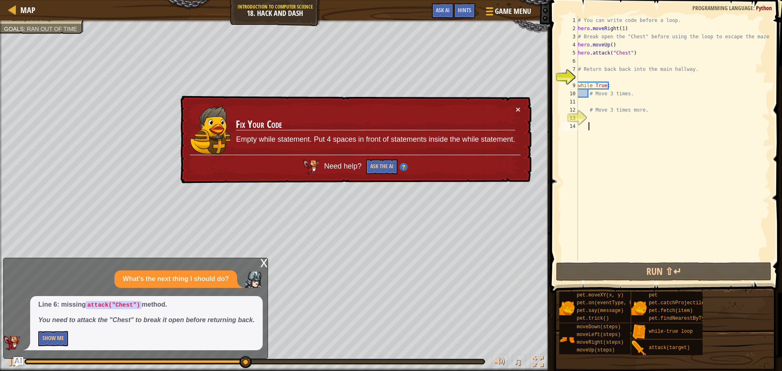
click at [523, 108] on div "× Fix Your Code Empty while statement. Put 4 spaces in front of statements insi…" at bounding box center [355, 140] width 353 height 88
click at [511, 105] on td "Fix Your Code Empty while statement. Put 4 spaces in front of statements inside…" at bounding box center [375, 130] width 280 height 50
click at [521, 108] on div "× Fix Your Code Empty while statement. Put 4 spaces in front of statements insi…" at bounding box center [355, 140] width 353 height 88
click at [517, 108] on button "×" at bounding box center [518, 109] width 5 height 9
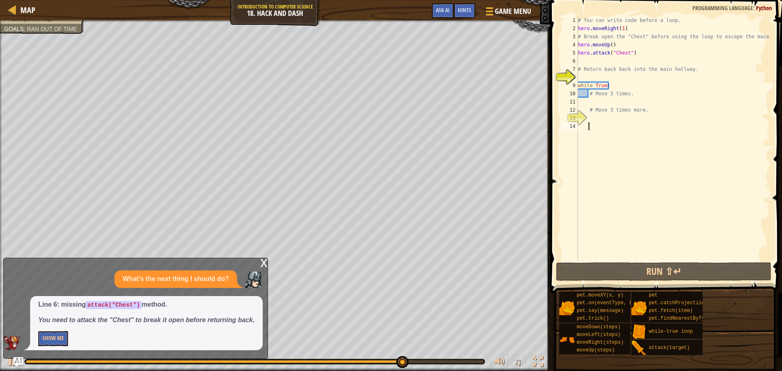
click at [578, 84] on div "# You can write code before a loop. hero . moveRight ( 1 ) # Break open the "Ch…" at bounding box center [672, 146] width 193 height 261
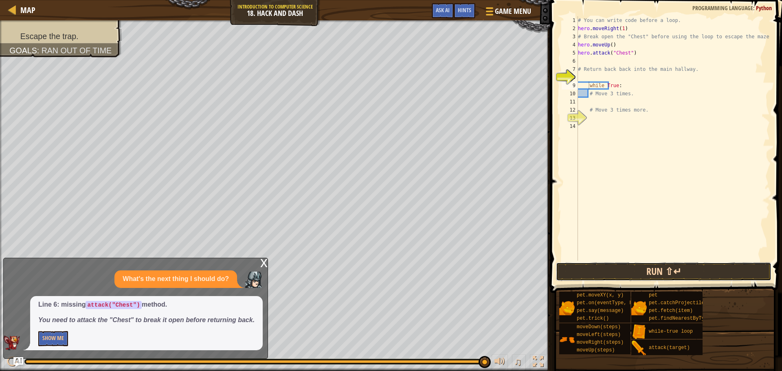
click at [623, 270] on button "Run ⇧↵" at bounding box center [663, 271] width 215 height 19
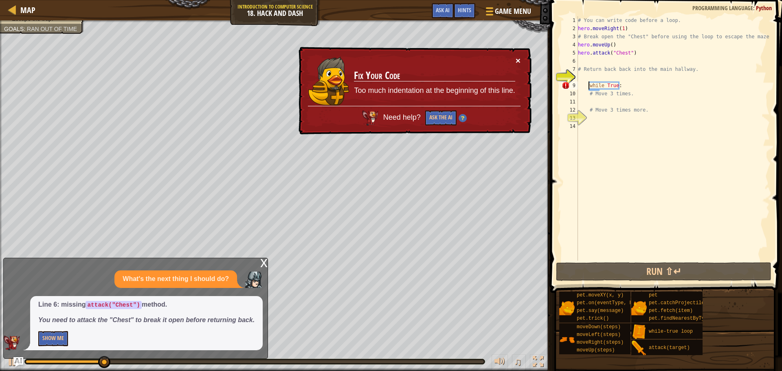
click at [519, 58] on button "×" at bounding box center [518, 60] width 5 height 9
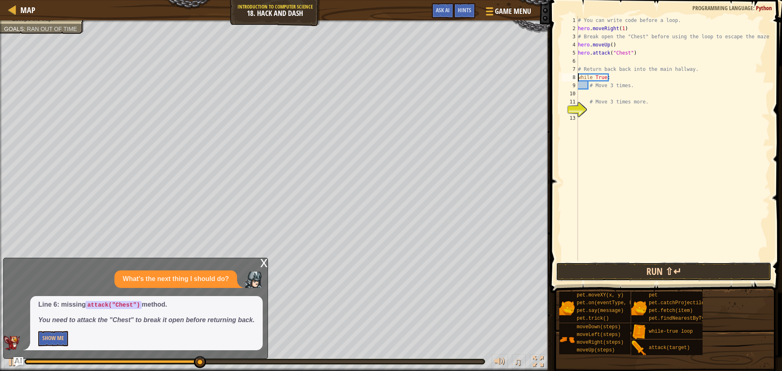
click at [620, 281] on button "Run ⇧↵" at bounding box center [663, 271] width 215 height 19
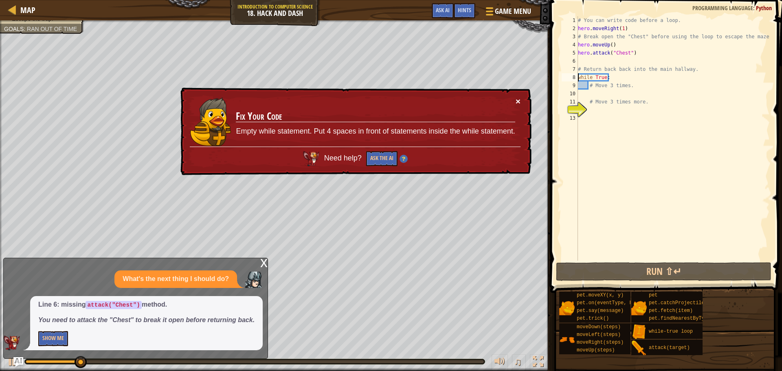
click at [519, 102] on button "×" at bounding box center [518, 101] width 5 height 9
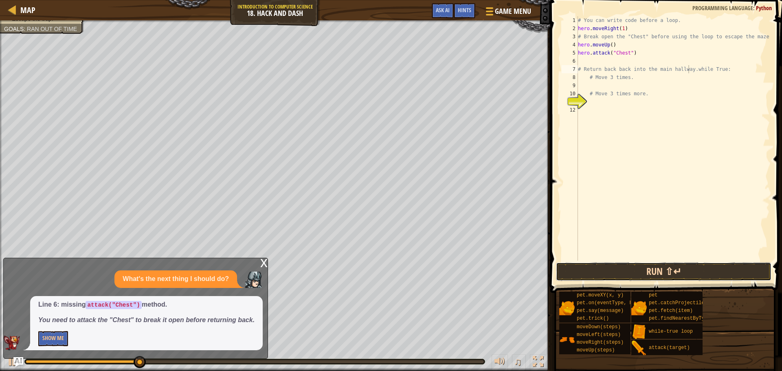
click at [609, 277] on button "Run ⇧↵" at bounding box center [663, 271] width 215 height 19
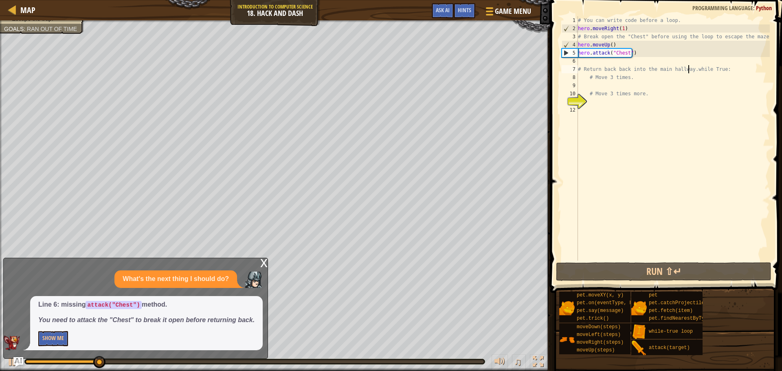
click at [588, 65] on div "# You can write code before a loop. hero . moveRight ( 1 ) # Break open the "Ch…" at bounding box center [672, 146] width 193 height 261
type textarea "# Return back back into the main hallway.while True:"
click at [586, 63] on div "# You can write code before a loop. hero . moveRight ( 1 ) # Break open the "Ch…" at bounding box center [672, 138] width 193 height 244
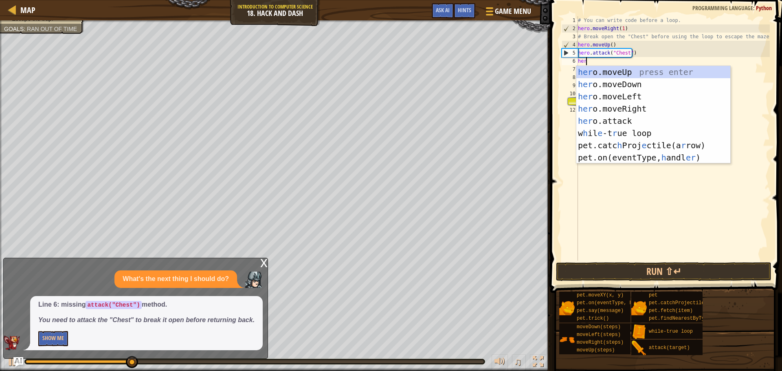
scroll to position [4, 0]
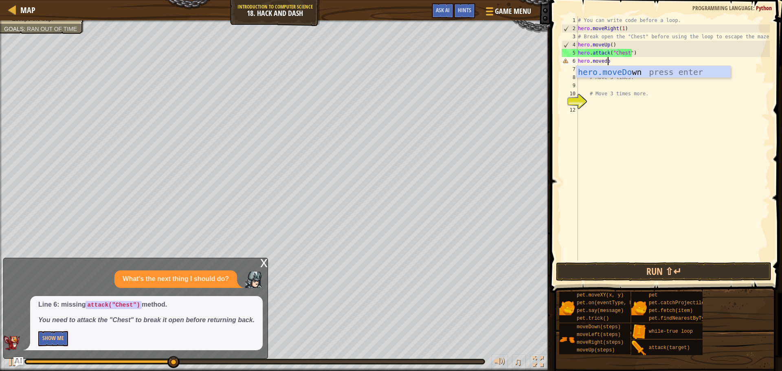
type textarea "hero.movedown"
click at [631, 76] on div "hero.moveDown press enter" at bounding box center [653, 84] width 154 height 37
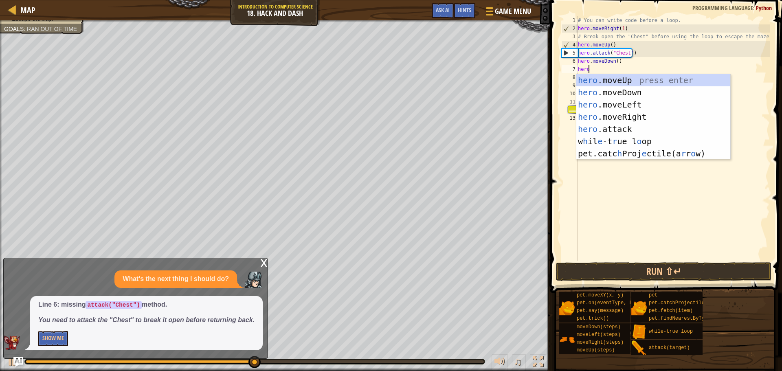
scroll to position [4, 0]
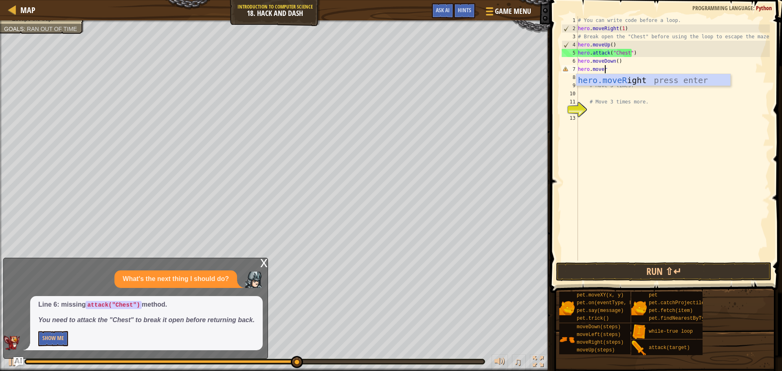
type textarea "hero.moverigh"
click at [602, 81] on div "hero.moveRigh t press enter" at bounding box center [653, 92] width 154 height 37
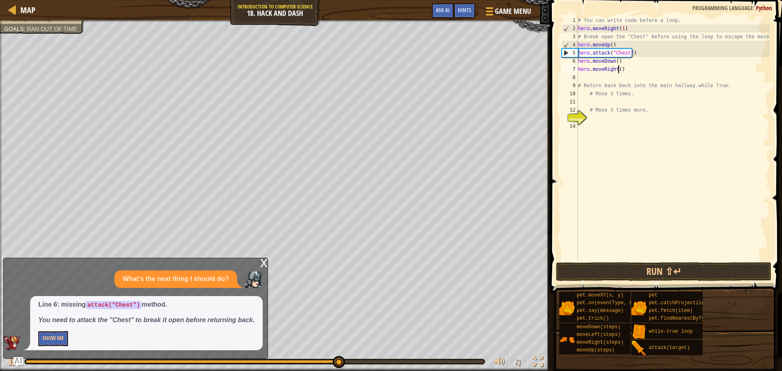
click at [619, 70] on div "# You can write code before a loop. hero . moveRight ( 1 ) # Break open the "Ch…" at bounding box center [672, 146] width 193 height 261
click at [623, 270] on button "Run ⇧↵" at bounding box center [663, 271] width 215 height 19
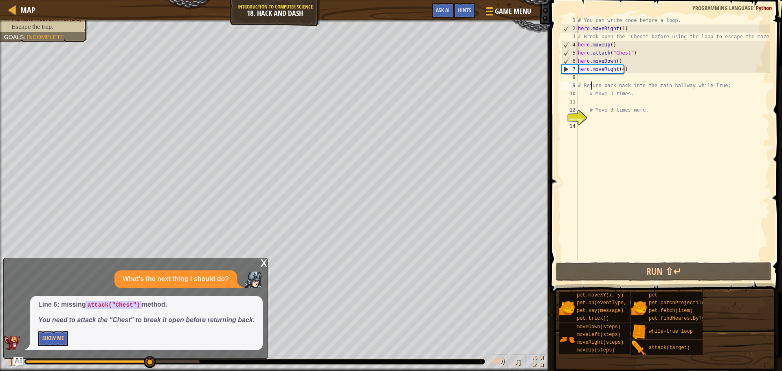
click at [590, 81] on div "# You can write code before a loop. hero . moveRight ( 1 ) # Break open the "Ch…" at bounding box center [672, 146] width 193 height 261
type textarea "# Return back back into the main hallway.while True:"
click at [596, 80] on div "# You can write code before a loop. hero . moveRight ( 1 ) # Break open the "Ch…" at bounding box center [672, 146] width 193 height 261
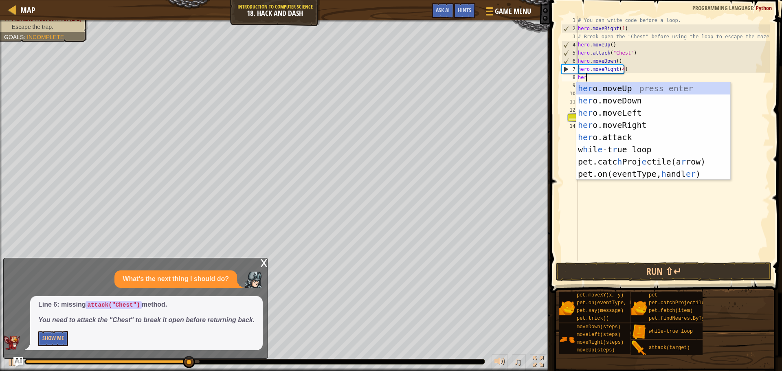
scroll to position [4, 0]
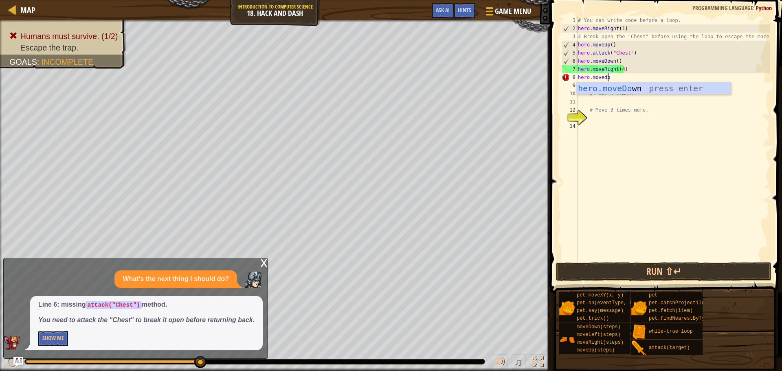
type textarea "hero.movedown"
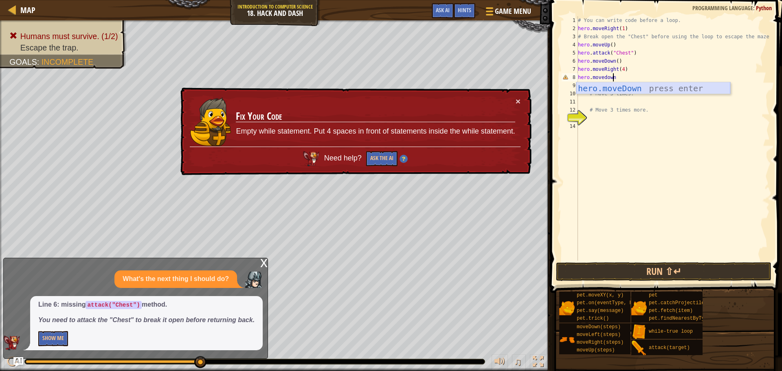
click at [607, 88] on div "hero.moveDown press enter" at bounding box center [653, 100] width 154 height 37
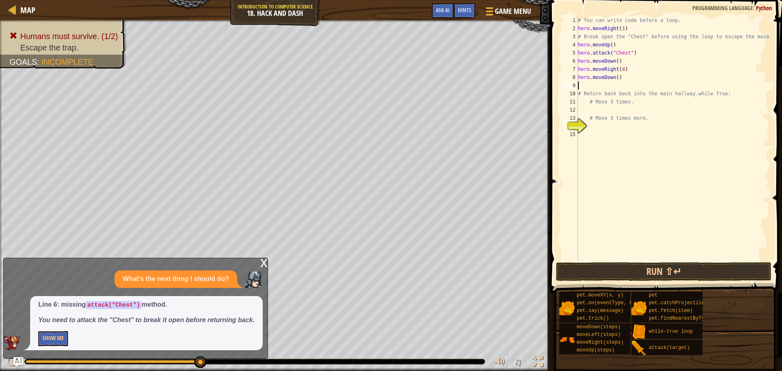
click at [613, 76] on div "# You can write code before a loop. hero . moveRight ( 1 ) # Break open the "Ch…" at bounding box center [672, 146] width 193 height 261
click at [615, 77] on div "# You can write code before a loop. hero . moveRight ( 1 ) # Break open the "Ch…" at bounding box center [672, 146] width 193 height 261
type textarea "hero.moveDown(5)"
click at [630, 269] on button "Run ⇧↵" at bounding box center [663, 271] width 215 height 19
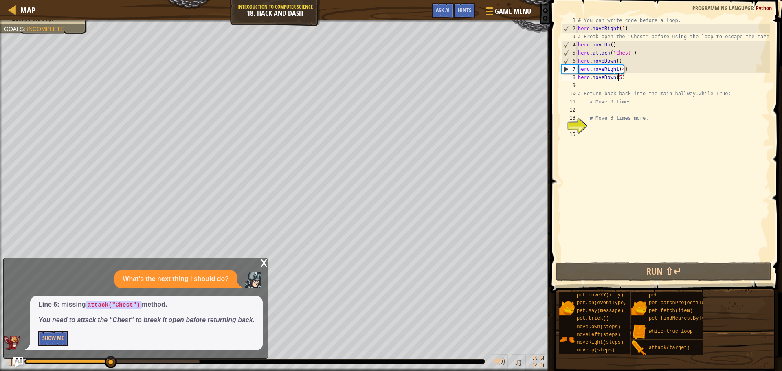
click at [585, 83] on div "# You can write code before a loop. hero . moveRight ( 1 ) # Break open the "Ch…" at bounding box center [672, 146] width 193 height 261
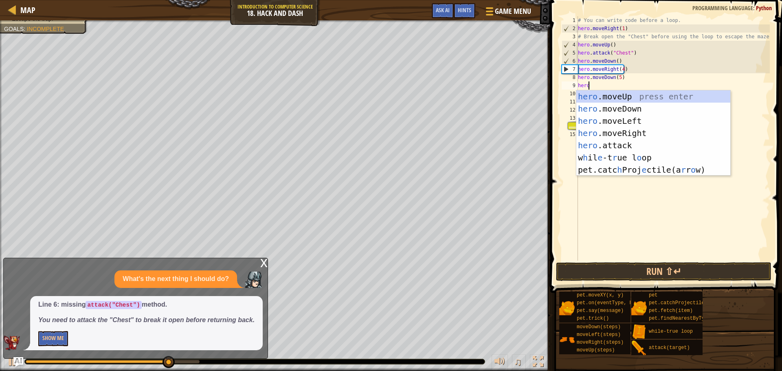
scroll to position [4, 0]
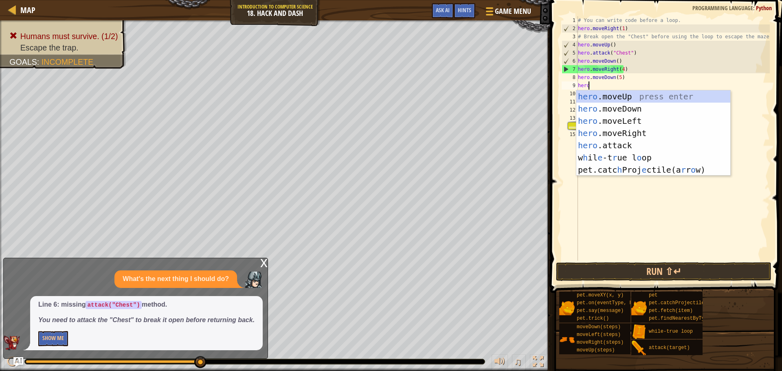
click at [621, 70] on div "# You can write code before a loop. hero . moveRight ( 1 ) # Break open the "Ch…" at bounding box center [672, 146] width 193 height 261
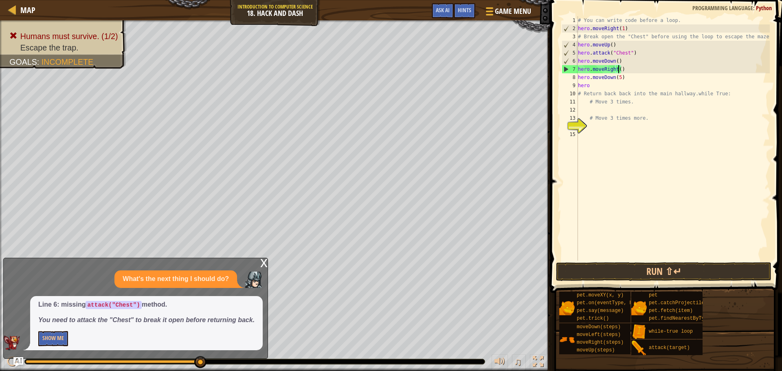
scroll to position [4, 3]
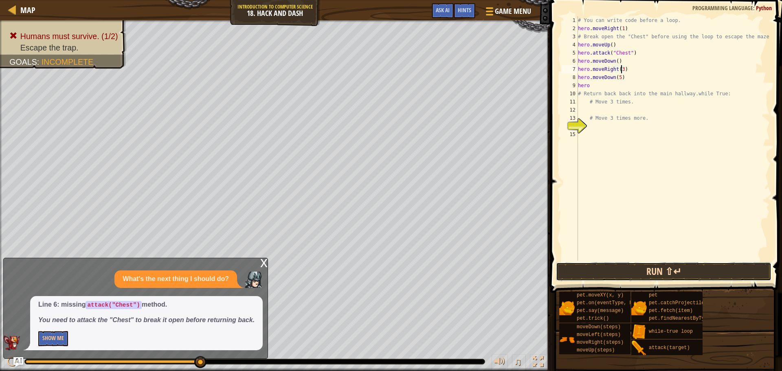
click at [686, 273] on button "Run ⇧↵" at bounding box center [663, 271] width 215 height 19
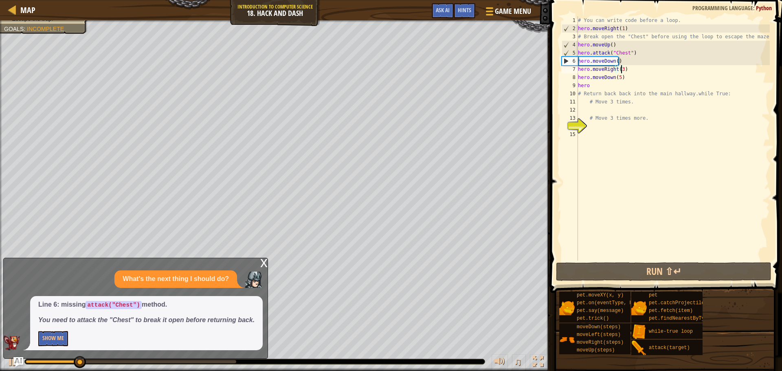
click at [593, 85] on div "# You can write code before a loop. hero . moveRight ( 1 ) # Break open the "Ch…" at bounding box center [672, 146] width 193 height 261
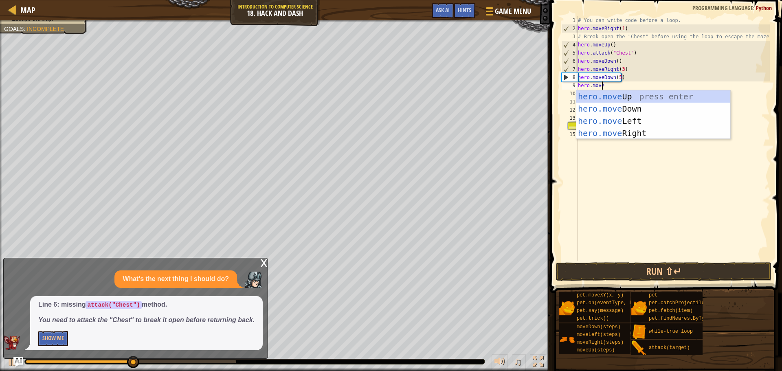
scroll to position [4, 2]
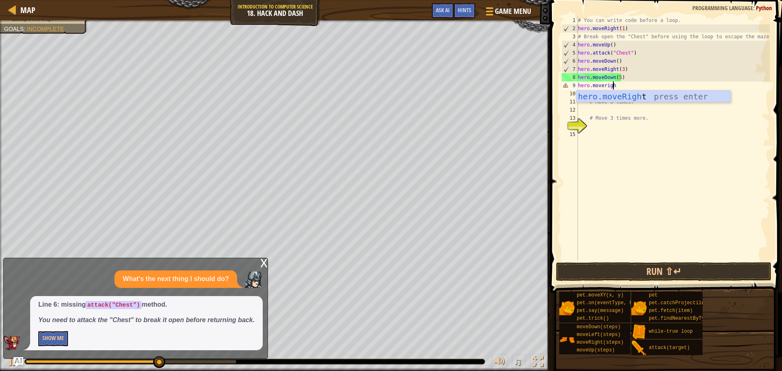
type textarea "hero.moveright"
click at [608, 91] on div "hero.moveRight press enter" at bounding box center [653, 108] width 154 height 37
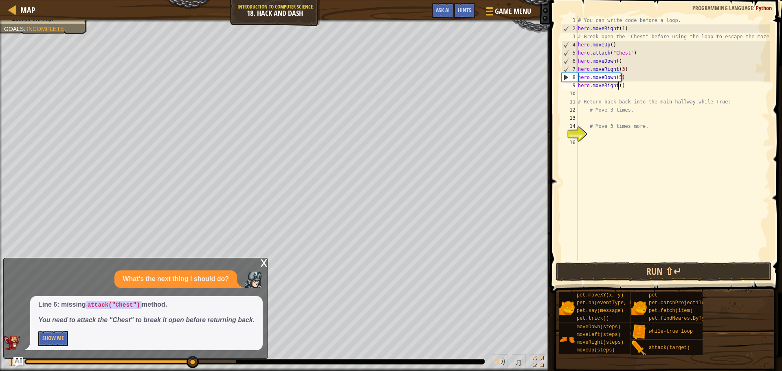
click at [617, 86] on div "# You can write code before a loop. hero . moveRight ( 1 ) # Break open the "Ch…" at bounding box center [672, 146] width 193 height 261
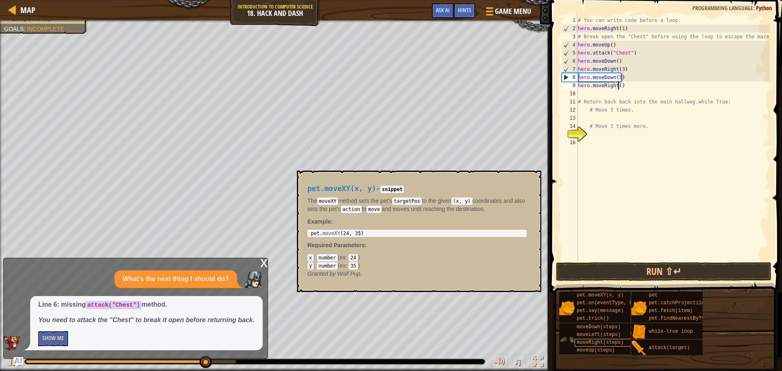
type textarea "hero.moveRight(4)"
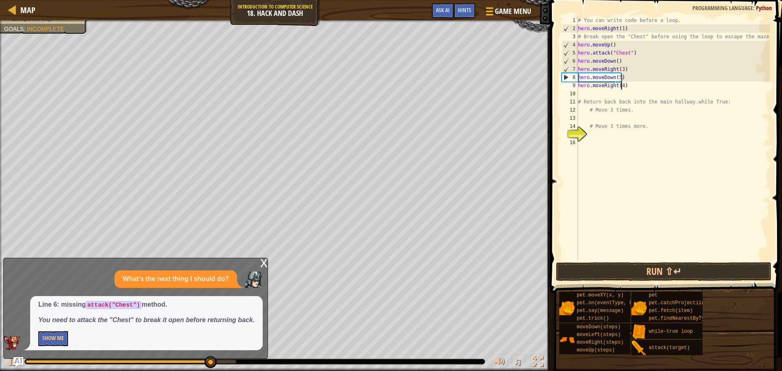
click at [638, 256] on div "# You can write code before a loop. hero . moveRight ( 1 ) # Break open the "Ch…" at bounding box center [672, 146] width 193 height 261
click at [638, 268] on button "Run ⇧↵" at bounding box center [663, 271] width 215 height 19
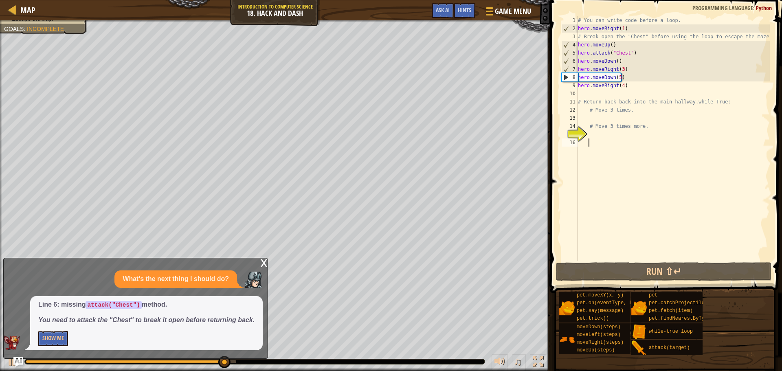
click at [618, 77] on div "# You can write code before a loop. hero . moveRight ( 1 ) # Break open the "Ch…" at bounding box center [672, 146] width 193 height 261
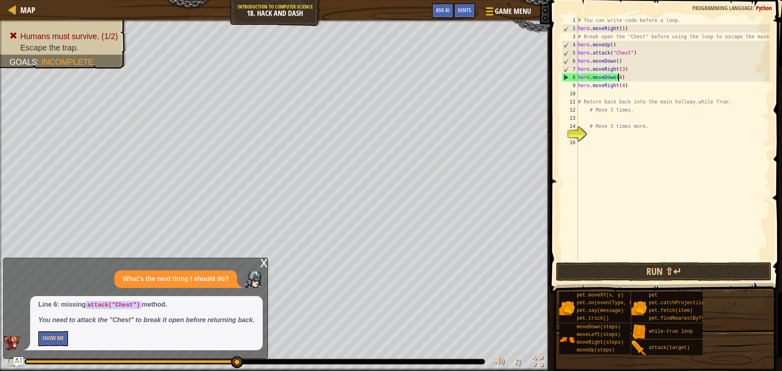
scroll to position [4, 3]
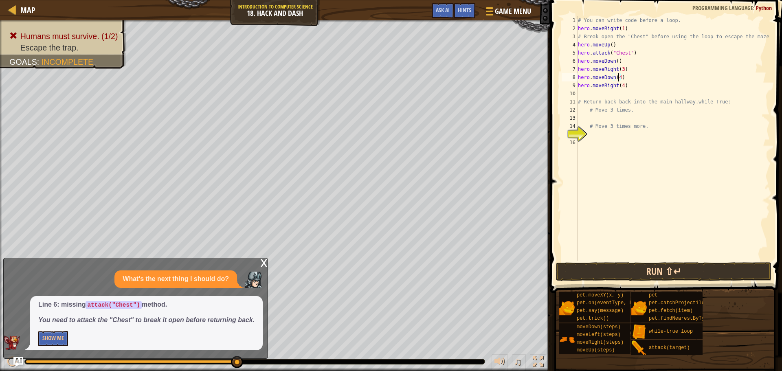
type textarea "hero.moveDown(4)"
click at [620, 273] on button "Run ⇧↵" at bounding box center [663, 271] width 215 height 19
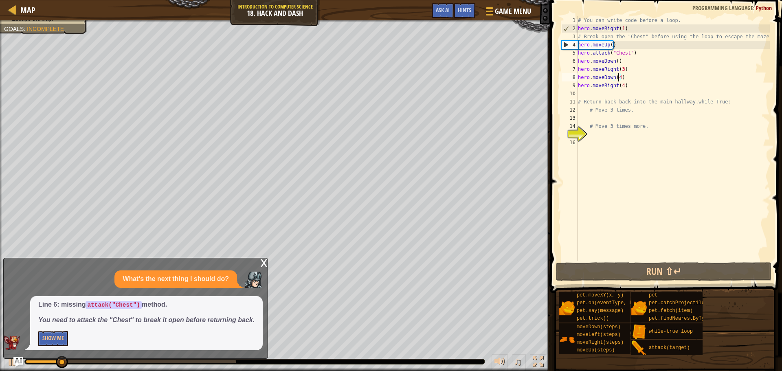
click at [589, 96] on div "# You can write code before a loop. hero . moveRight ( 1 ) # Break open the "Ch…" at bounding box center [672, 146] width 193 height 261
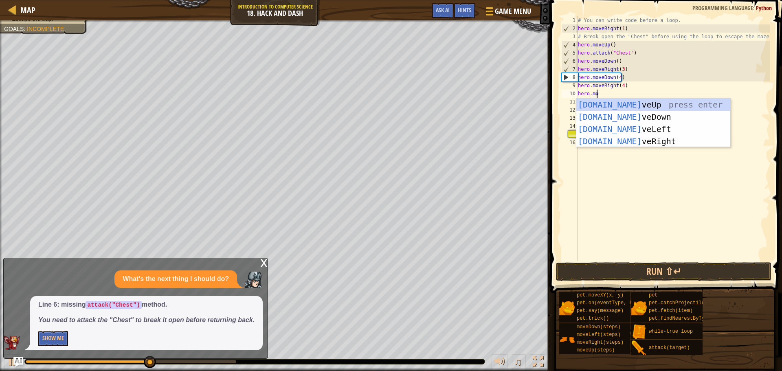
scroll to position [4, 1]
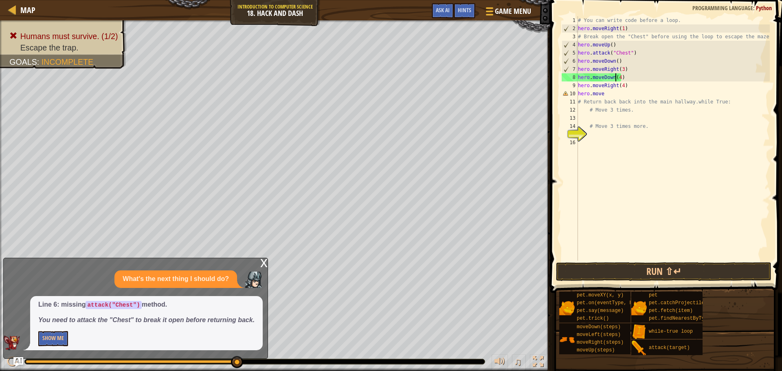
click at [617, 76] on div "# You can write code before a loop. hero . moveRight ( 1 ) # Break open the "Ch…" at bounding box center [672, 146] width 193 height 261
click at [619, 80] on div "# You can write code before a loop. hero . moveRight ( 1 ) # Break open the "Ch…" at bounding box center [672, 146] width 193 height 261
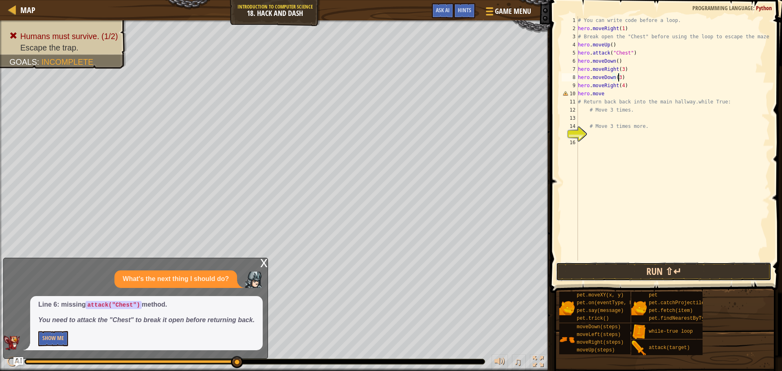
click at [653, 271] on button "Run ⇧↵" at bounding box center [663, 271] width 215 height 19
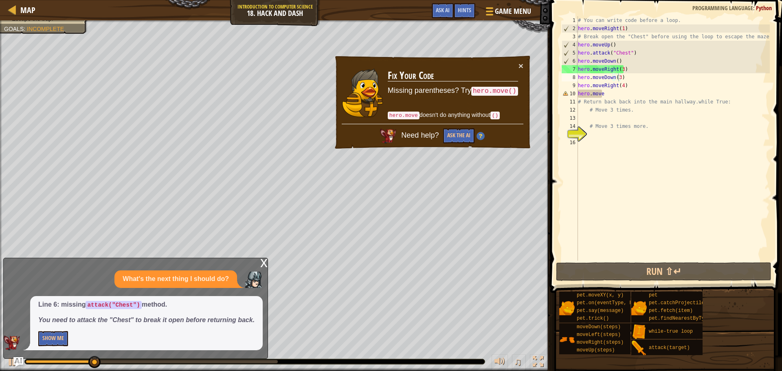
click at [517, 63] on td "Fix Your Code Missing parentheses? Try hero.move() hero.move doesn't do anythin…" at bounding box center [452, 93] width 131 height 62
click at [521, 64] on button "×" at bounding box center [521, 66] width 5 height 9
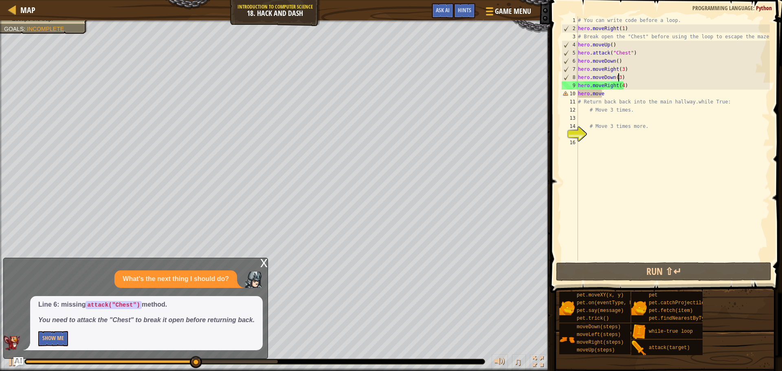
click at [607, 97] on div "# You can write code before a loop. hero . moveRight ( 1 ) # Break open the "Ch…" at bounding box center [672, 146] width 193 height 261
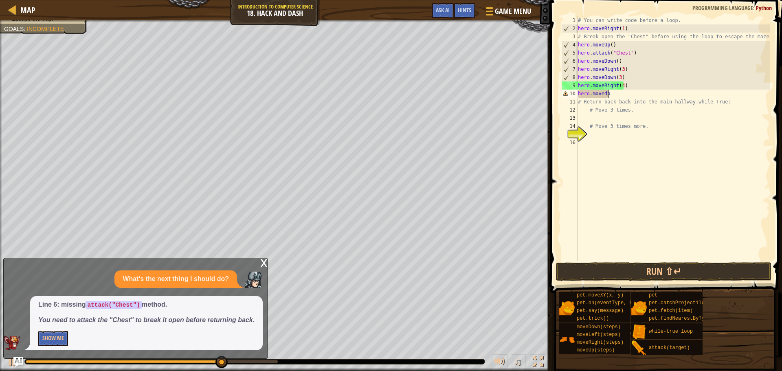
scroll to position [4, 2]
type textarea "hero.movedown"
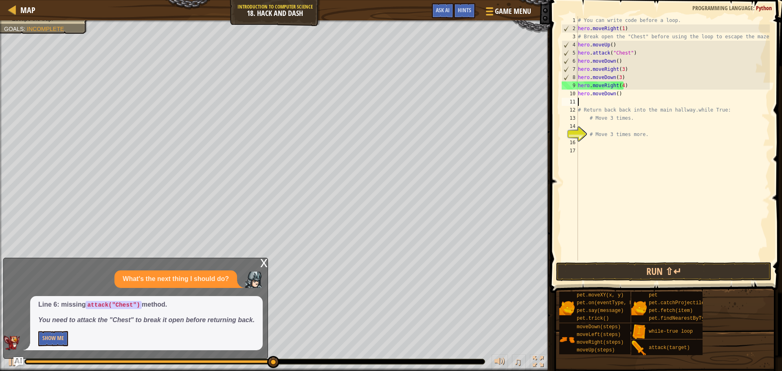
scroll to position [4, 0]
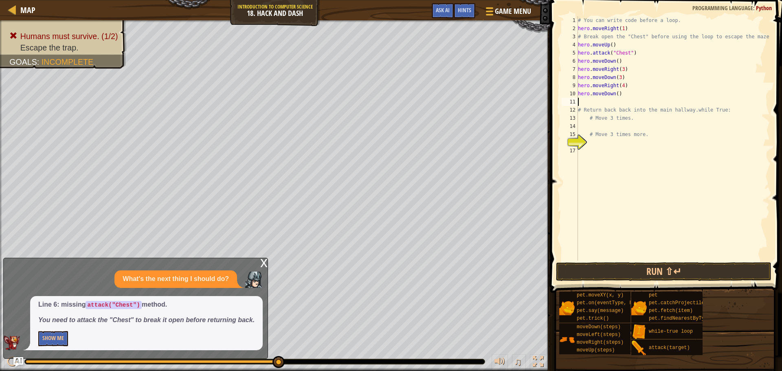
click at [616, 95] on div "# You can write code before a loop. hero . moveRight ( 1 ) # Break open the "Ch…" at bounding box center [672, 146] width 193 height 261
type textarea "hero.moveDown(4)"
click at [639, 270] on button "Run ⇧↵" at bounding box center [663, 271] width 215 height 19
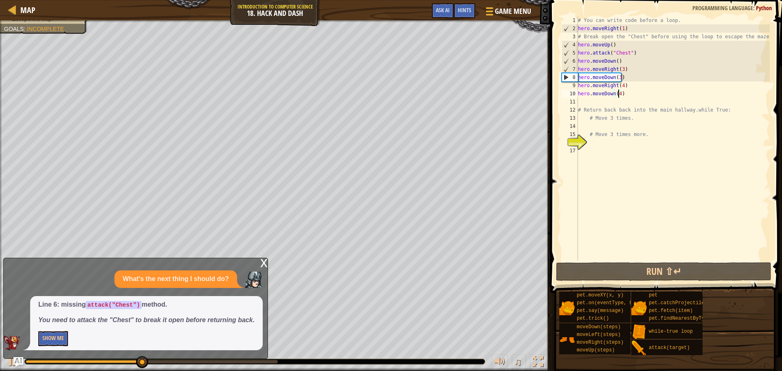
click at [583, 105] on div "# You can write code before a loop. hero . moveRight ( 1 ) # Break open the "Ch…" at bounding box center [672, 146] width 193 height 261
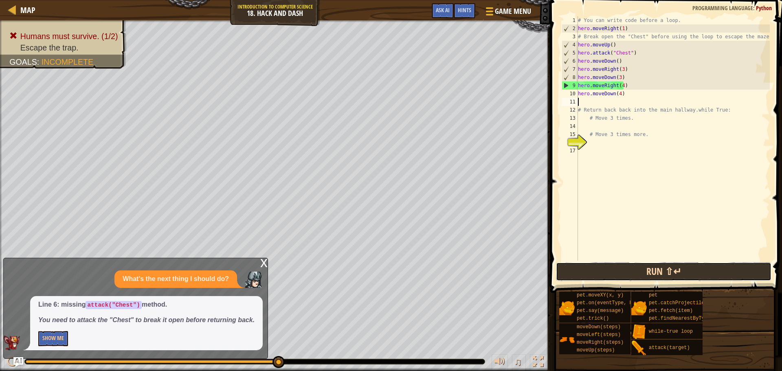
click at [594, 273] on button "Run ⇧↵" at bounding box center [663, 271] width 215 height 19
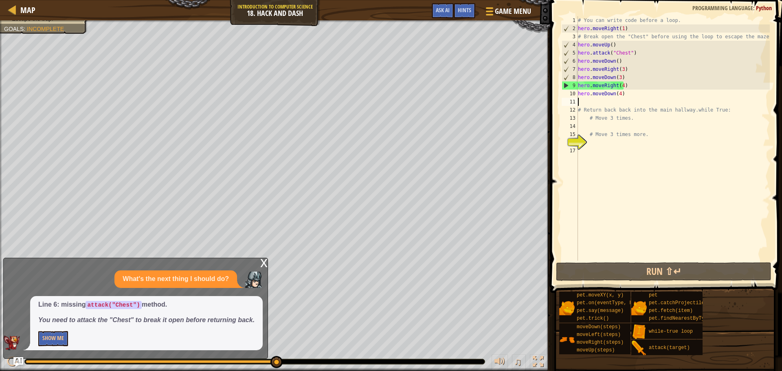
click at [620, 84] on div "# You can write code before a loop. hero . moveRight ( 1 ) # Break open the "Ch…" at bounding box center [672, 146] width 193 height 261
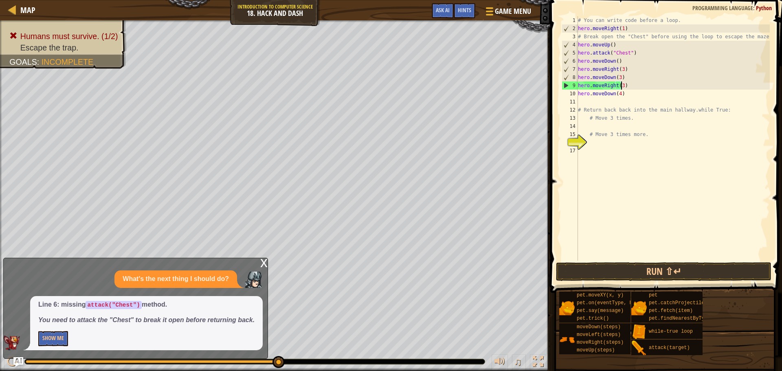
scroll to position [4, 3]
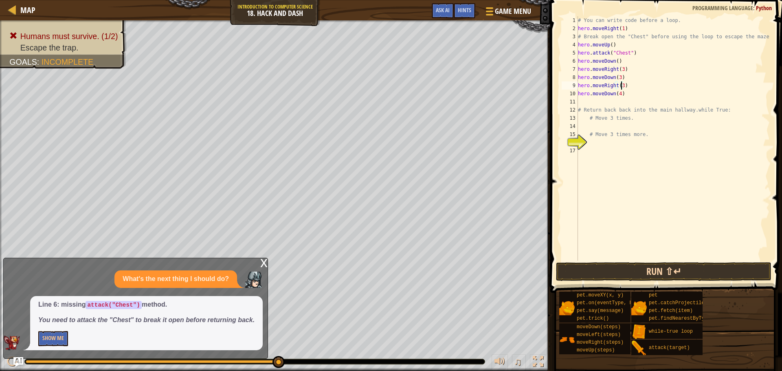
type textarea "hero.moveRight(3)"
click at [640, 271] on button "Run ⇧↵" at bounding box center [663, 271] width 215 height 19
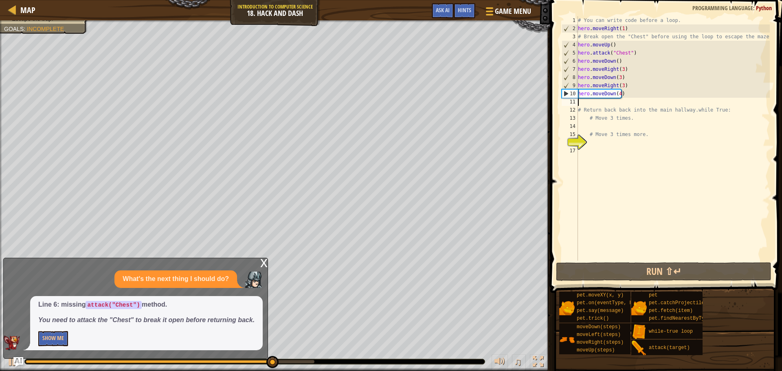
click at [589, 100] on div "# You can write code before a loop. hero . moveRight ( 1 ) # Break open the "Ch…" at bounding box center [672, 146] width 193 height 261
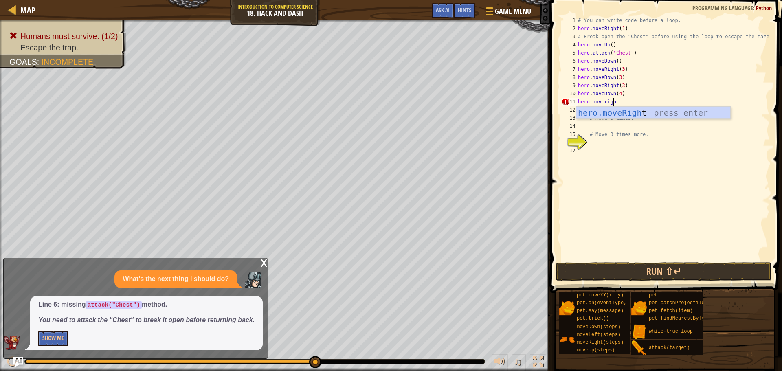
scroll to position [4, 2]
type textarea "hero.moveright"
click at [630, 114] on div "hero.moveRight press enter" at bounding box center [653, 125] width 154 height 37
click at [616, 101] on div "# You can write code before a loop. hero . moveRight ( 1 ) # Break open the "Ch…" at bounding box center [672, 146] width 193 height 261
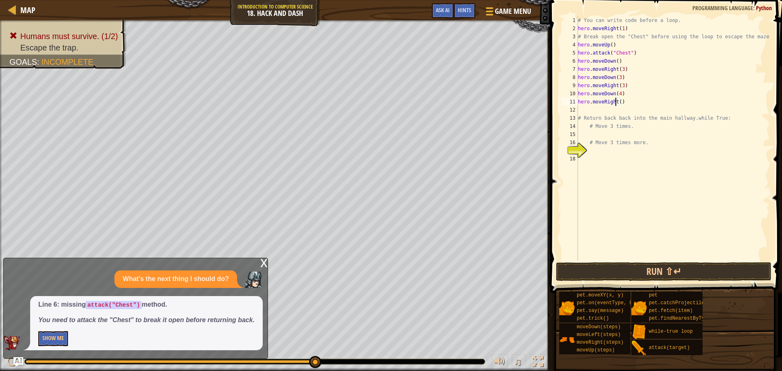
click at [617, 102] on div "# You can write code before a loop. hero . moveRight ( 1 ) # Break open the "Ch…" at bounding box center [672, 146] width 193 height 261
click at [642, 270] on button "Run ⇧↵" at bounding box center [663, 271] width 215 height 19
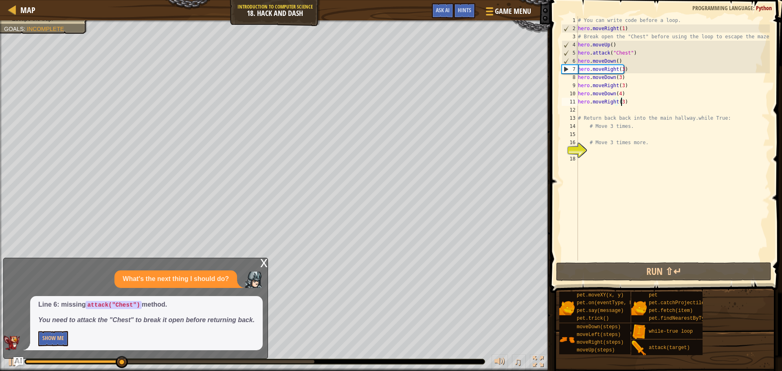
click at [264, 263] on div "x" at bounding box center [263, 262] width 7 height 8
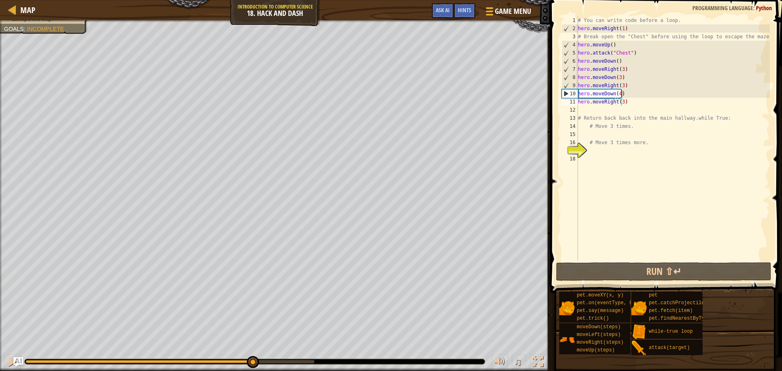
drag, startPoint x: 169, startPoint y: 361, endPoint x: 251, endPoint y: 351, distance: 83.3
click at [251, 351] on div "♫" at bounding box center [275, 359] width 550 height 24
drag, startPoint x: 249, startPoint y: 351, endPoint x: 238, endPoint y: 352, distance: 11.0
click at [223, 351] on div "♫" at bounding box center [275, 359] width 550 height 24
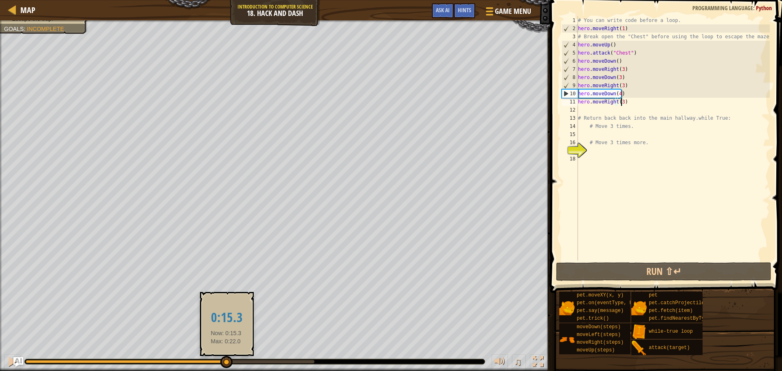
drag, startPoint x: 264, startPoint y: 359, endPoint x: 226, endPoint y: 356, distance: 37.6
click at [226, 356] on div at bounding box center [226, 362] width 12 height 12
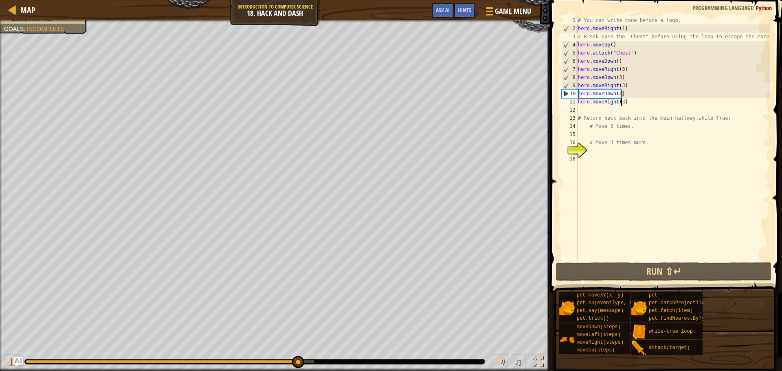
click at [617, 94] on div "# You can write code before a loop. hero . moveRight ( 1 ) # Break open the "Ch…" at bounding box center [672, 146] width 193 height 261
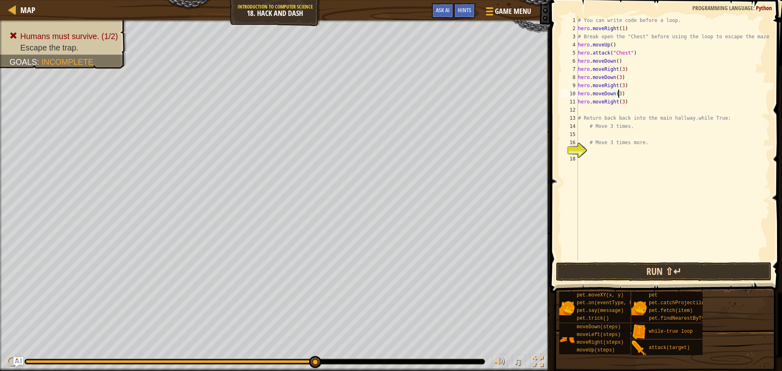
type textarea "hero.moveDown(3)"
click at [651, 270] on button "Run ⇧↵" at bounding box center [663, 271] width 215 height 19
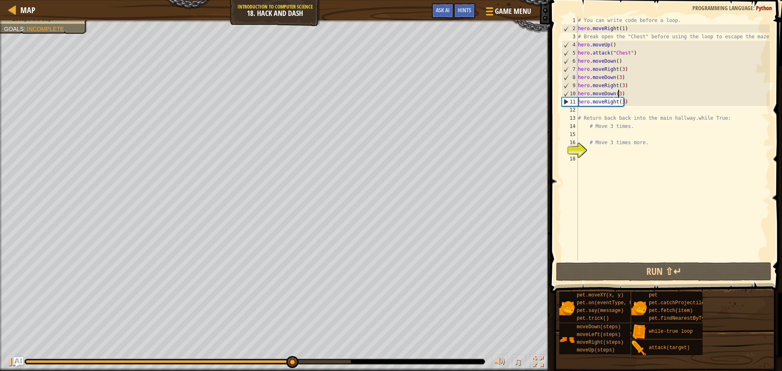
click at [589, 110] on div "# You can write code before a loop. hero . moveRight ( 1 ) # Break open the "Ch…" at bounding box center [672, 146] width 193 height 261
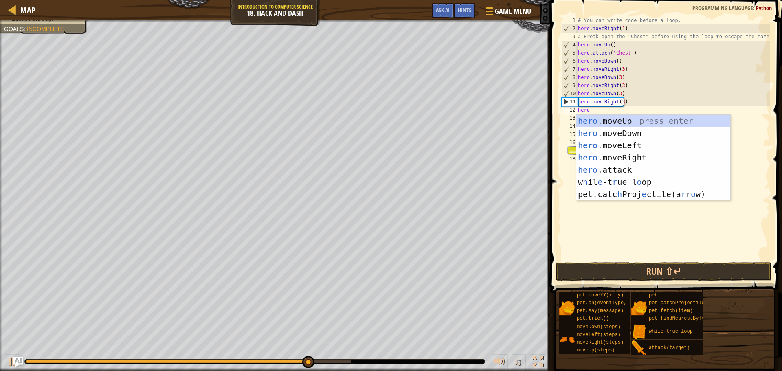
scroll to position [4, 0]
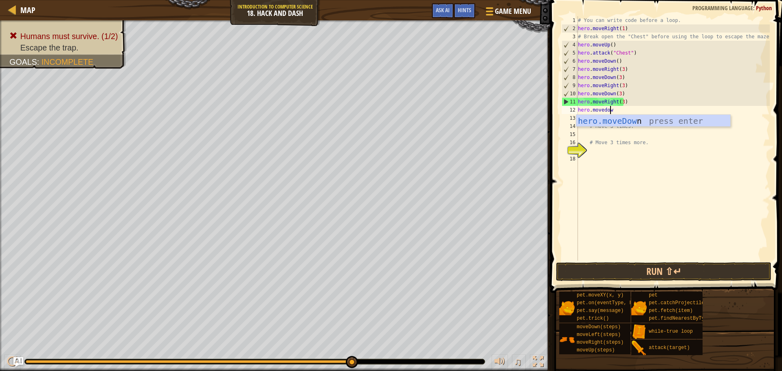
type textarea "hero.movedown"
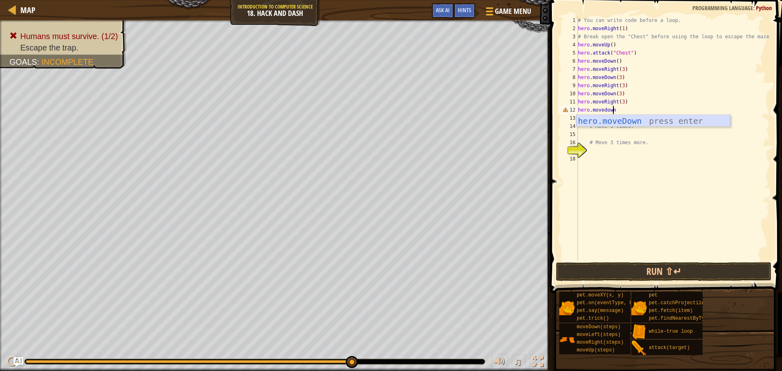
click at [639, 120] on div "hero.moveDown press enter" at bounding box center [653, 133] width 154 height 37
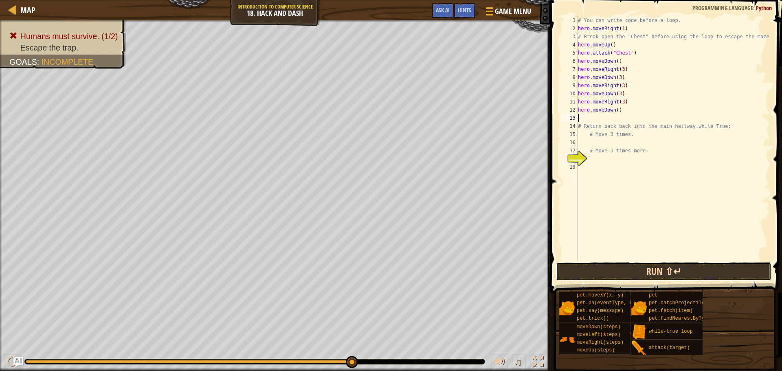
click at [640, 274] on button "Run ⇧↵" at bounding box center [663, 271] width 215 height 19
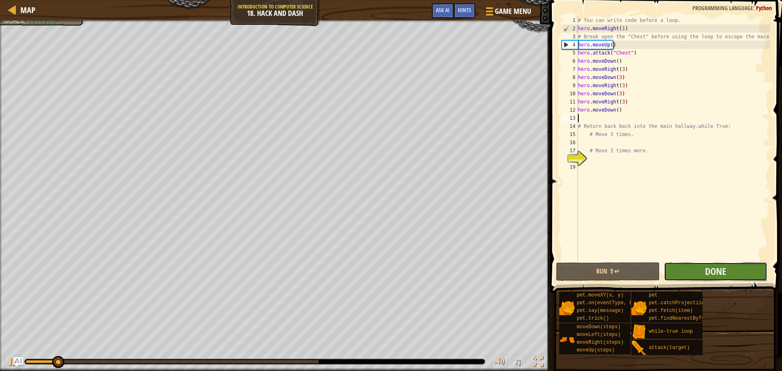
click at [684, 268] on button "Done" at bounding box center [715, 271] width 103 height 19
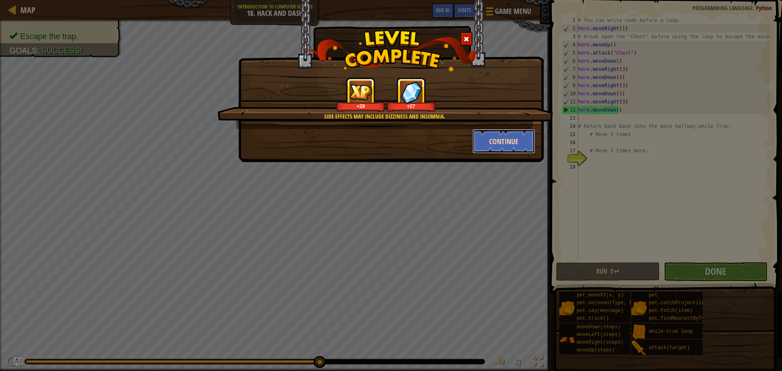
click at [488, 142] on button "Continue" at bounding box center [504, 141] width 63 height 24
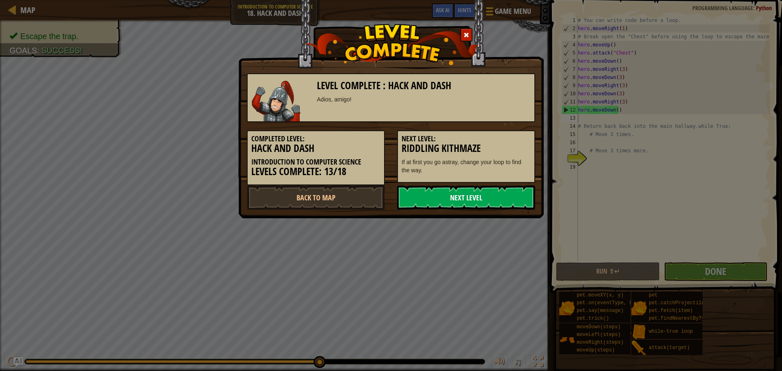
click at [469, 198] on link "Next Level" at bounding box center [466, 197] width 138 height 24
click at [445, 202] on link "Next Level" at bounding box center [466, 197] width 138 height 24
click at [451, 204] on link "Next Level" at bounding box center [466, 197] width 138 height 24
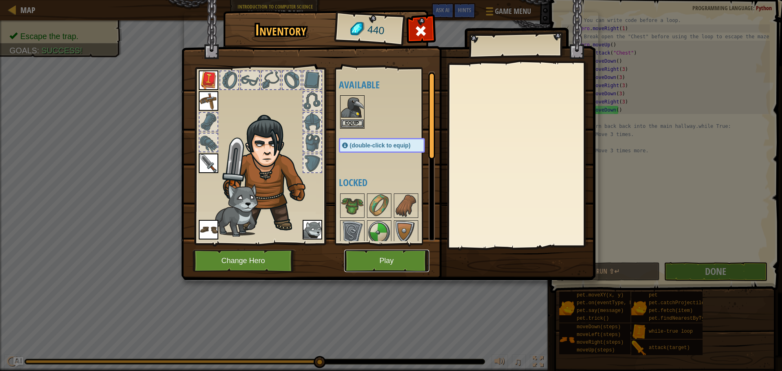
click at [381, 257] on button "Play" at bounding box center [386, 261] width 85 height 22
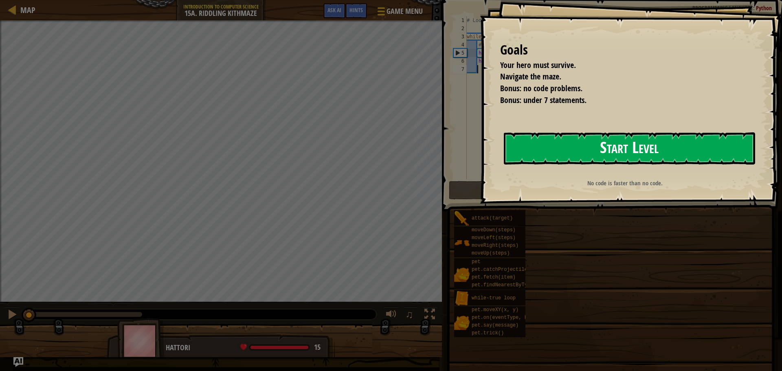
drag, startPoint x: 557, startPoint y: 155, endPoint x: 552, endPoint y: 150, distance: 7.8
click at [557, 154] on button "Start Level" at bounding box center [629, 148] width 251 height 32
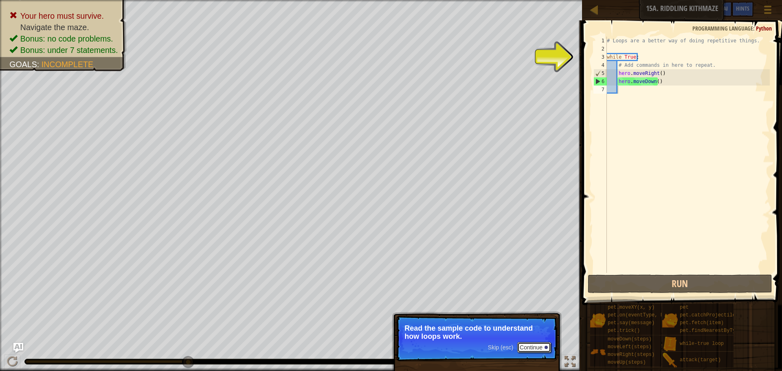
click at [523, 344] on button "Continue" at bounding box center [534, 347] width 34 height 11
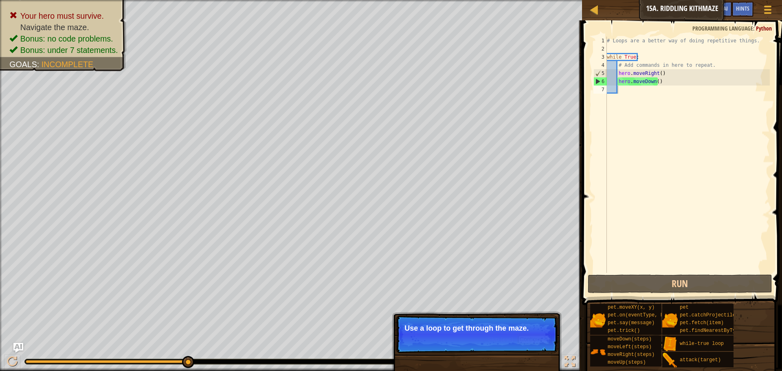
click at [521, 338] on button "Continue" at bounding box center [534, 339] width 34 height 11
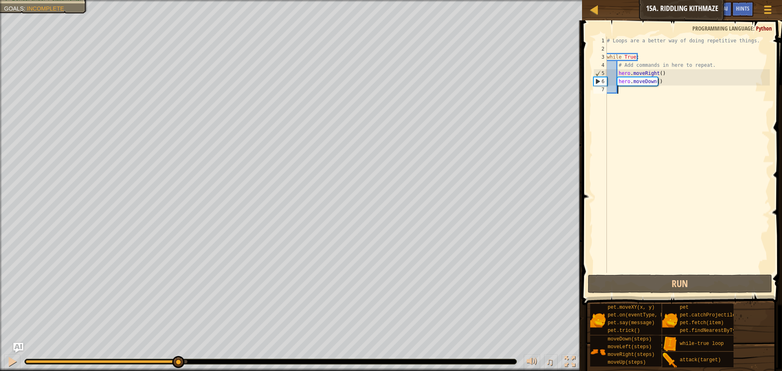
drag, startPoint x: 186, startPoint y: 366, endPoint x: 170, endPoint y: 368, distance: 16.0
drag, startPoint x: 166, startPoint y: 369, endPoint x: 137, endPoint y: 374, distance: 28.9
click at [137, 0] on html "Map Introduction to Computer Science 15a. Riddling Kithmaze Game Menu Done Hint…" at bounding box center [391, 0] width 782 height 0
drag, startPoint x: 164, startPoint y: 359, endPoint x: 169, endPoint y: 358, distance: 5.8
click at [166, 359] on div at bounding box center [270, 362] width 492 height 6
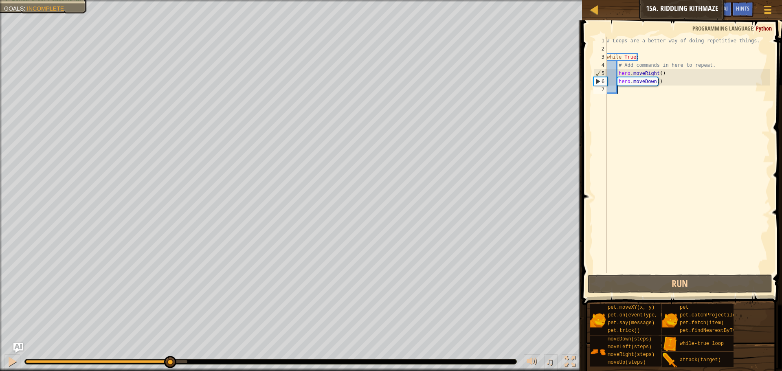
drag, startPoint x: 177, startPoint y: 358, endPoint x: 163, endPoint y: 363, distance: 15.1
click at [163, 363] on div "♫" at bounding box center [291, 359] width 582 height 24
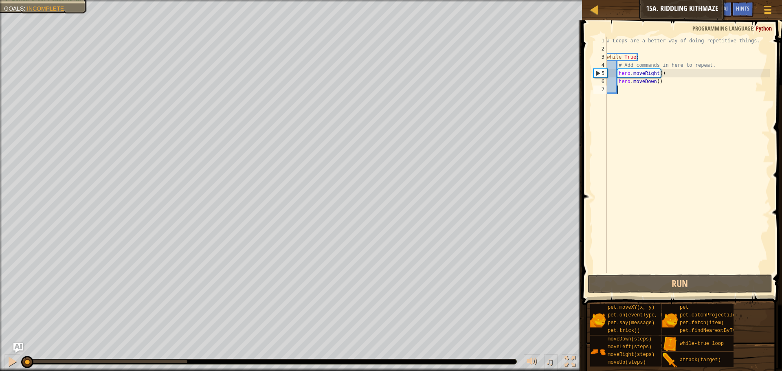
drag, startPoint x: 170, startPoint y: 361, endPoint x: 12, endPoint y: 389, distance: 160.1
click at [12, 0] on html "Map Introduction to Computer Science 15a. Riddling Kithmaze Game Menu Done Hint…" at bounding box center [391, 0] width 782 height 0
click at [9, 362] on div at bounding box center [12, 361] width 11 height 11
click at [19, 354] on div "♫" at bounding box center [291, 359] width 582 height 24
click at [11, 362] on div at bounding box center [12, 361] width 11 height 11
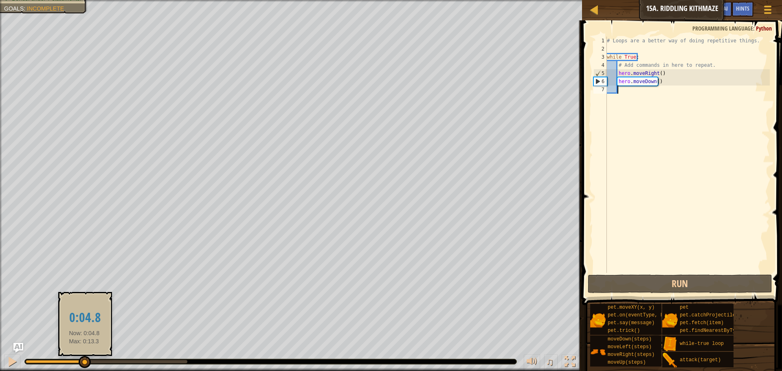
drag, startPoint x: 126, startPoint y: 363, endPoint x: 84, endPoint y: 365, distance: 41.6
click at [84, 365] on div at bounding box center [85, 362] width 12 height 12
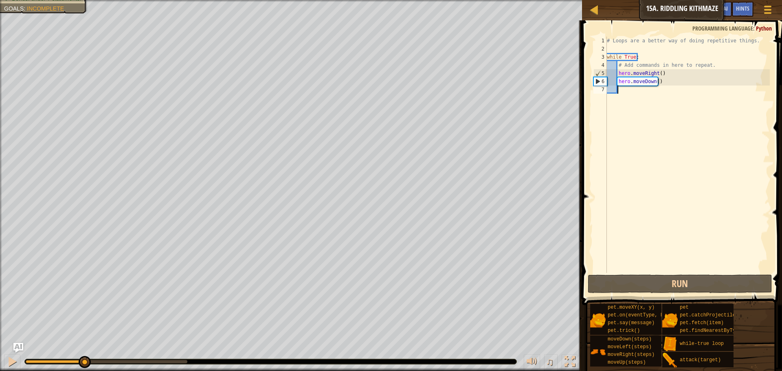
click at [655, 82] on div "# Loops are a better way of doing repetitive things. while True : # Add command…" at bounding box center [687, 163] width 165 height 253
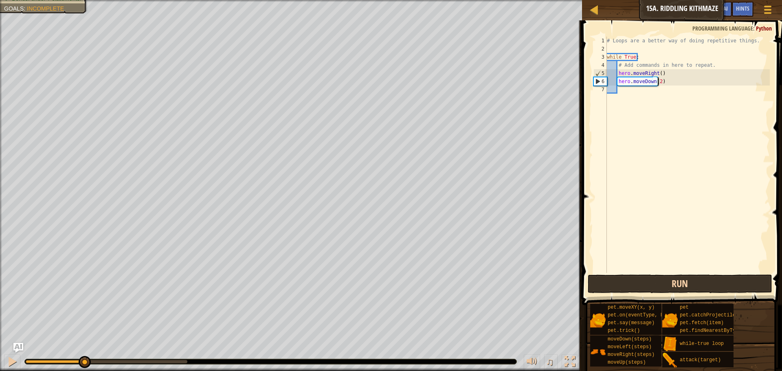
scroll to position [4, 4]
click at [653, 288] on button "Run" at bounding box center [680, 284] width 185 height 19
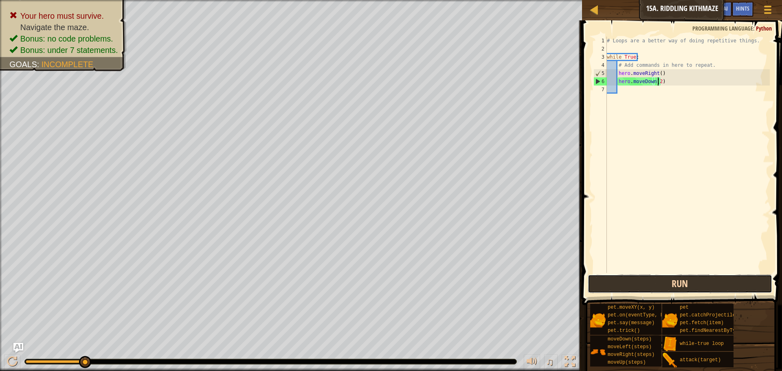
click at [661, 278] on button "Run" at bounding box center [680, 284] width 185 height 19
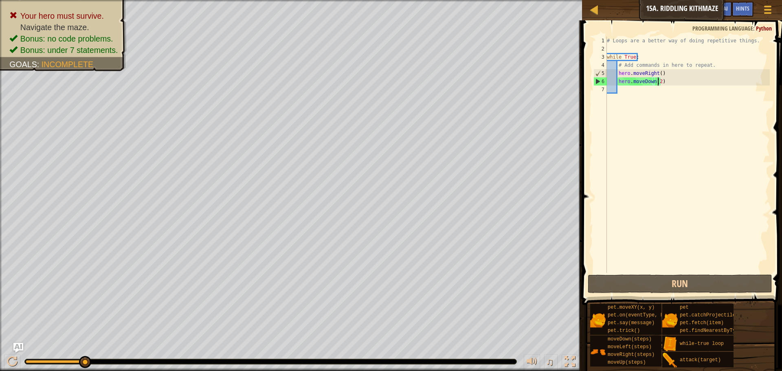
type textarea "hero.moveDown()"
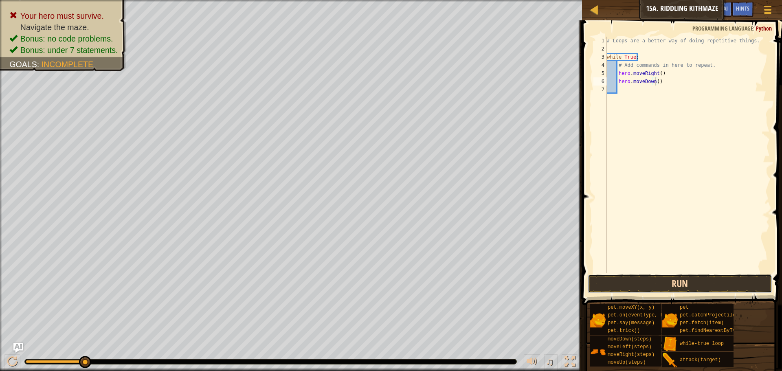
click at [652, 287] on button "Run" at bounding box center [680, 284] width 185 height 19
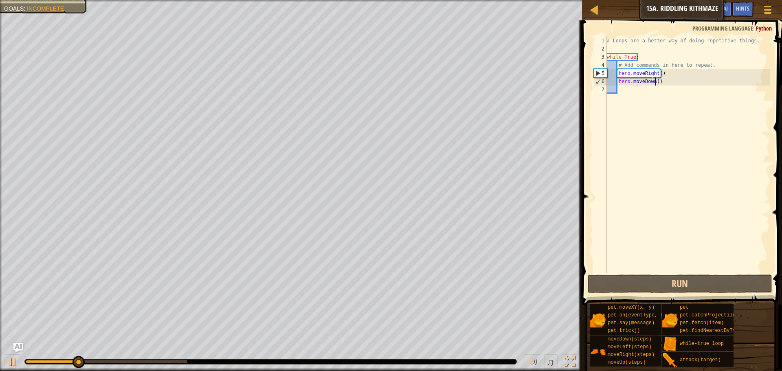
click at [627, 91] on div "# Loops are a better way of doing repetitive things. while True : # Add command…" at bounding box center [687, 163] width 165 height 253
click at [12, 361] on div at bounding box center [12, 361] width 11 height 11
click at [645, 90] on div "# Loops are a better way of doing repetitive things. while True : # Add command…" at bounding box center [687, 163] width 165 height 253
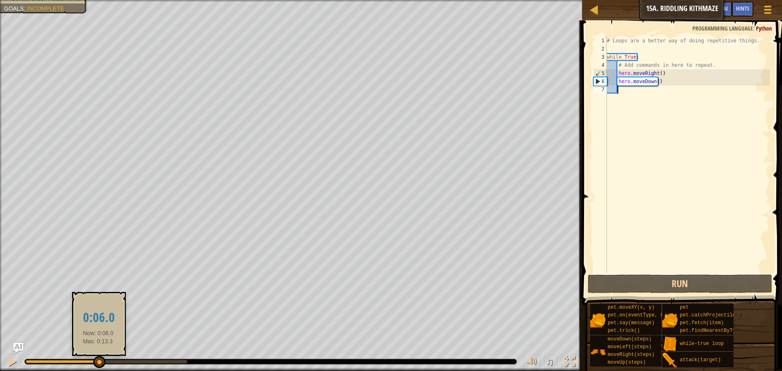
drag, startPoint x: 95, startPoint y: 361, endPoint x: 108, endPoint y: 356, distance: 14.2
click at [99, 360] on div at bounding box center [62, 361] width 73 height 3
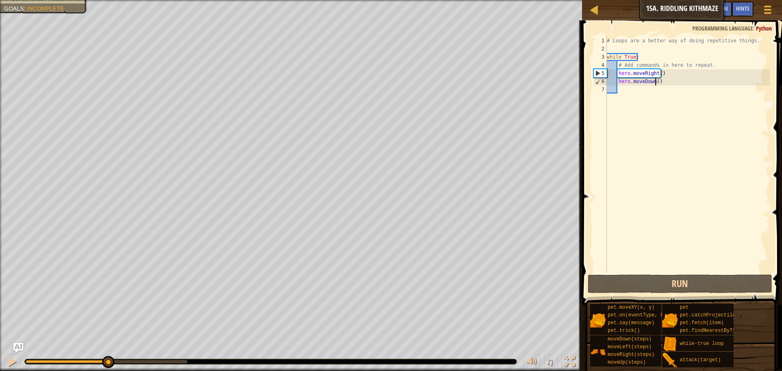
click at [654, 82] on div "# Loops are a better way of doing repetitive things. while True : # Add command…" at bounding box center [687, 163] width 165 height 253
type textarea "hero.moveDown()"
click at [629, 88] on div "# Loops are a better way of doing repetitive things. while True : # Add command…" at bounding box center [687, 163] width 165 height 253
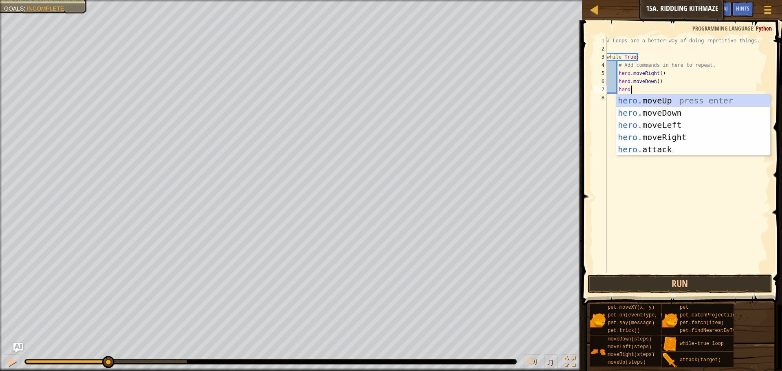
scroll to position [4, 2]
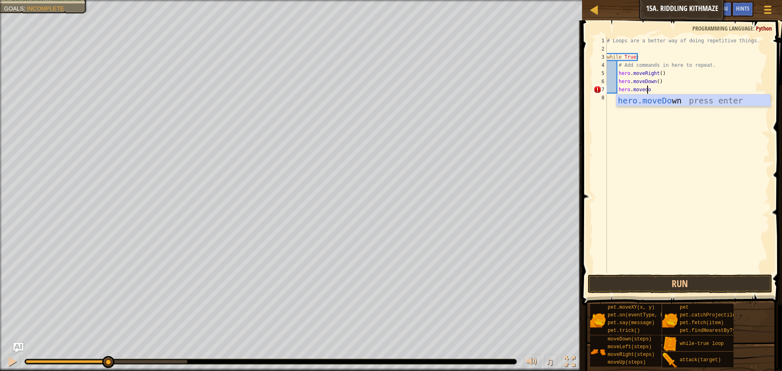
type textarea "hero.movedown"
click at [675, 102] on div "hero.moveDown press enter" at bounding box center [693, 113] width 154 height 37
